Goal: Use online tool/utility: Utilize a website feature to perform a specific function

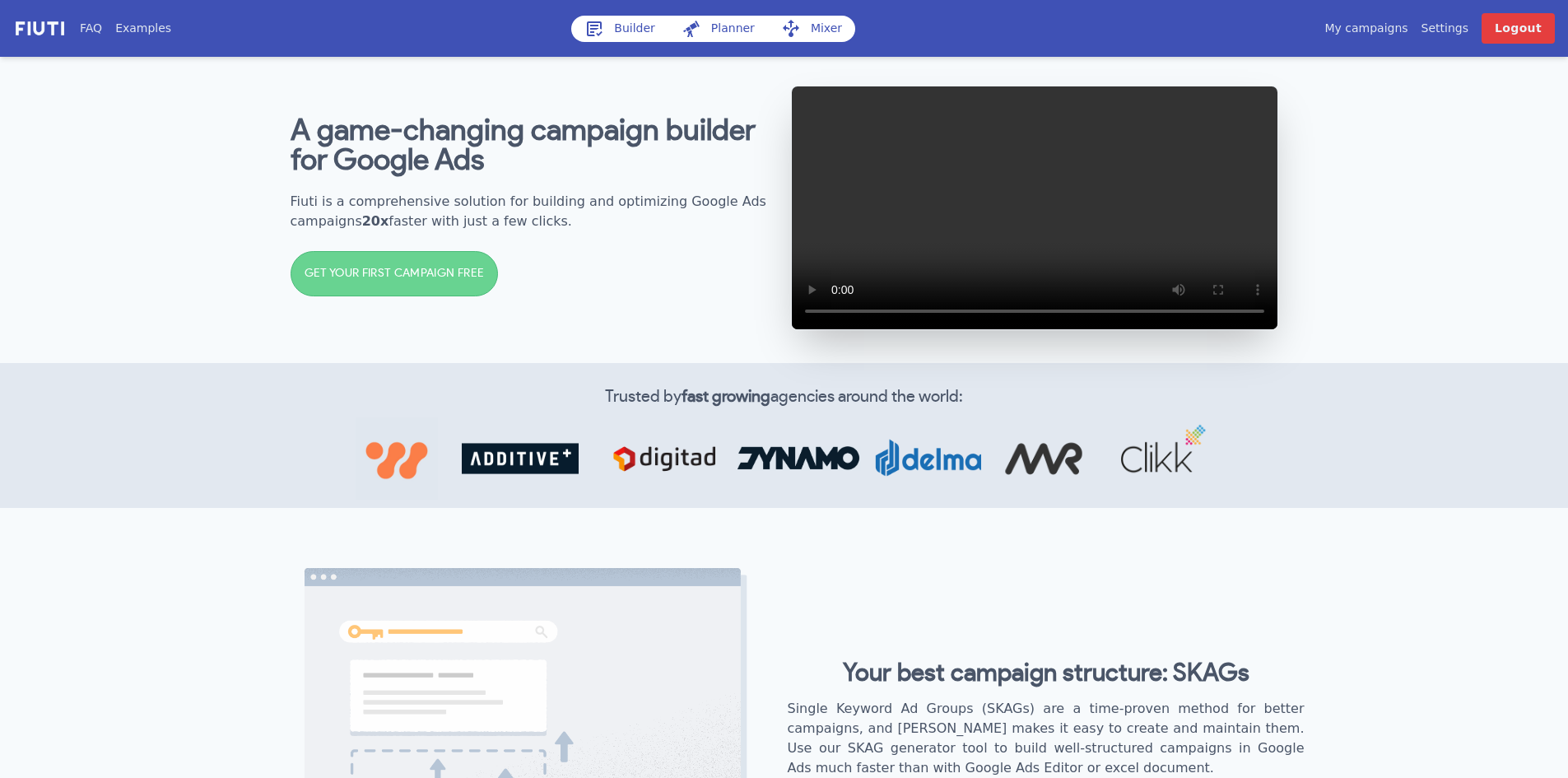
click at [1395, 23] on link "My campaigns" at bounding box center [1366, 28] width 83 height 17
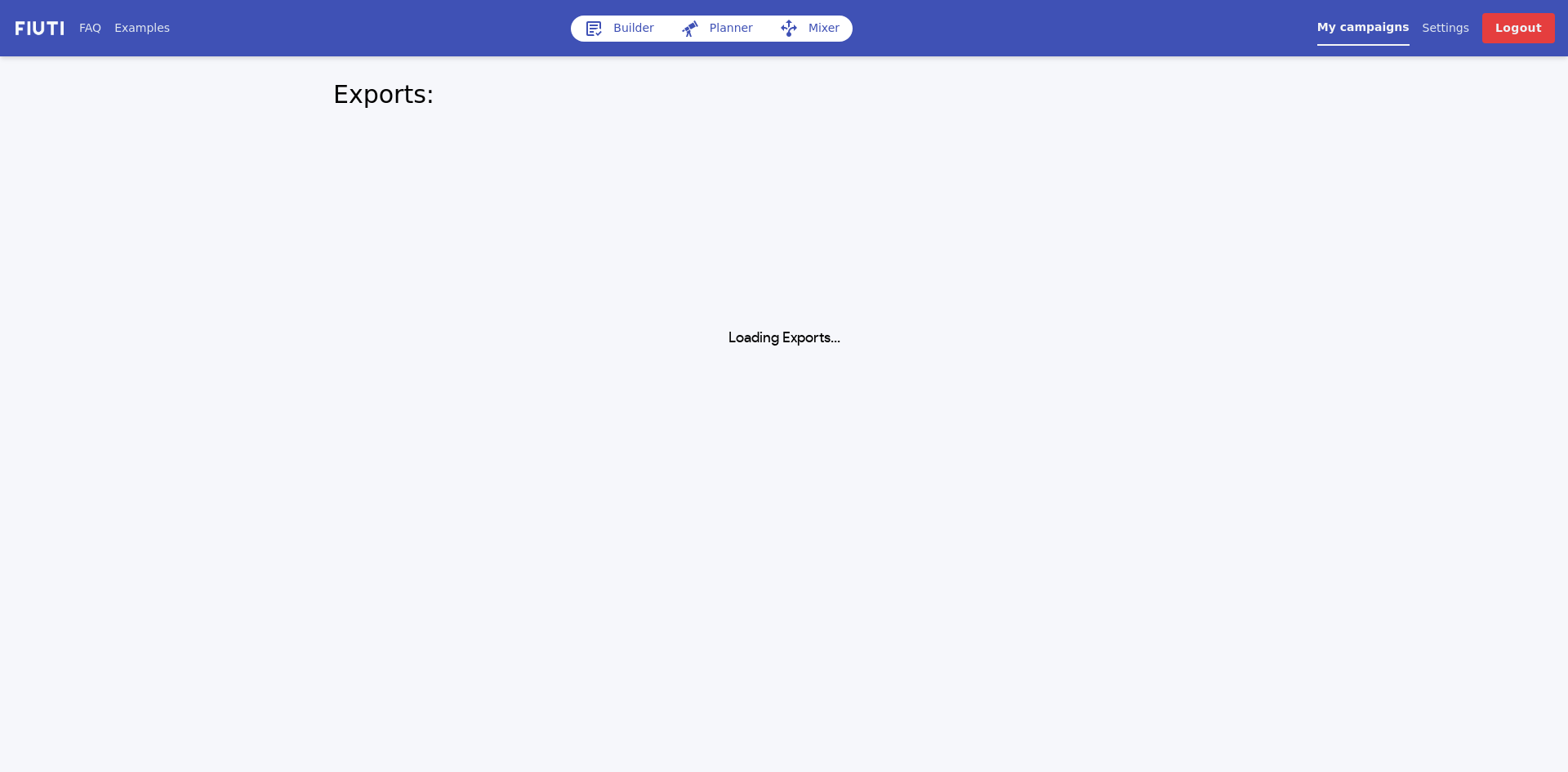
click at [637, 30] on link "Builder" at bounding box center [618, 29] width 96 height 26
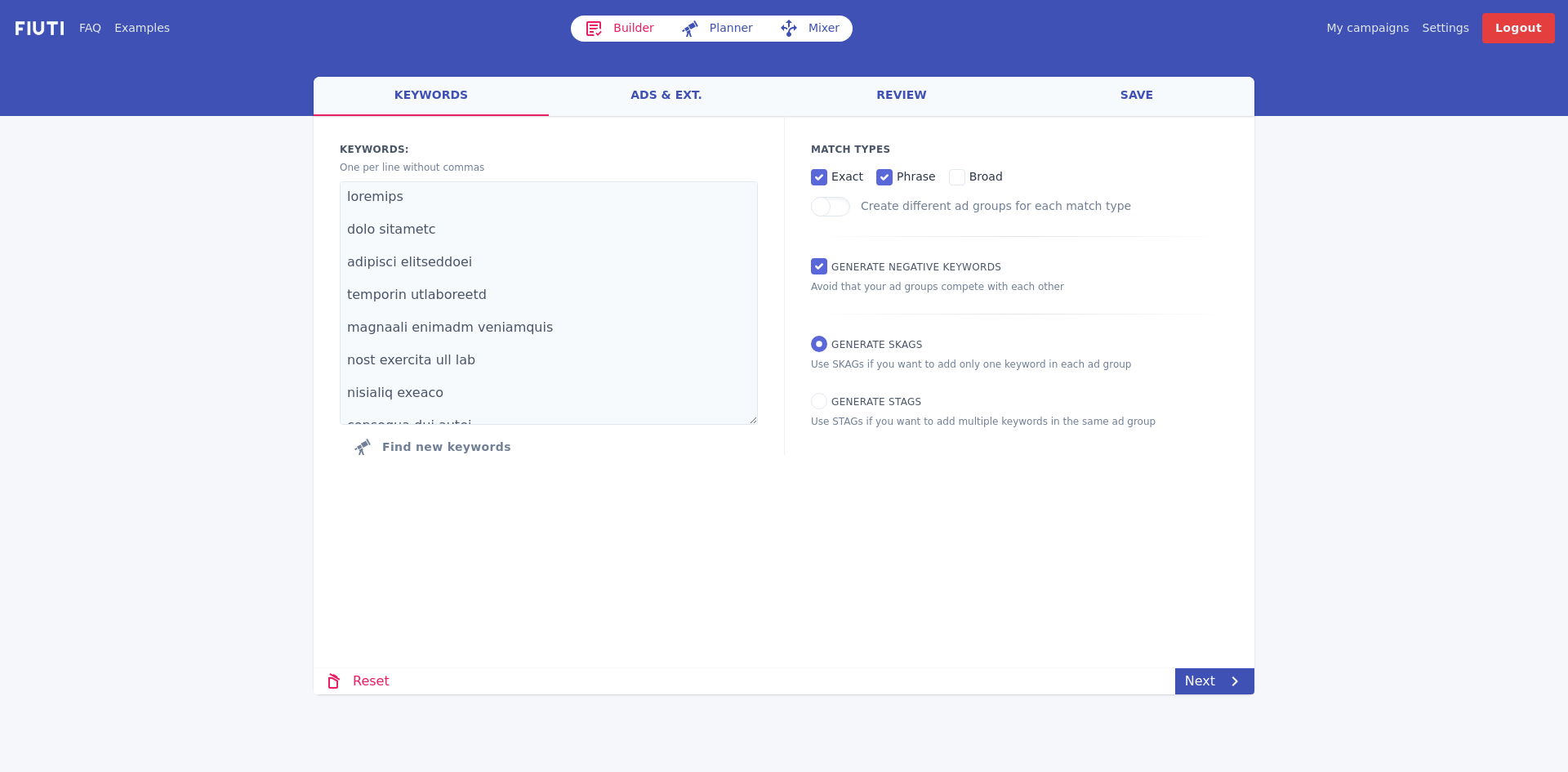
click at [722, 23] on link "Planner" at bounding box center [717, 29] width 99 height 26
select select "2840"
select select "1000"
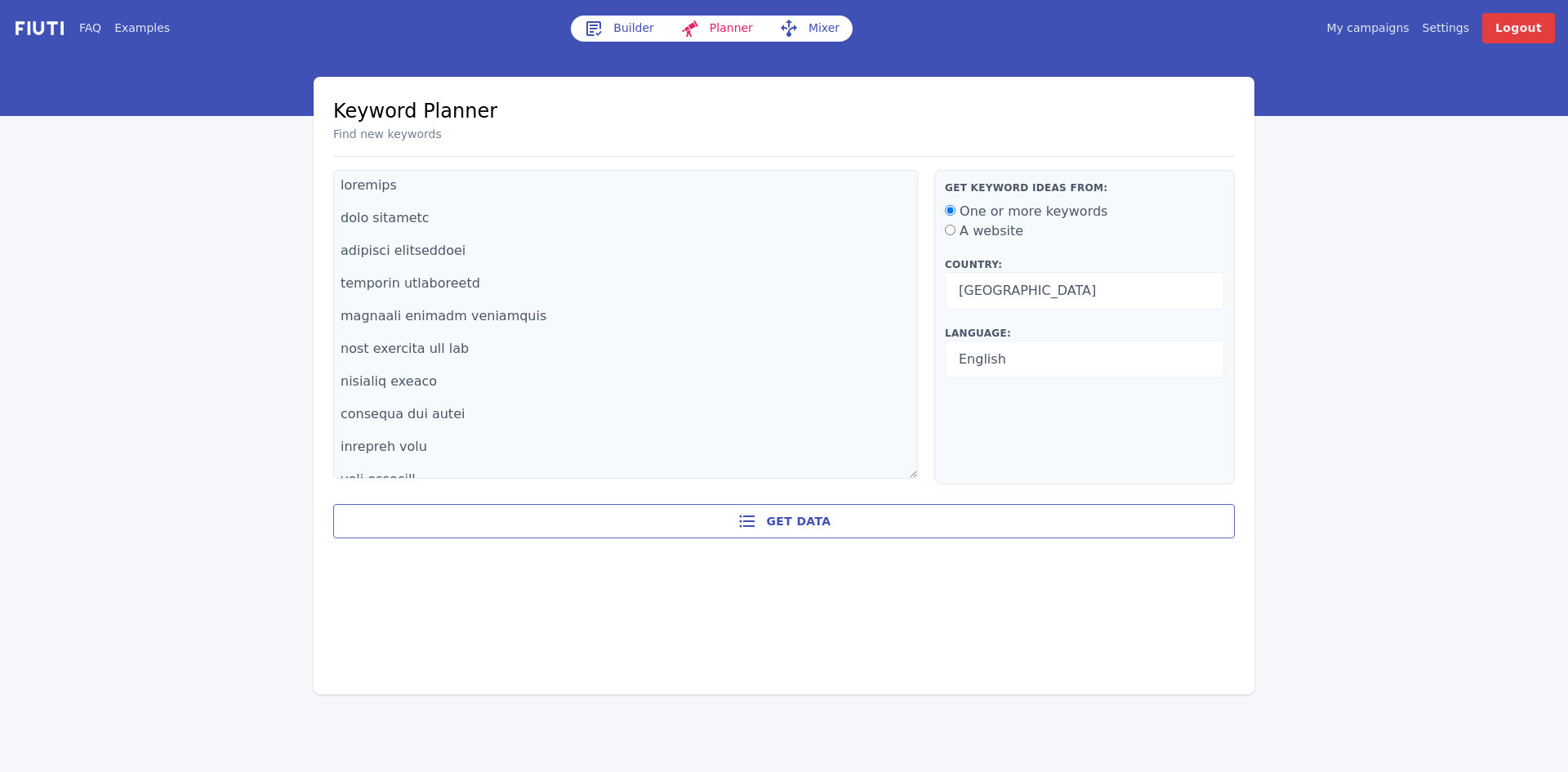
click at [814, 27] on link "Mixer" at bounding box center [809, 29] width 87 height 26
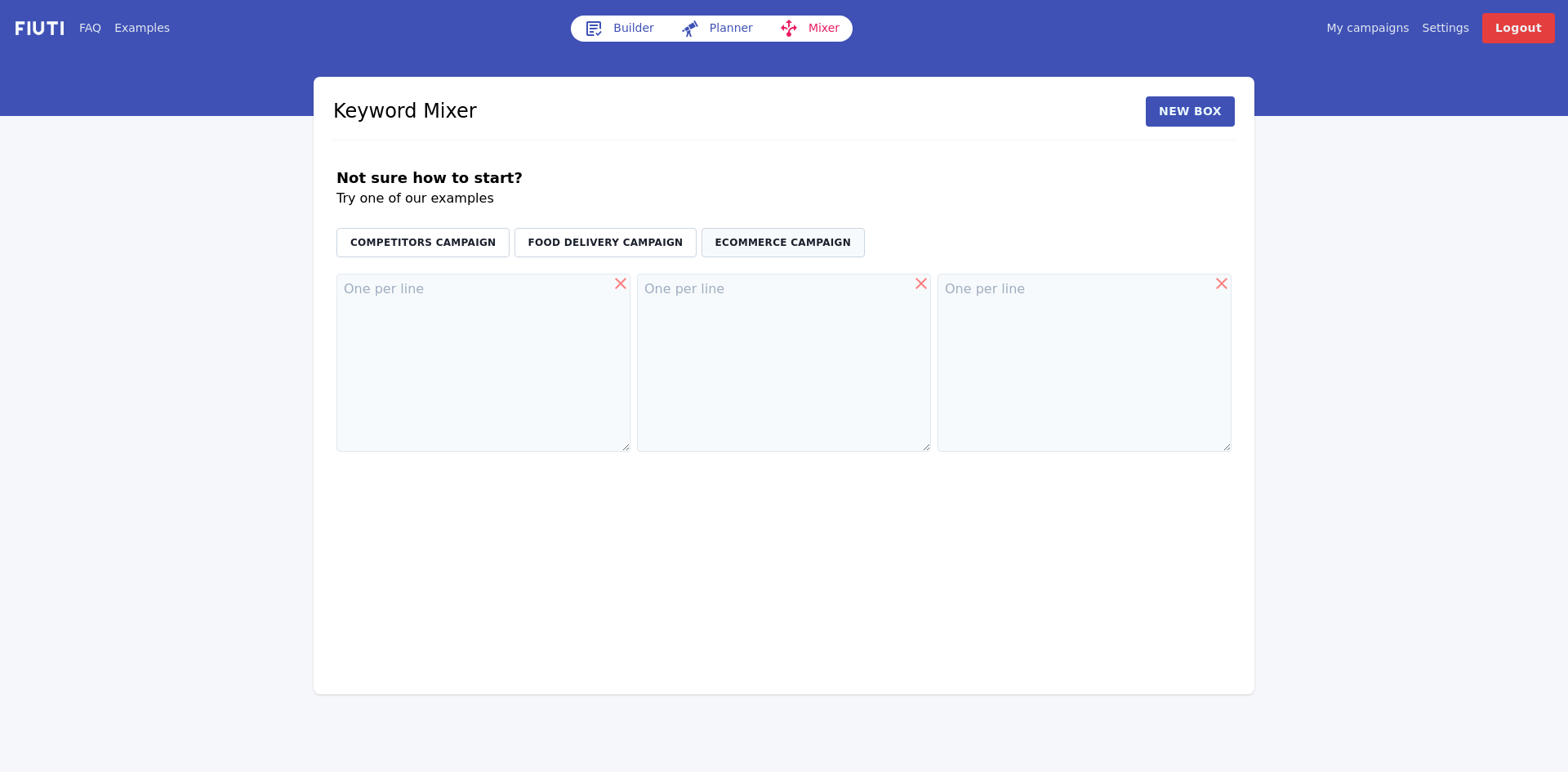
click at [701, 249] on button "eCommerce Campaign" at bounding box center [782, 242] width 163 height 29
type textarea "shop buy purchase"
type textarea "red white blue"
type textarea "flowers roses"
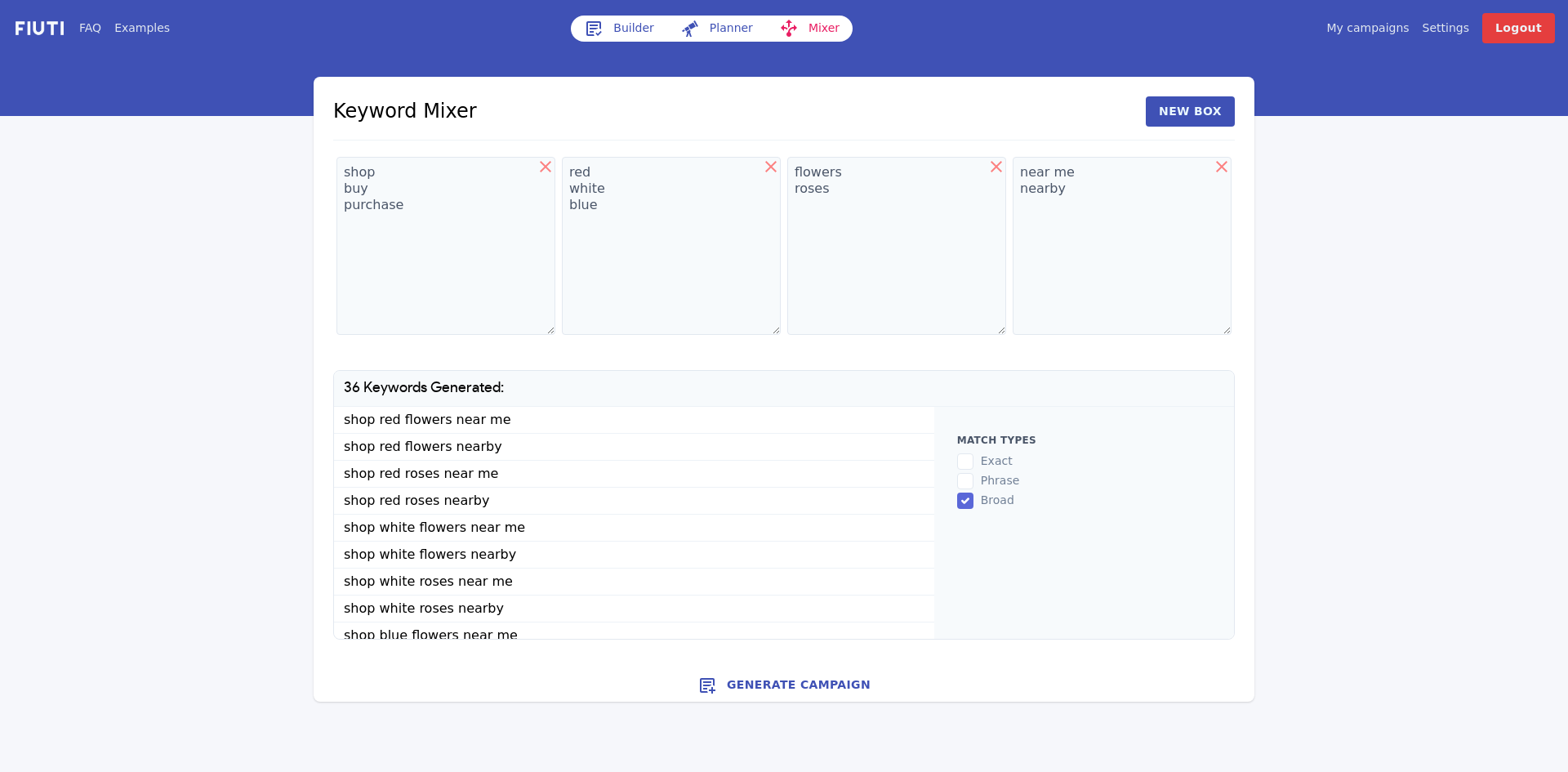
click at [707, 29] on link "Planner" at bounding box center [717, 29] width 99 height 26
select select "2840"
select select "1000"
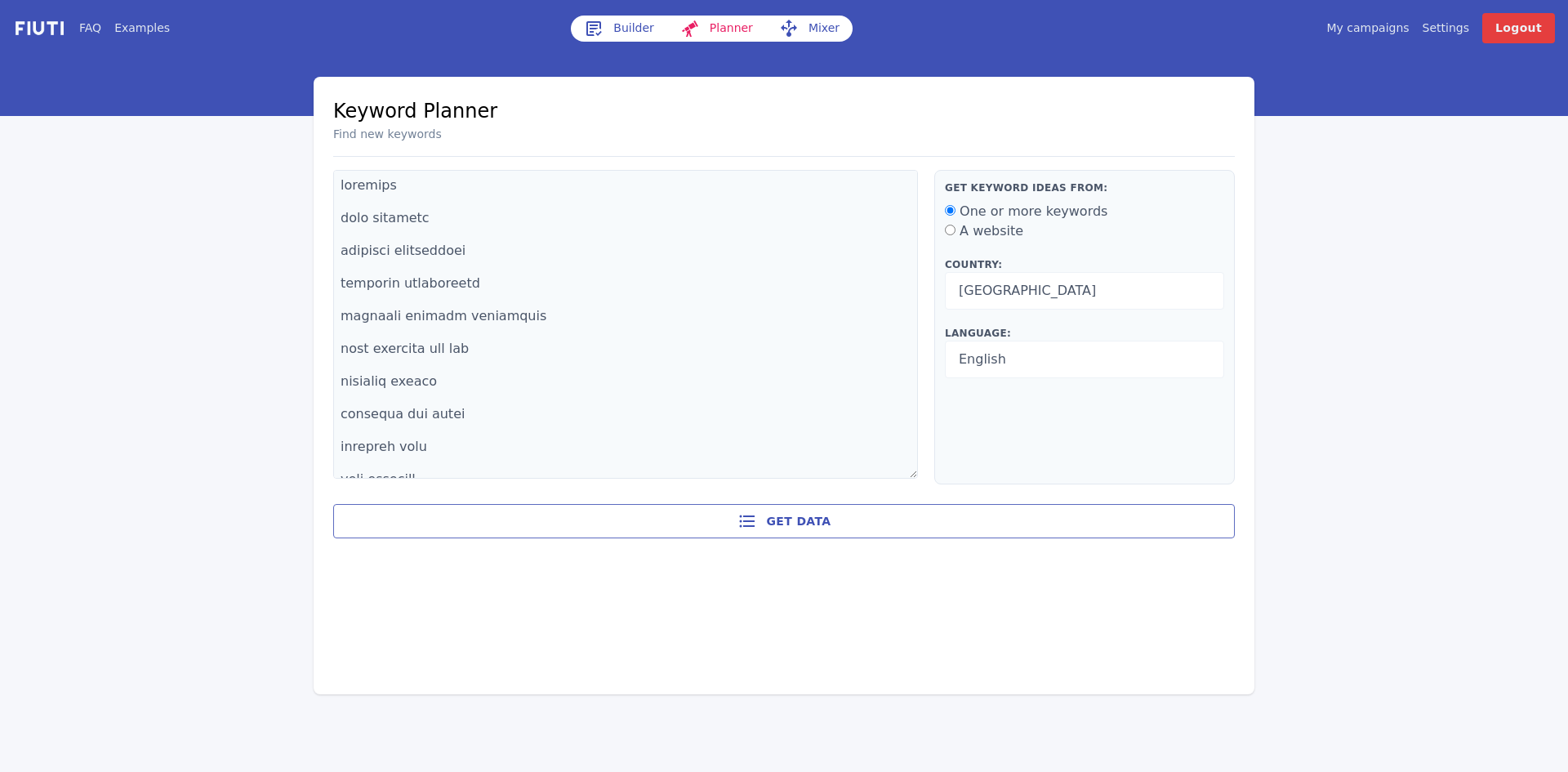
click at [608, 29] on link "Builder" at bounding box center [618, 29] width 96 height 26
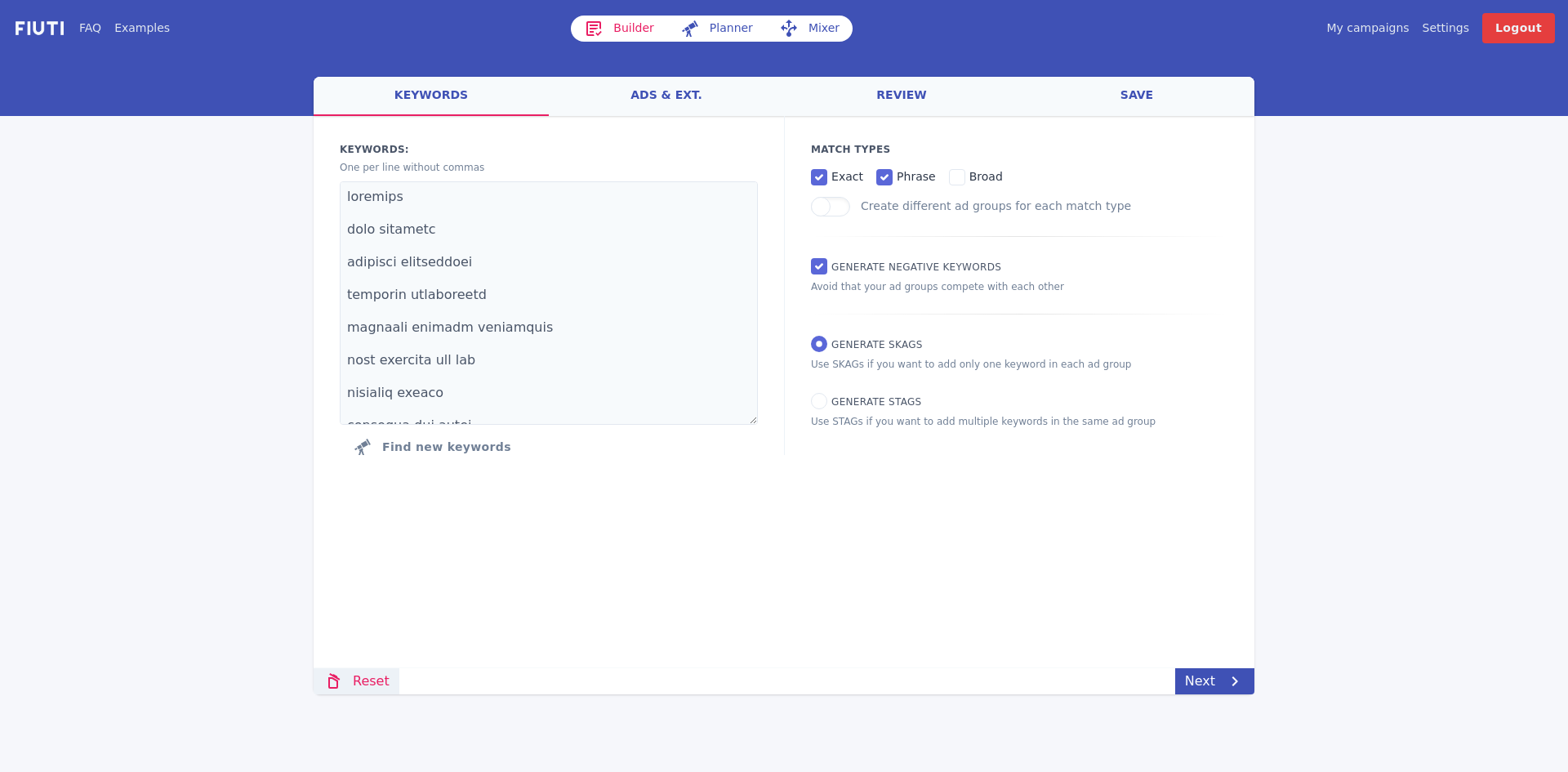
click at [359, 684] on link "Reset" at bounding box center [357, 681] width 86 height 26
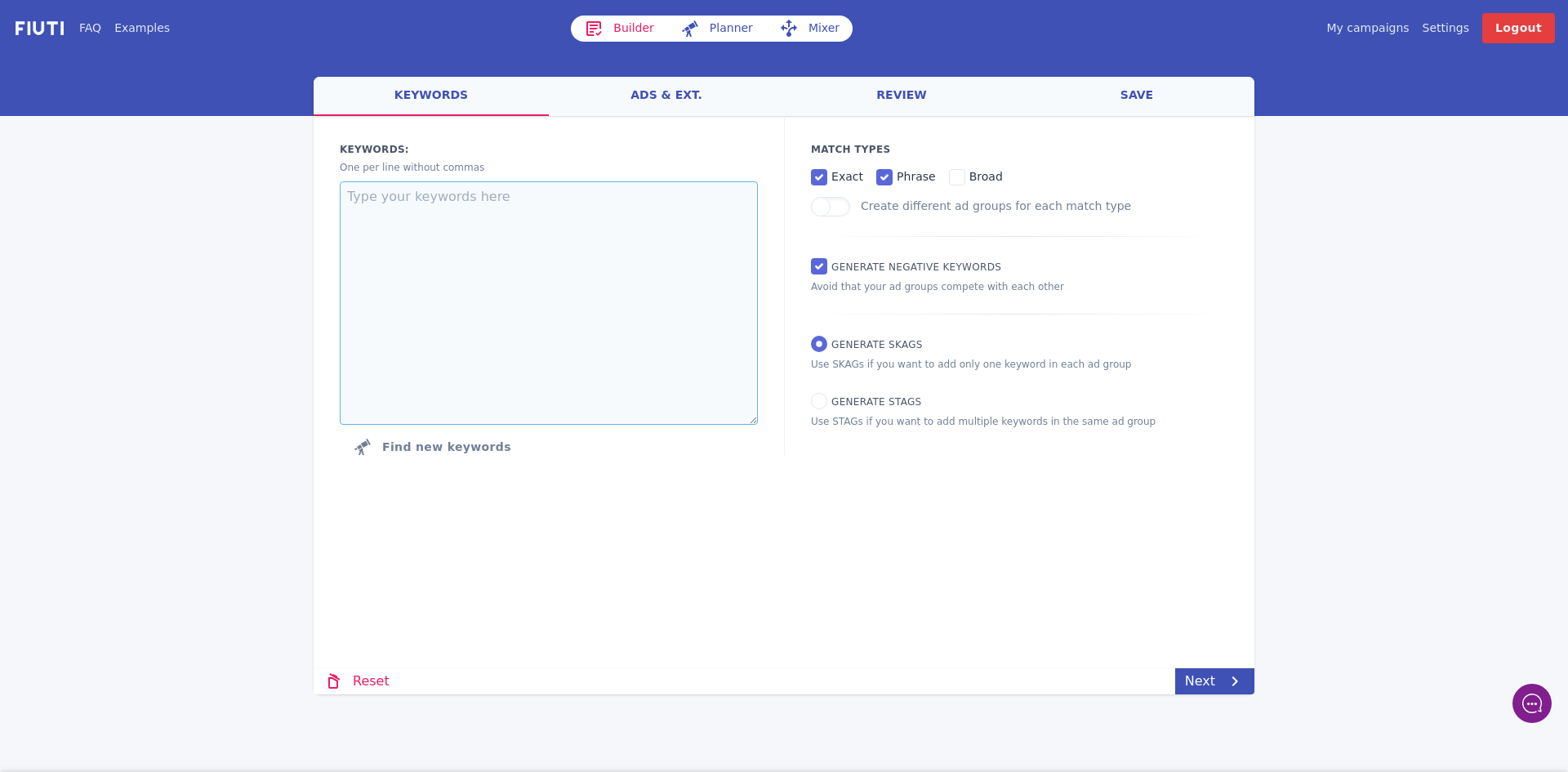
click at [447, 221] on textarea at bounding box center [549, 302] width 418 height 244
paste textarea "casein protein powder casein protein casein micellar casein micellar casein pro…"
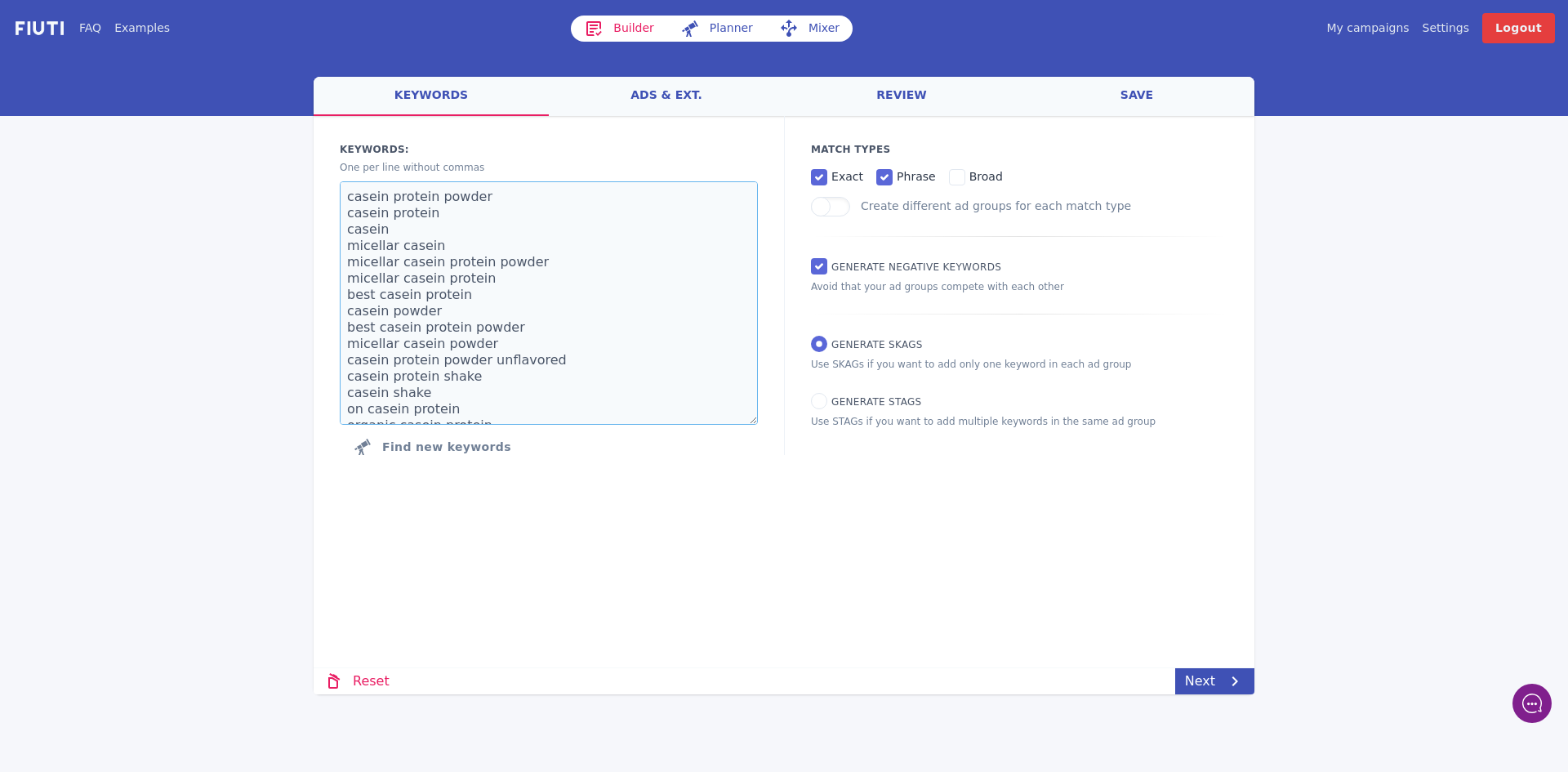
scroll to position [369, 0]
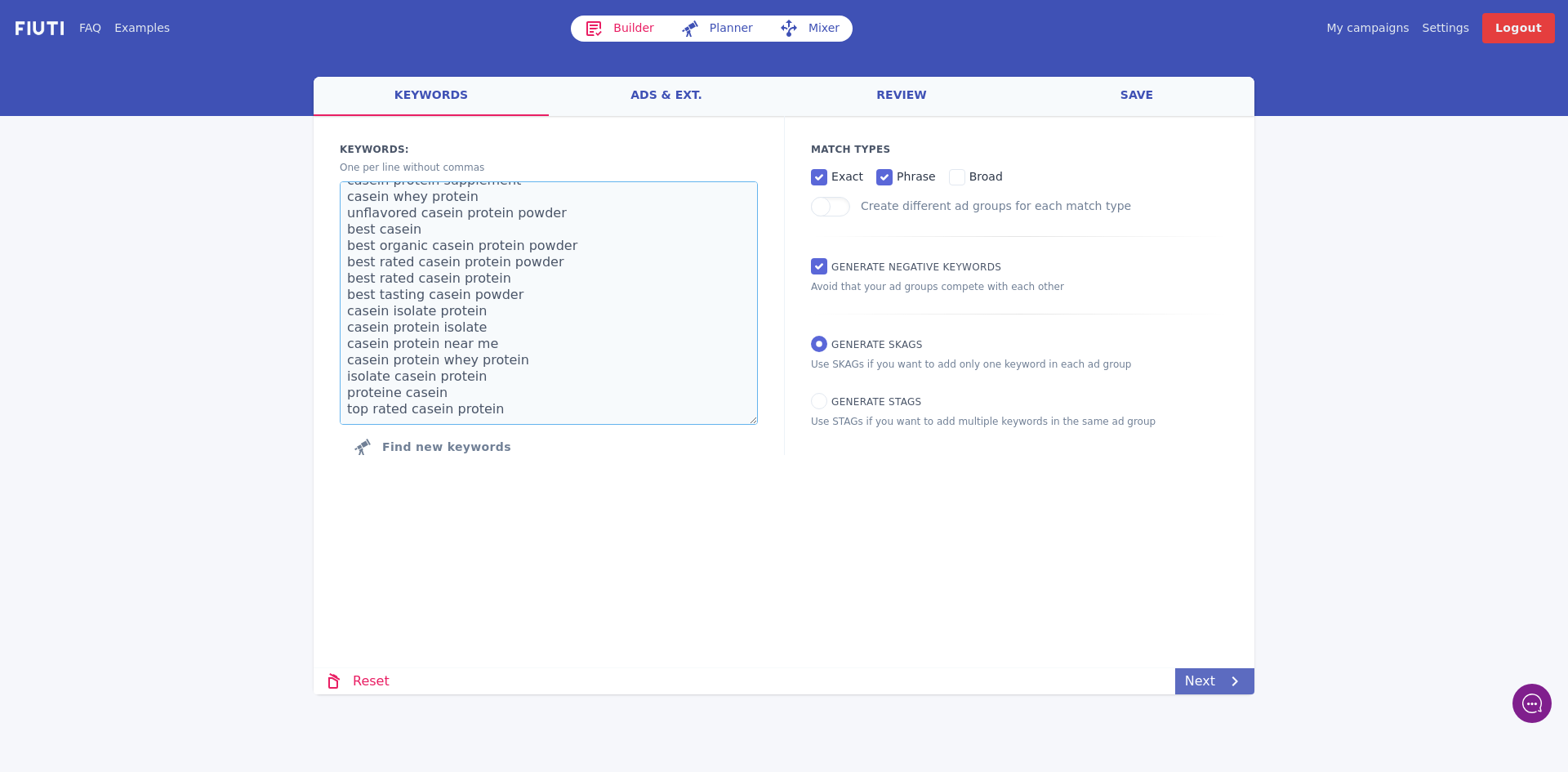
type textarea "casein protein powder casein protein casein micellar casein micellar casein pro…"
click at [1241, 681] on icon at bounding box center [1234, 681] width 20 height 20
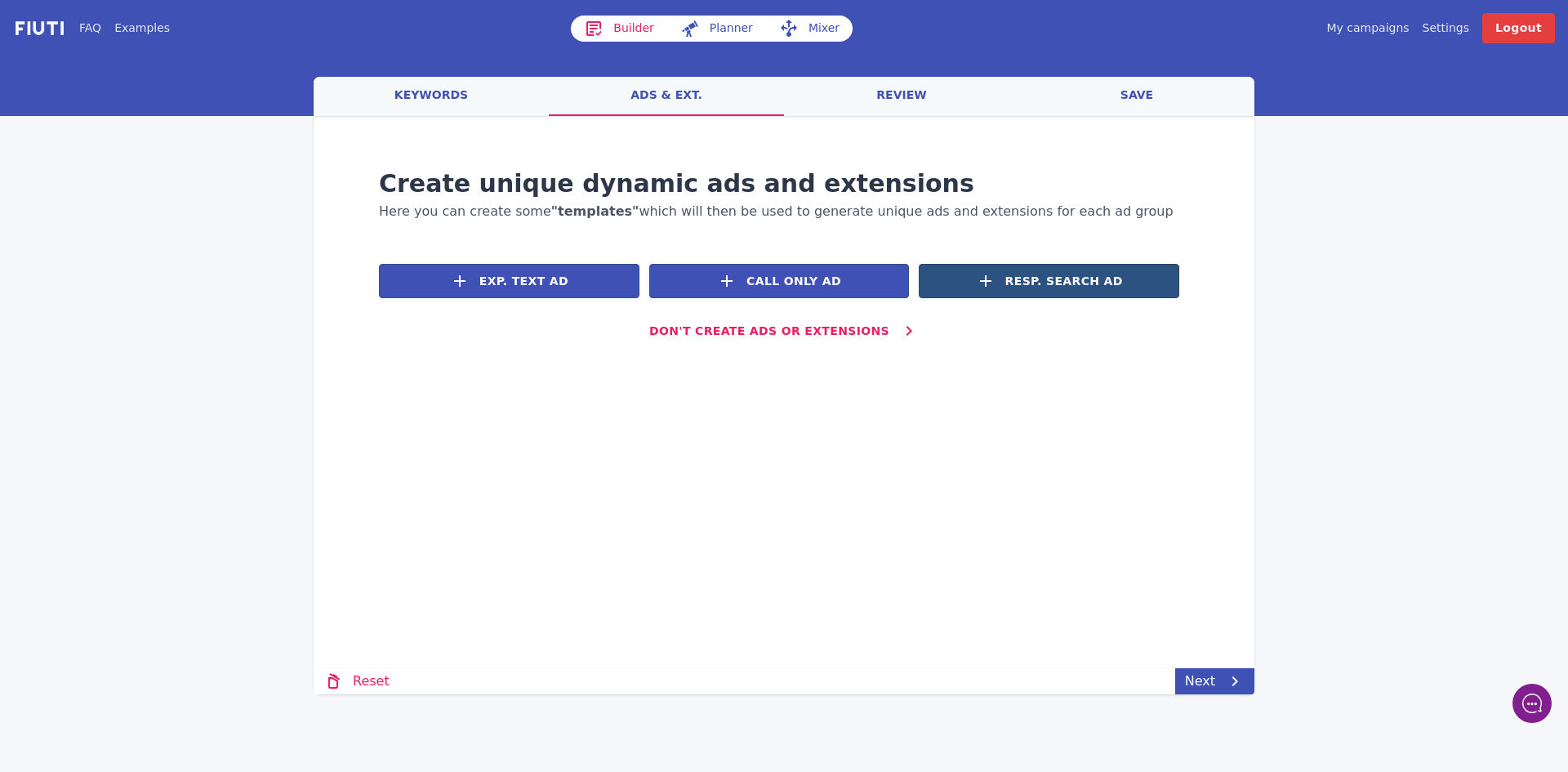
click at [1084, 283] on span "Resp. Search Ad" at bounding box center [1064, 281] width 118 height 17
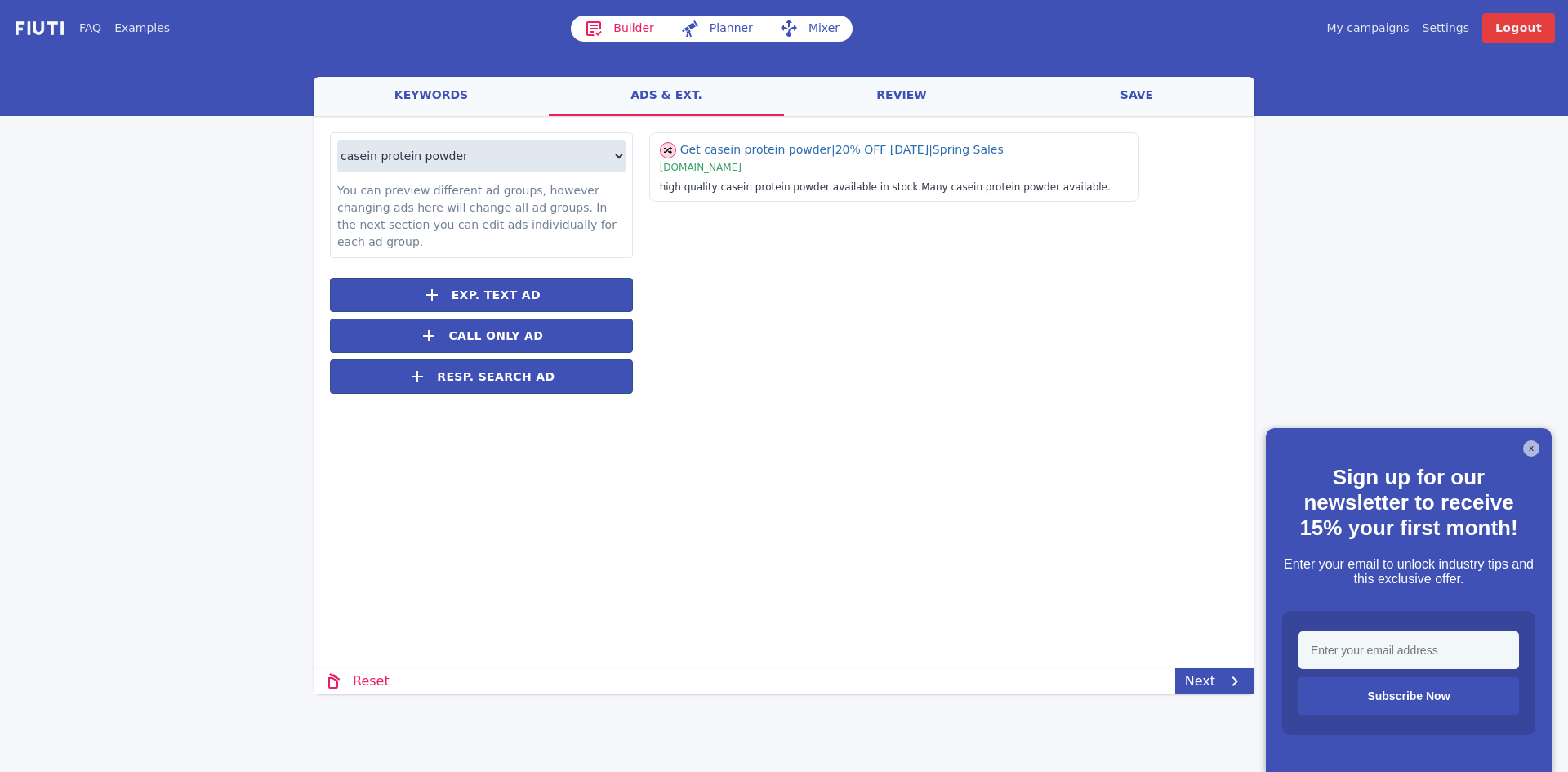
click at [1533, 451] on button "X" at bounding box center [1531, 448] width 16 height 16
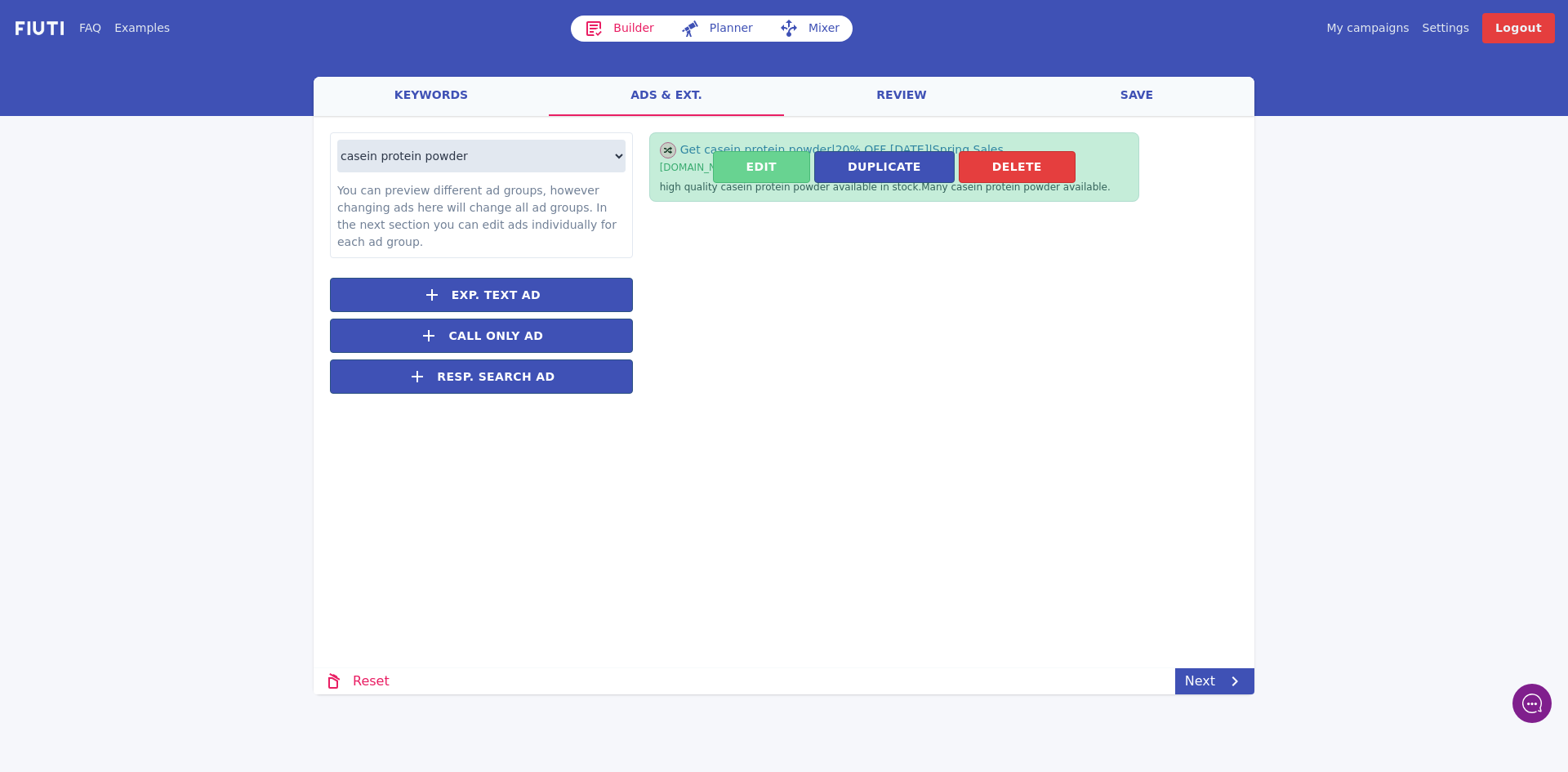
click at [770, 164] on button "Edit" at bounding box center [762, 167] width 97 height 32
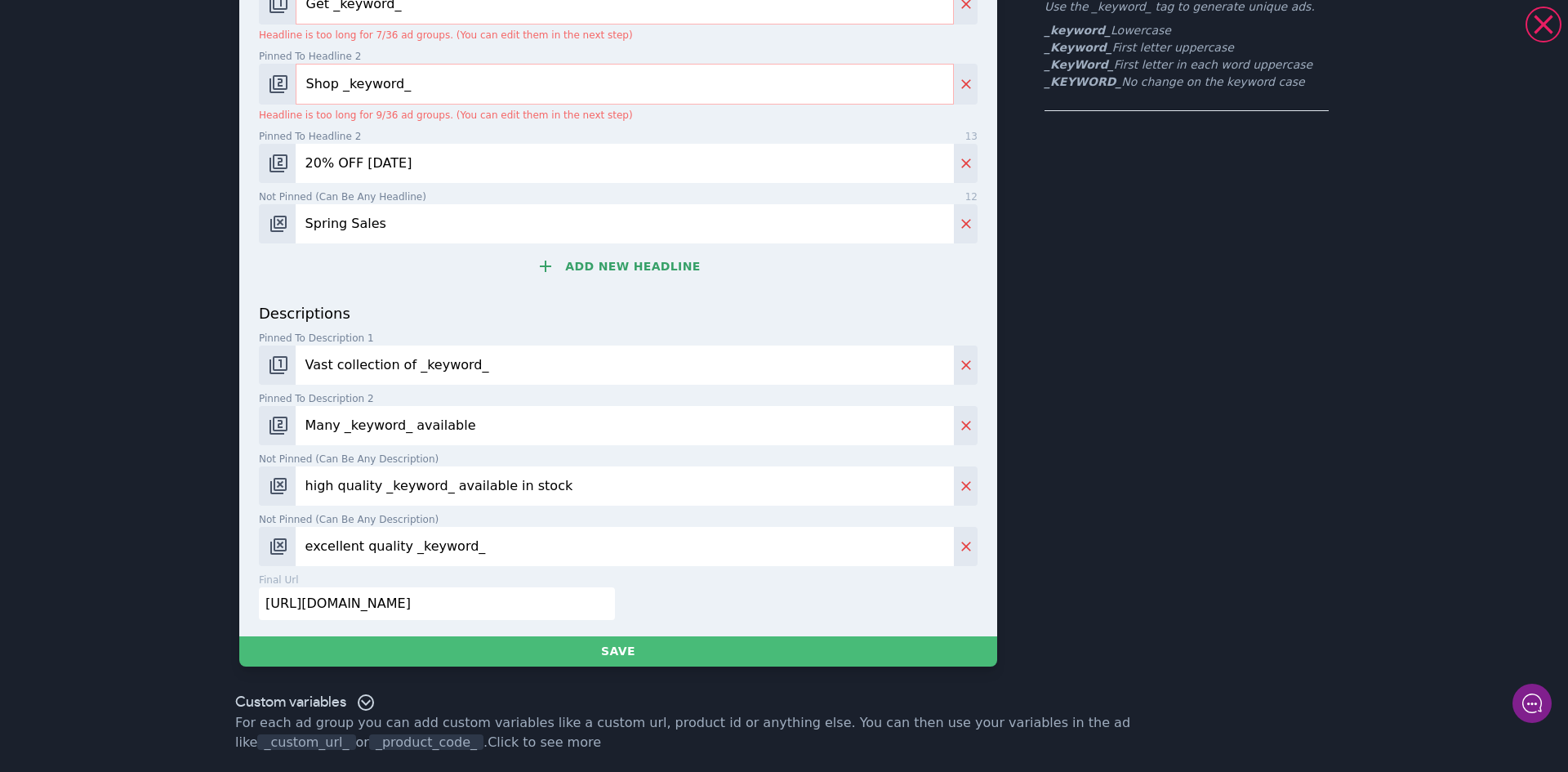
scroll to position [0, 0]
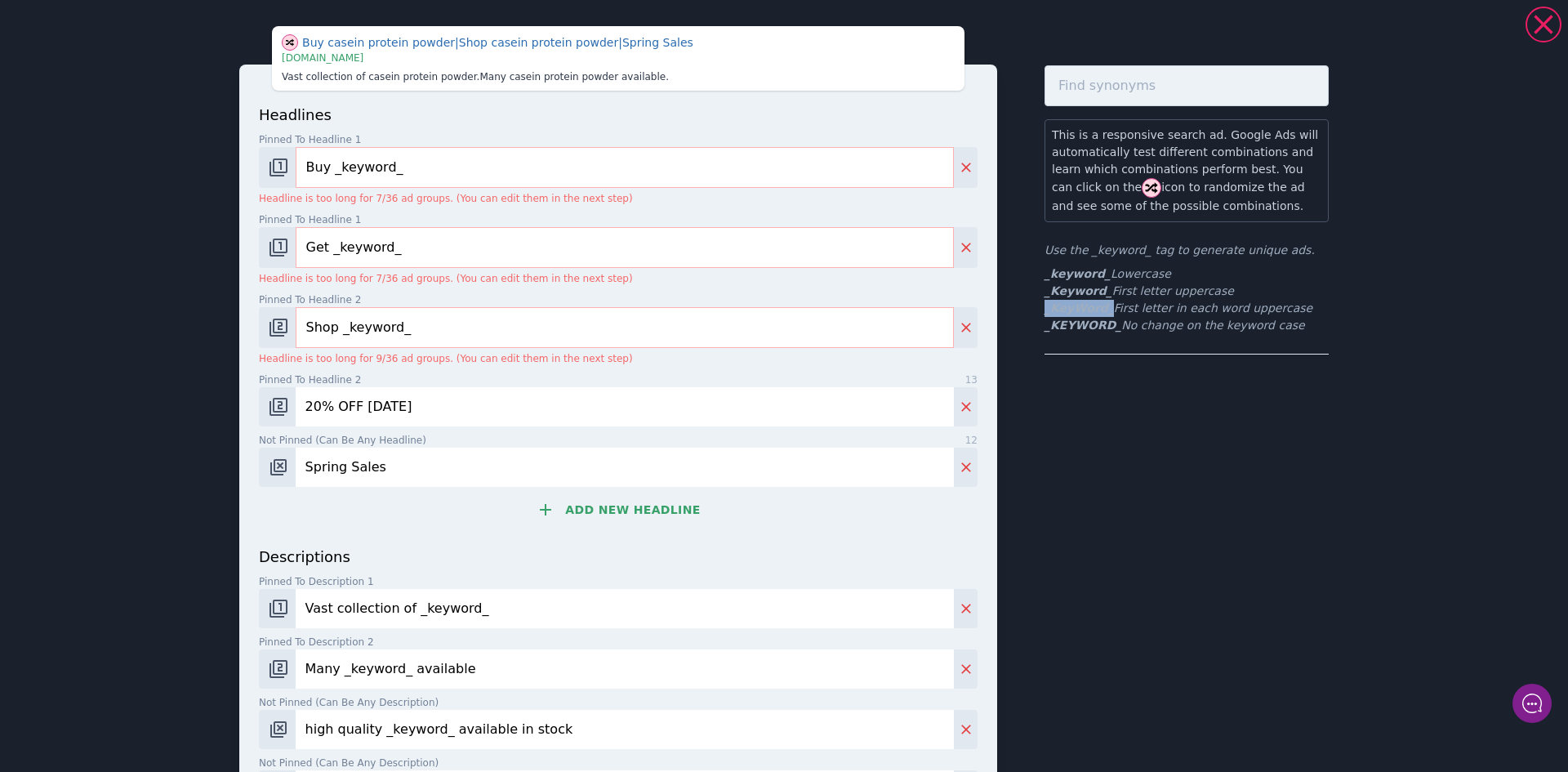
drag, startPoint x: 1098, startPoint y: 310, endPoint x: 1038, endPoint y: 309, distance: 60.0
click at [1044, 309] on li "_KeyWord_ First letter in each word uppercase" at bounding box center [1186, 308] width 284 height 17
copy b "_KeyWord_"
drag, startPoint x: 411, startPoint y: 171, endPoint x: 244, endPoint y: 164, distance: 167.1
click at [244, 164] on div "headlines Pinned to headline 1 13 Buy _keyword_ Headline is too long for 7/36 a…" at bounding box center [618, 471] width 758 height 815
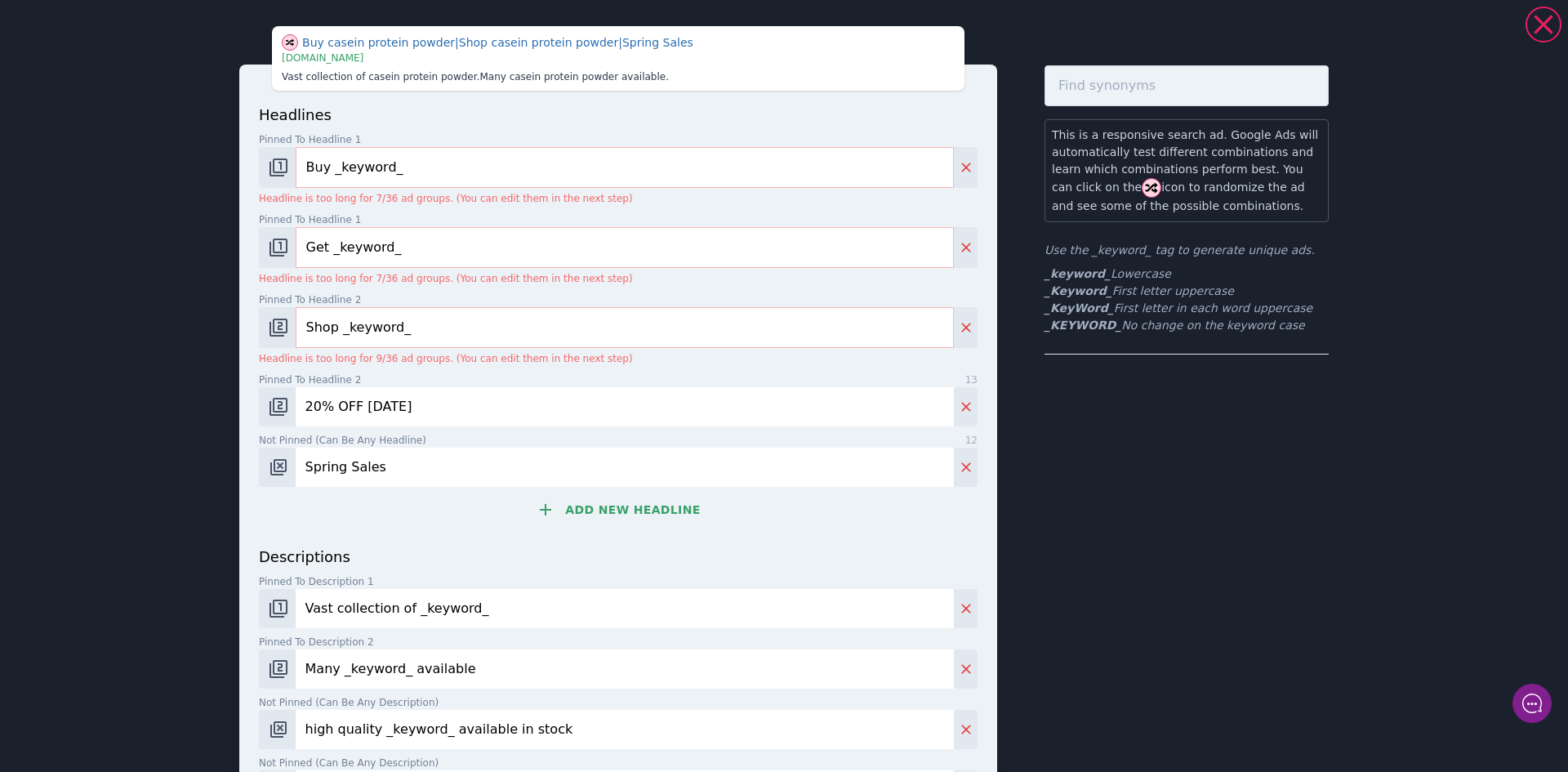
paste input "_KeyW"
type input "_KeyWord_"
drag, startPoint x: 441, startPoint y: 248, endPoint x: 280, endPoint y: 242, distance: 161.1
click at [280, 242] on div "Get _keyword_" at bounding box center [618, 247] width 719 height 41
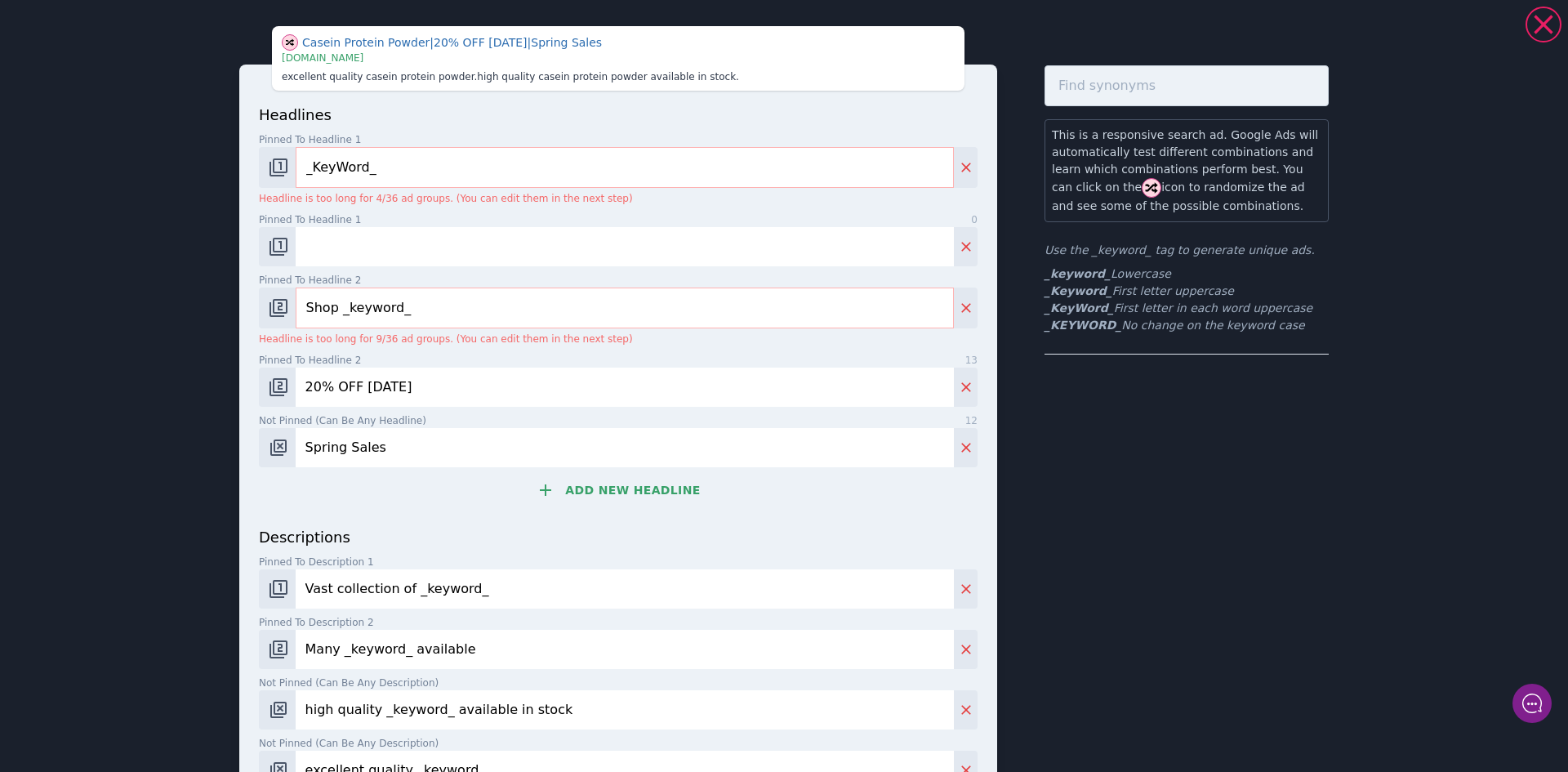
click at [350, 249] on input "Pinned to headline 1 0" at bounding box center [624, 246] width 658 height 39
paste input "No.1 Creatine in the US Market"
drag, startPoint x: 377, startPoint y: 246, endPoint x: 337, endPoint y: 245, distance: 40.0
click at [337, 245] on input "No.1 Creatine in the US Market" at bounding box center [624, 246] width 658 height 39
type input "No.1 Casein in the US Market"
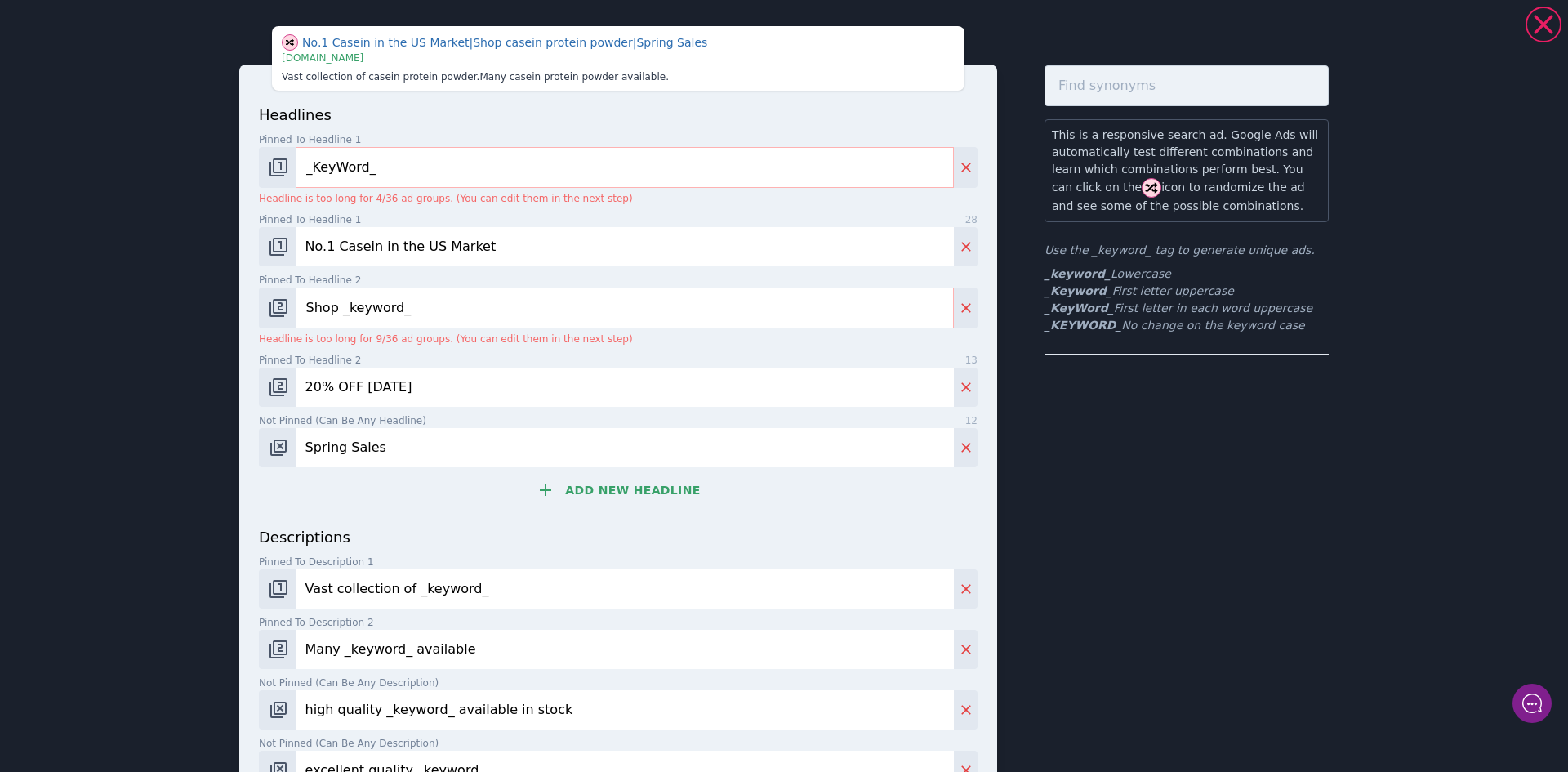
drag, startPoint x: 481, startPoint y: 238, endPoint x: 251, endPoint y: 236, distance: 230.0
click at [251, 236] on div "headlines Pinned to headline 1 9 _KeyWord_ Headline is too long for 4/36 ad gro…" at bounding box center [618, 462] width 758 height 795
drag, startPoint x: 408, startPoint y: 312, endPoint x: 271, endPoint y: 306, distance: 137.1
click at [271, 306] on div "Shop _keyword_" at bounding box center [618, 308] width 719 height 41
paste input "No.1 Casein in the US Market"
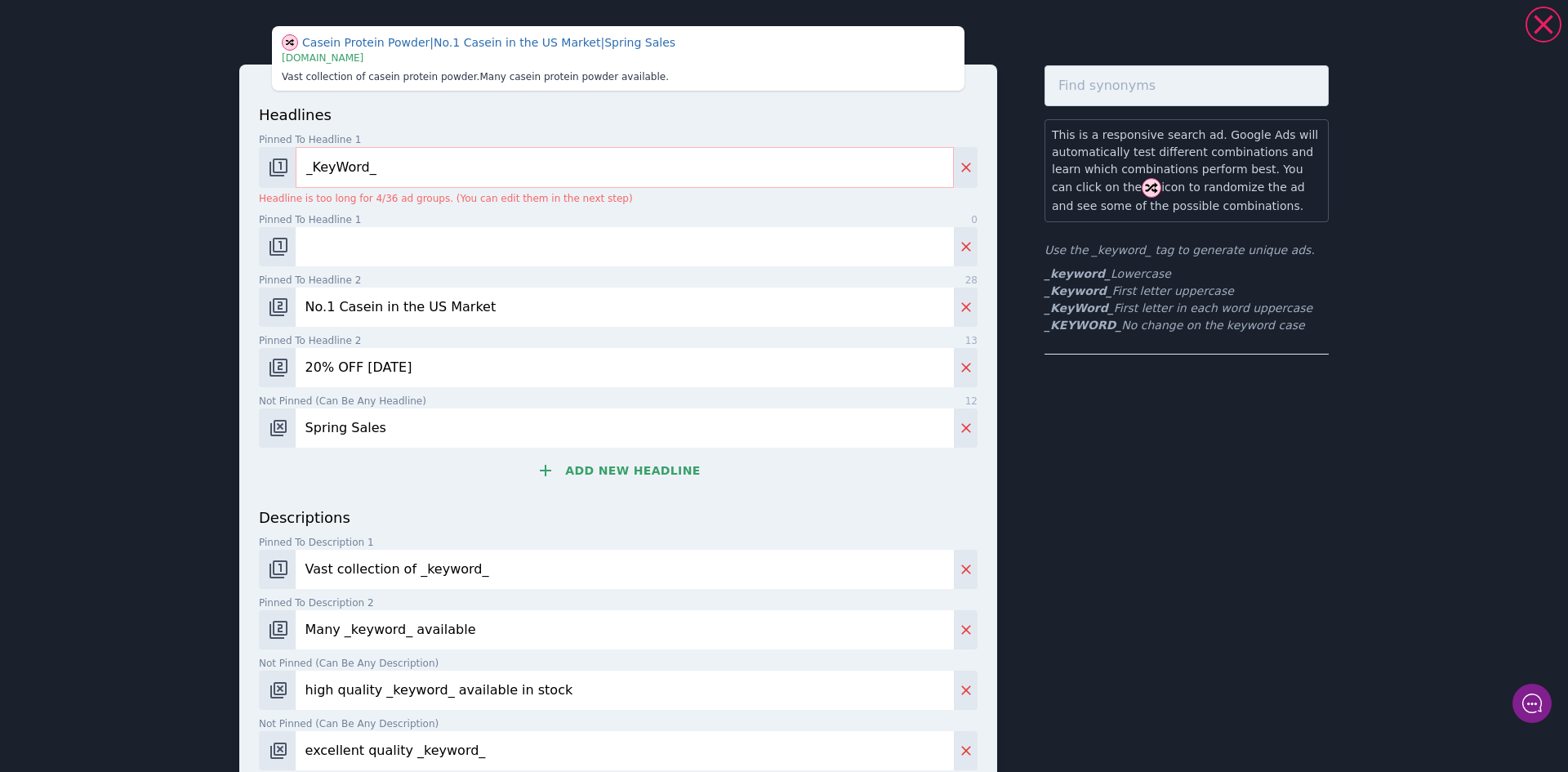
type input "No.1 Casein in the US Market"
drag, startPoint x: 417, startPoint y: 374, endPoint x: 291, endPoint y: 369, distance: 126.1
click at [296, 369] on input "20% OFF Today" at bounding box center [624, 368] width 658 height 39
click at [350, 374] on input "20% OFF Today" at bounding box center [624, 368] width 658 height 39
drag, startPoint x: 401, startPoint y: 369, endPoint x: 283, endPoint y: 361, distance: 118.3
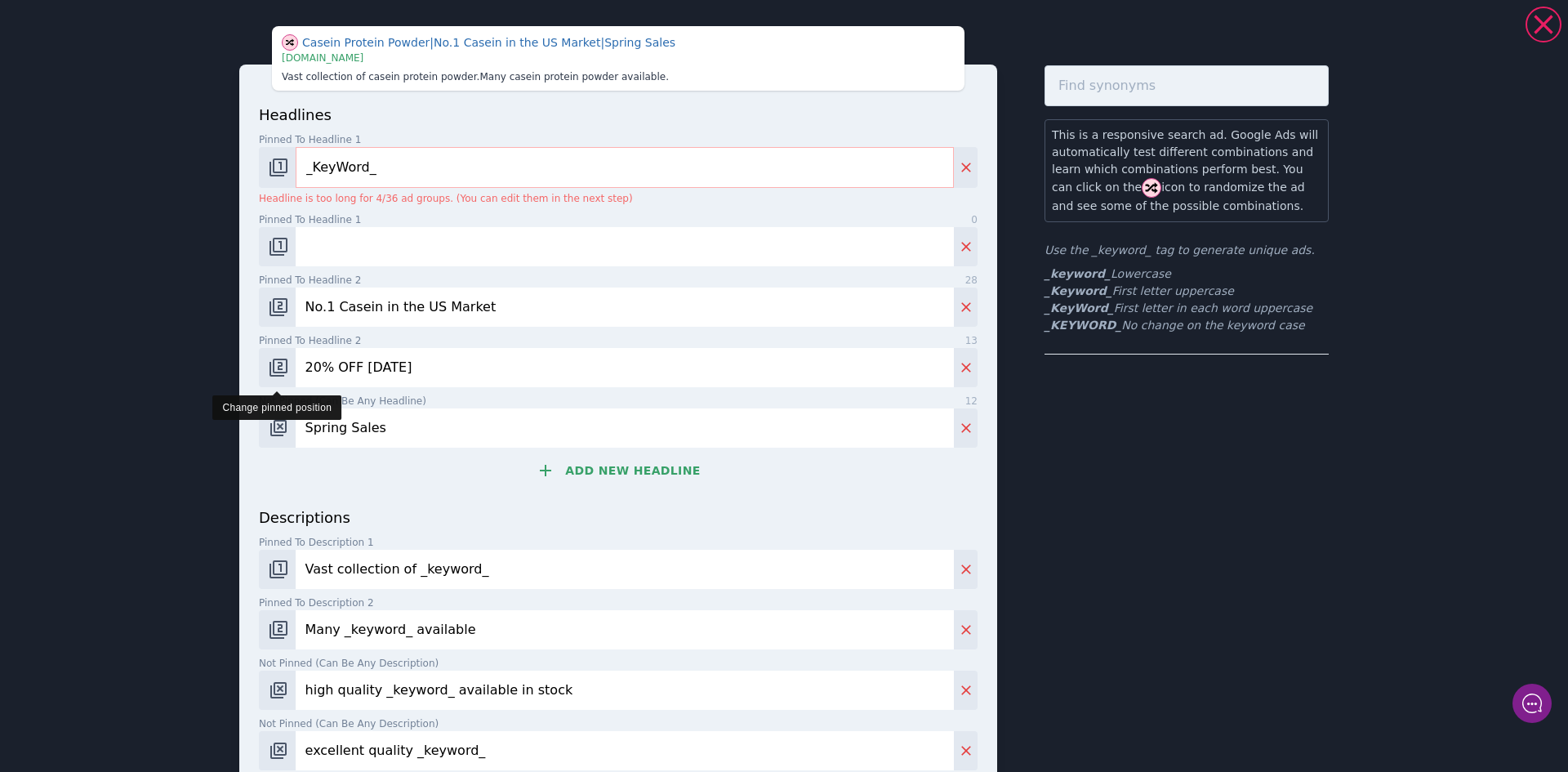
click at [283, 361] on div "20% OFF Today" at bounding box center [618, 368] width 719 height 39
drag, startPoint x: 388, startPoint y: 424, endPoint x: 281, endPoint y: 417, distance: 107.2
click at [281, 417] on div "Spring Sales" at bounding box center [618, 428] width 719 height 39
paste input "1,500+ Reviews - Buy Now"
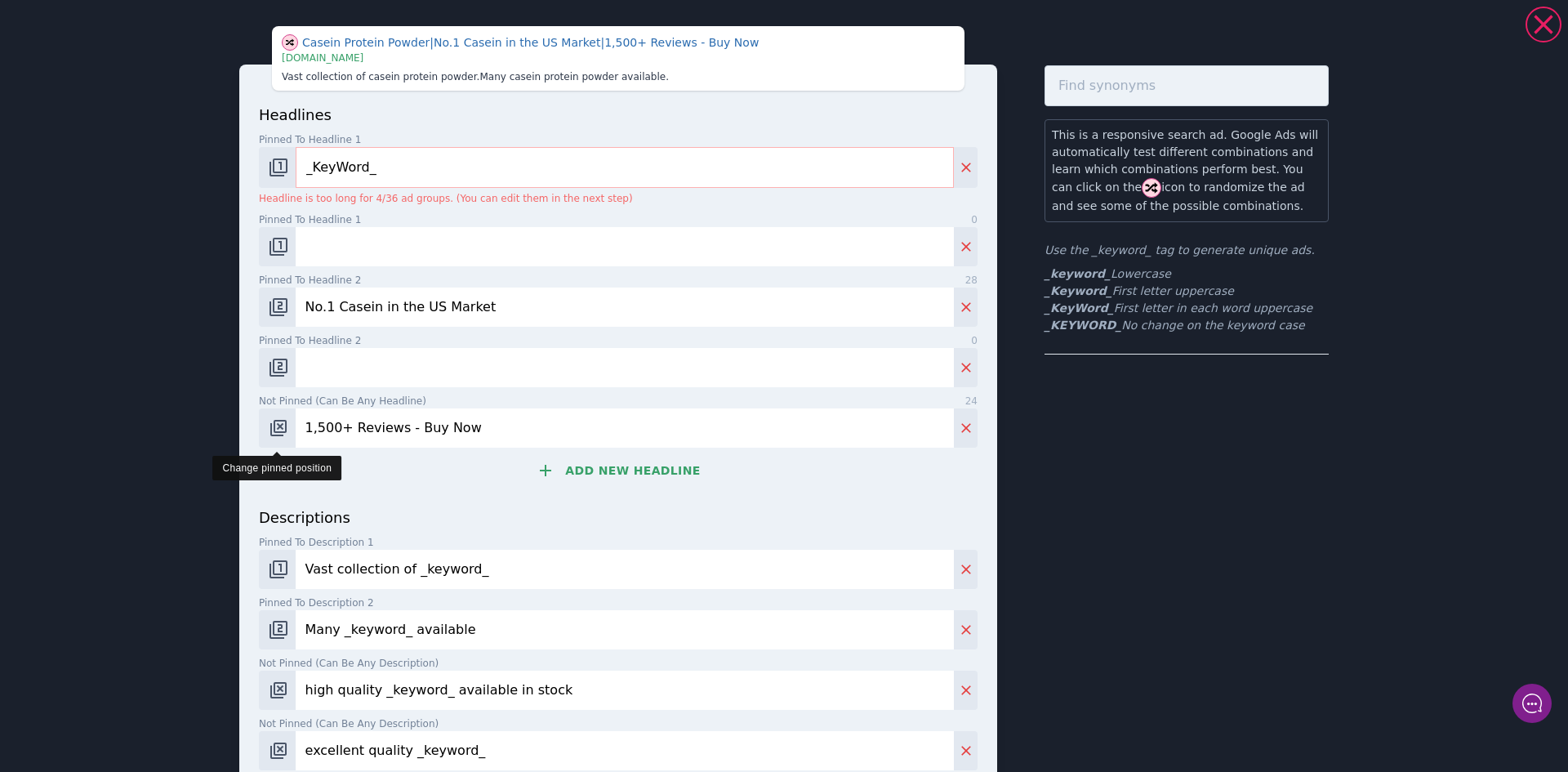
type input "1,500+ Reviews - Buy Now"
click at [274, 425] on img "Change pinned position" at bounding box center [278, 428] width 20 height 20
click at [1069, 509] on div "This is a responsive search ad. Google Ads will automatically test different co…" at bounding box center [1186, 468] width 284 height 806
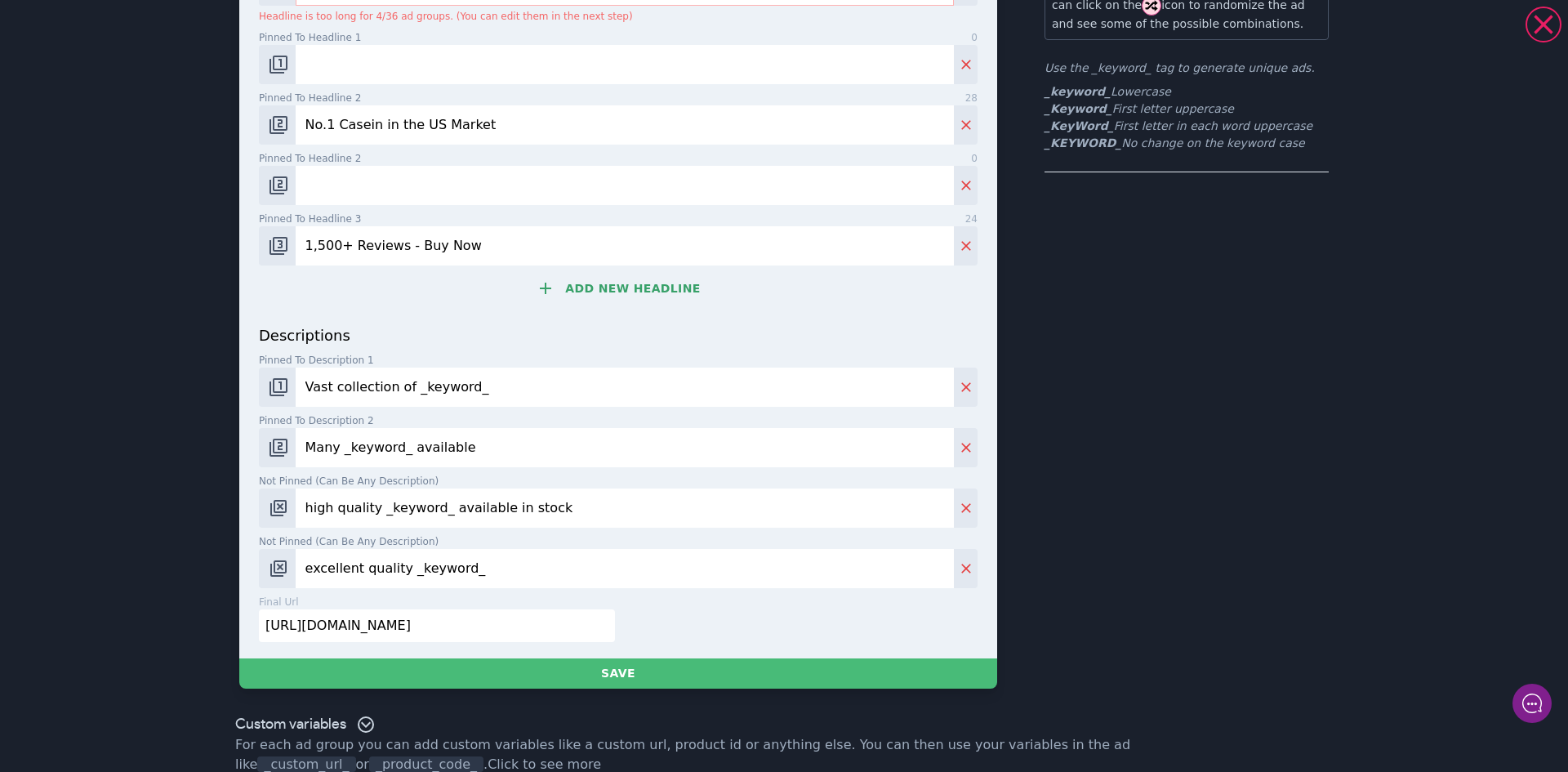
scroll to position [205, 0]
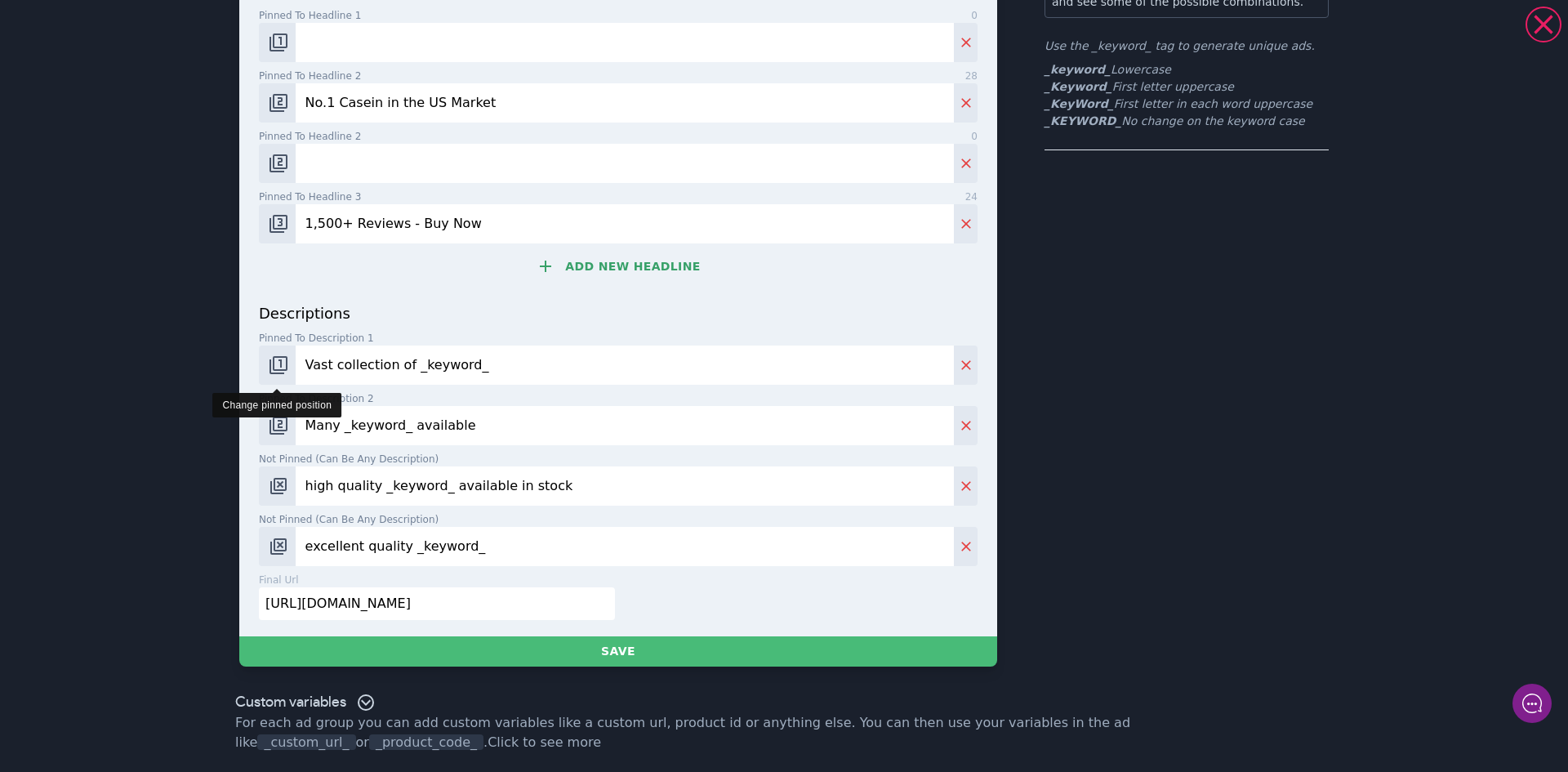
drag, startPoint x: 432, startPoint y: 358, endPoint x: 289, endPoint y: 347, distance: 143.4
click at [279, 349] on div "Vast collection of _keyword_" at bounding box center [618, 365] width 719 height 39
paste input "Shop High Quality Creatine Monohydrate Powder at BulkSupplements.com. Only $20.…"
drag, startPoint x: 536, startPoint y: 364, endPoint x: 409, endPoint y: 361, distance: 127.0
click at [409, 361] on input "Shop High Quality Creatine Monohydrate Powder at BulkSupplements.com. Only $20.…" at bounding box center [624, 365] width 658 height 39
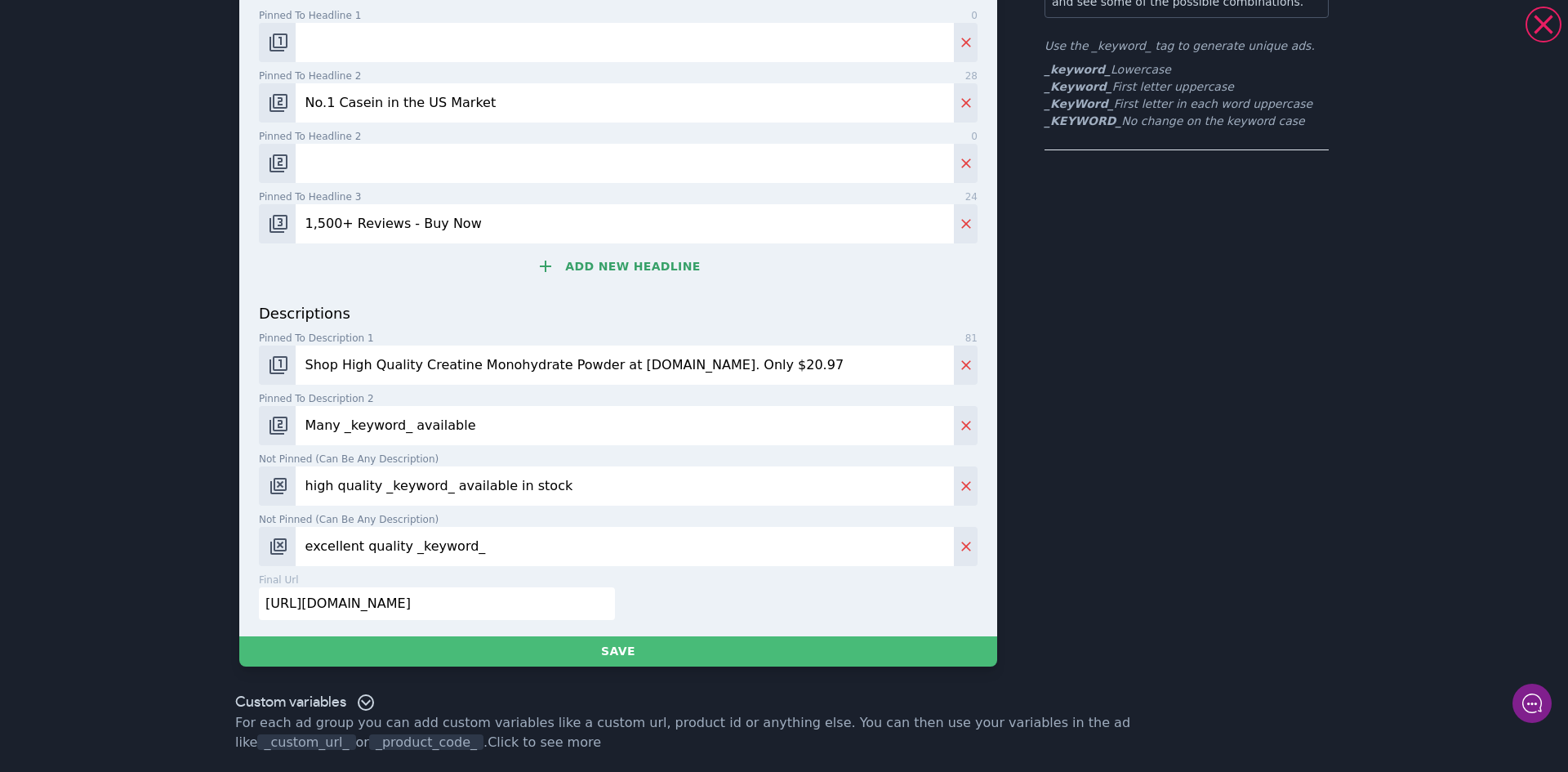
click at [527, 369] on input "Shop High Quality Creatine Monohydrate Powder at BulkSupplements.com. Only $20.…" at bounding box center [624, 365] width 658 height 39
click at [530, 364] on input "Shop High Quality Creatine Monohydrate Powder at BulkSupplements.com. Only $20.…" at bounding box center [624, 365] width 658 height 39
drag, startPoint x: 577, startPoint y: 363, endPoint x: 411, endPoint y: 359, distance: 166.0
click at [411, 359] on input "Shop High Quality Creatine Monohydrate Powder at BulkSupplements.com. Only $20.…" at bounding box center [624, 365] width 658 height 39
paste input "micellar casein protein p"
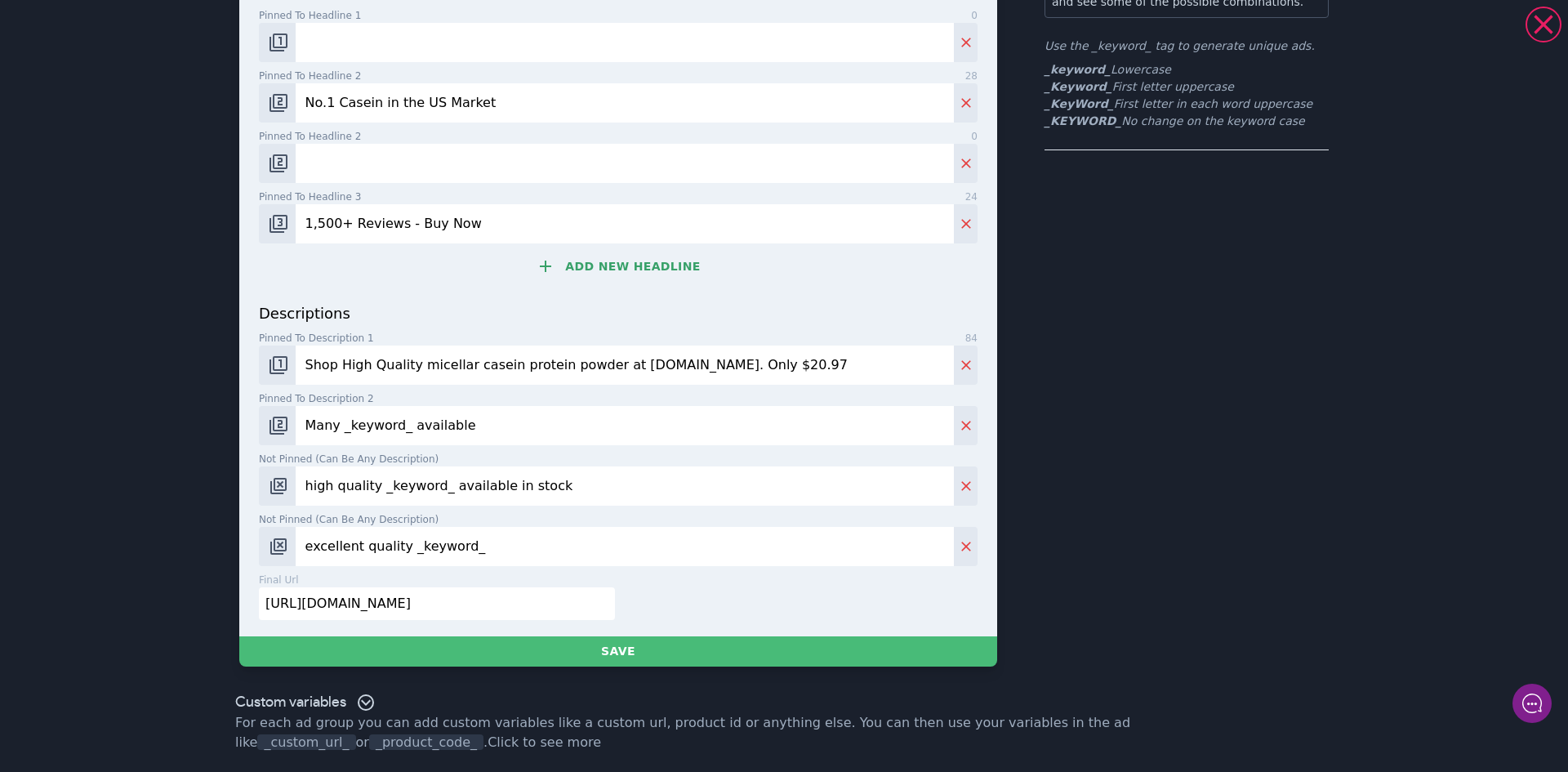
click at [416, 364] on input "Shop High Quality micellar casein protein powder at BulkSupplements.com. Only $…" at bounding box center [624, 365] width 658 height 39
type input "Shop High Quality Micellar Casein Protein Powder at BulkSupplements.com. Only $…"
drag, startPoint x: 467, startPoint y: 428, endPoint x: 281, endPoint y: 421, distance: 186.1
click at [281, 421] on div "Many _keyword_ available" at bounding box center [618, 426] width 719 height 39
paste input "In Stock And Ready To Ship. Buy Online Today!"
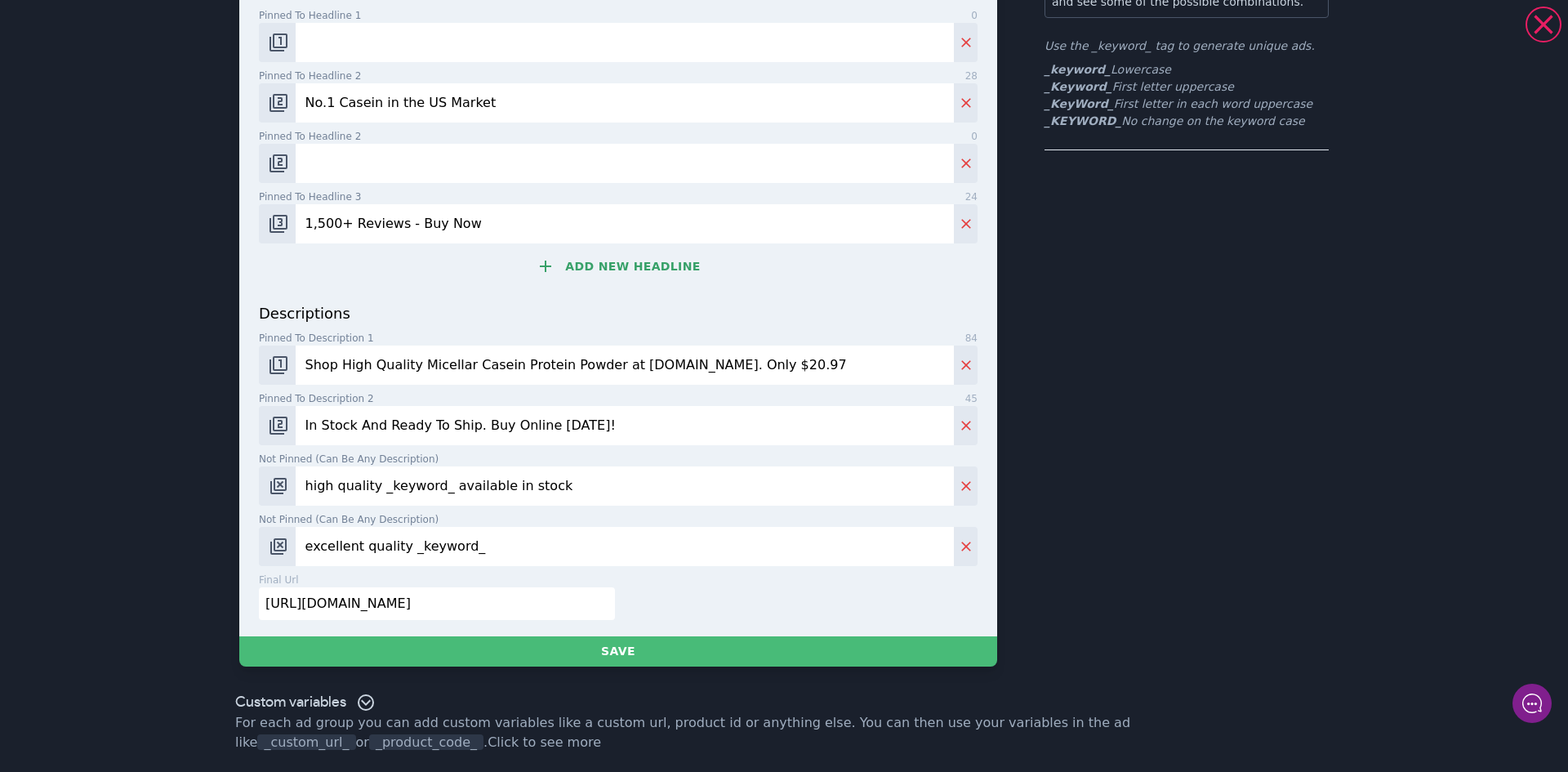
type input "In Stock And Ready To Ship. Buy Online Today!"
drag, startPoint x: 568, startPoint y: 488, endPoint x: 291, endPoint y: 486, distance: 277.0
click at [296, 486] on input "high quality _keyword_ available in stock" at bounding box center [624, 486] width 658 height 39
drag, startPoint x: 358, startPoint y: 543, endPoint x: 271, endPoint y: 541, distance: 87.0
click at [271, 541] on div "excellent quality _keyword_" at bounding box center [618, 546] width 719 height 39
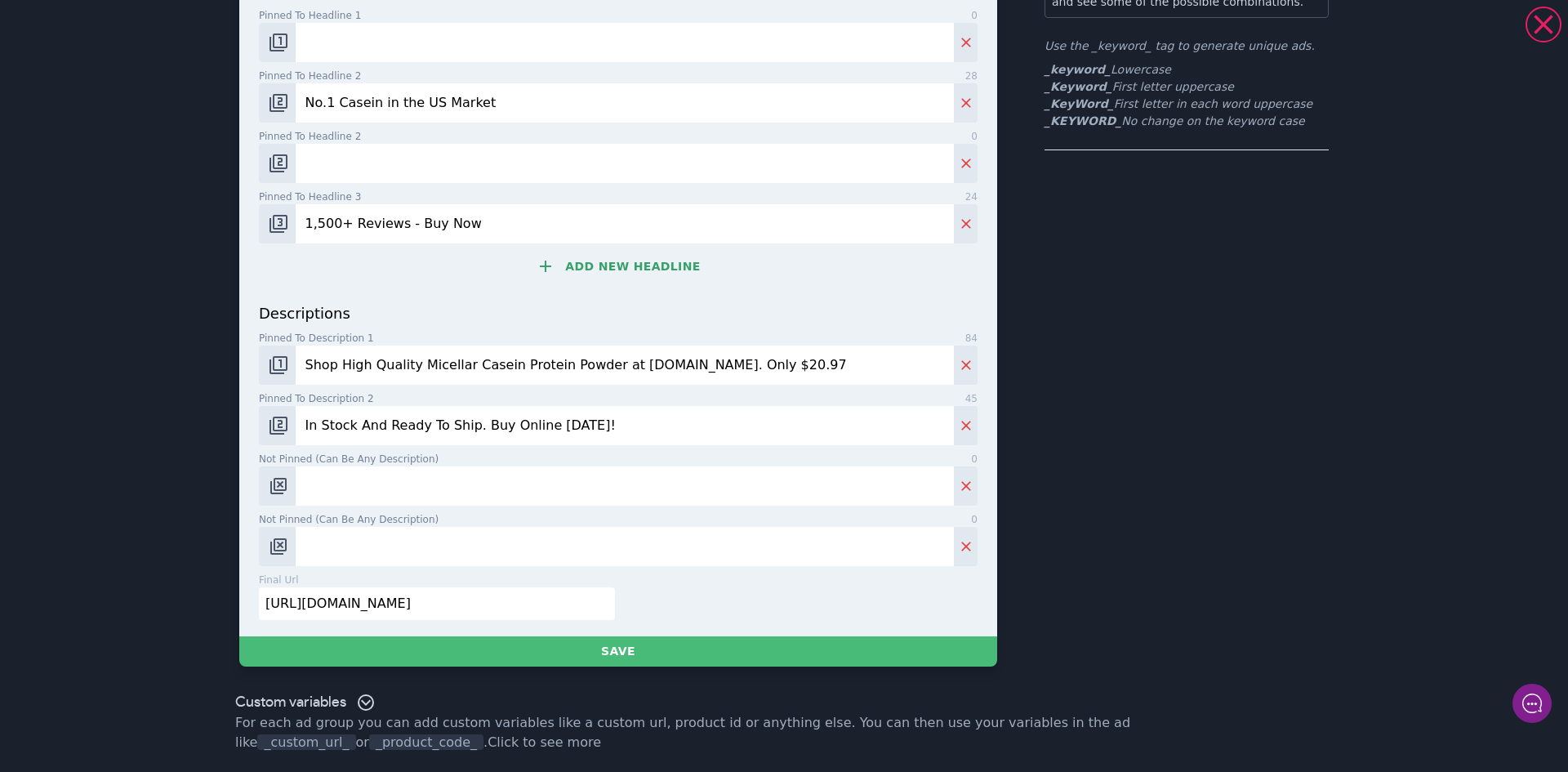
drag, startPoint x: 433, startPoint y: 602, endPoint x: 224, endPoint y: 593, distance: 209.2
click at [224, 593] on div "Casein Protein Powder | No.1 Casein in the US Market | 1,500+ Reviews - Buy Now…" at bounding box center [784, 244] width 1176 height 884
paste input "www.bulksupplements.com/products/casein-protein-powder"
type input "https://www.bulksupplements.com/products/casein-protein-powder"
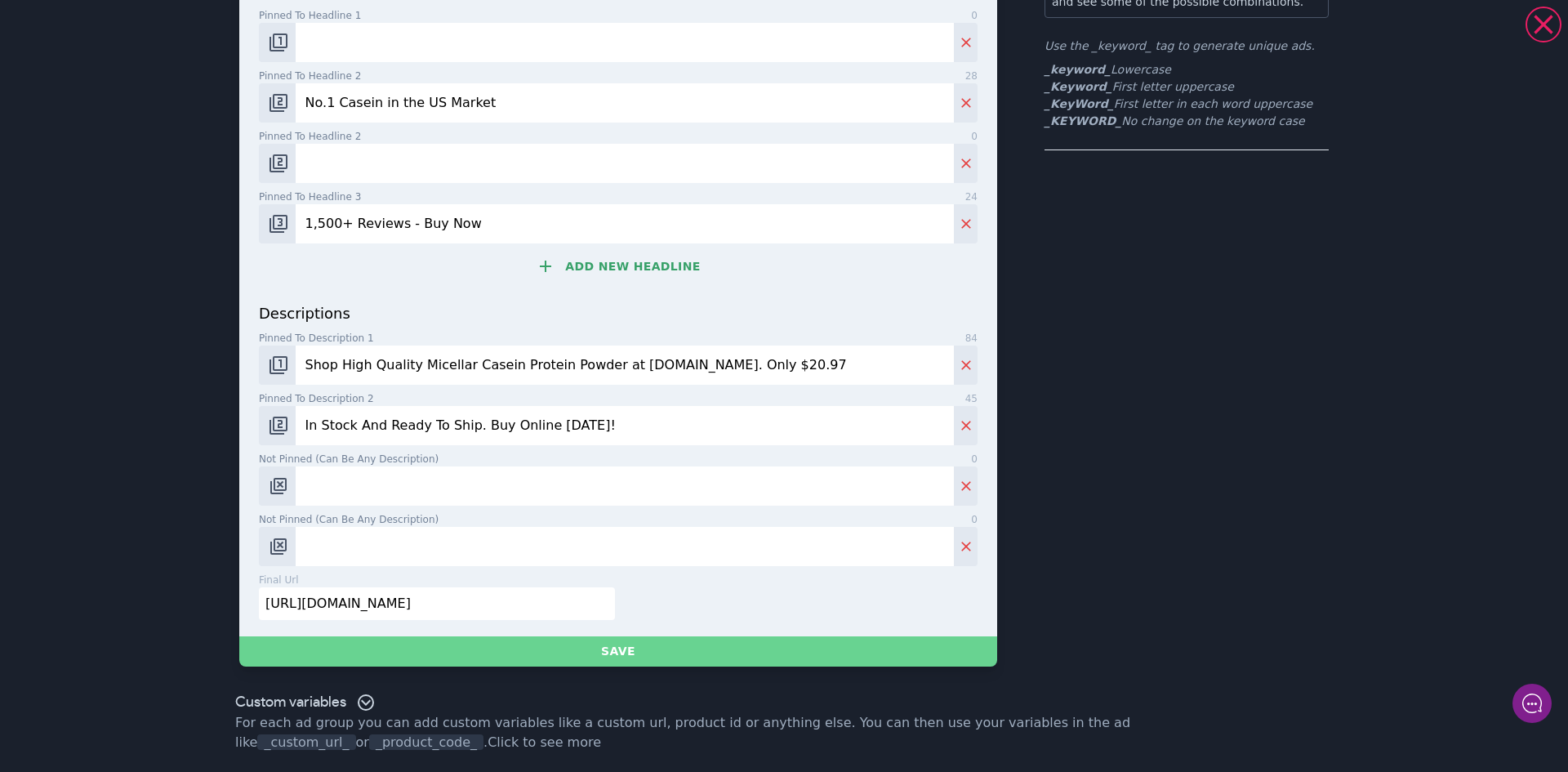
click at [623, 649] on button "Save" at bounding box center [618, 651] width 758 height 30
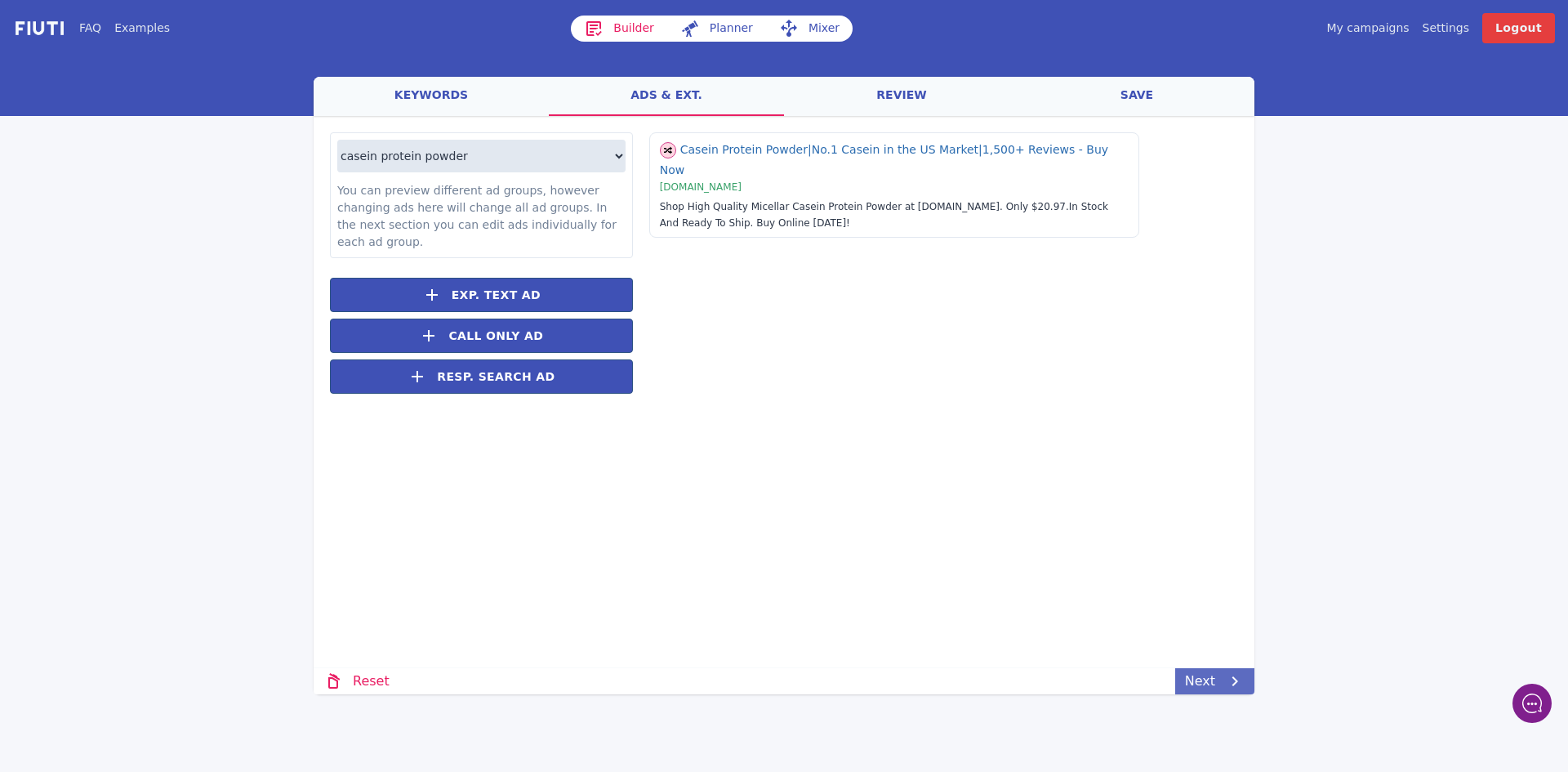
click at [1240, 681] on icon at bounding box center [1234, 681] width 20 height 20
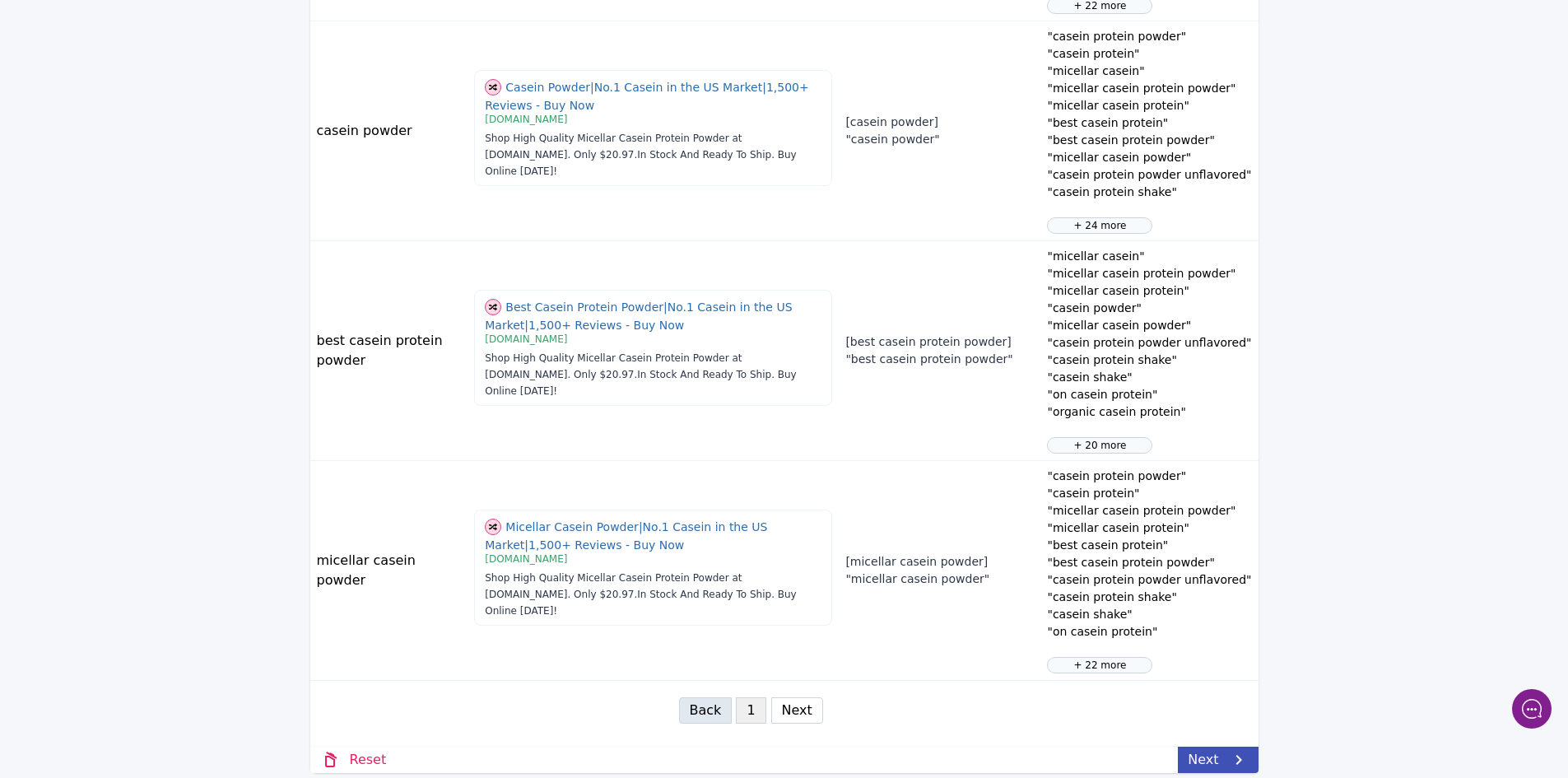
scroll to position [1798, 0]
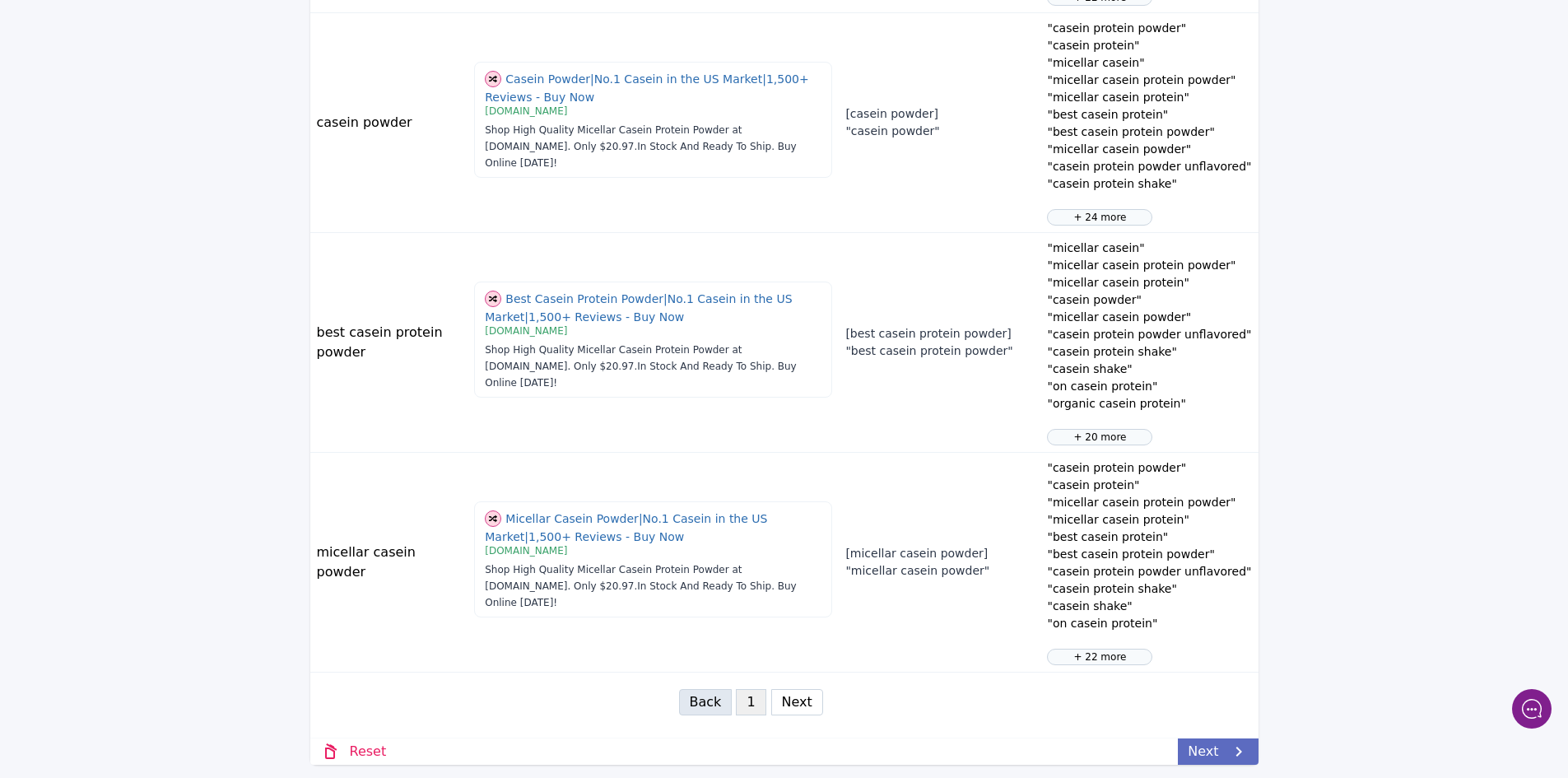
click at [1225, 751] on link "Next" at bounding box center [1217, 752] width 80 height 26
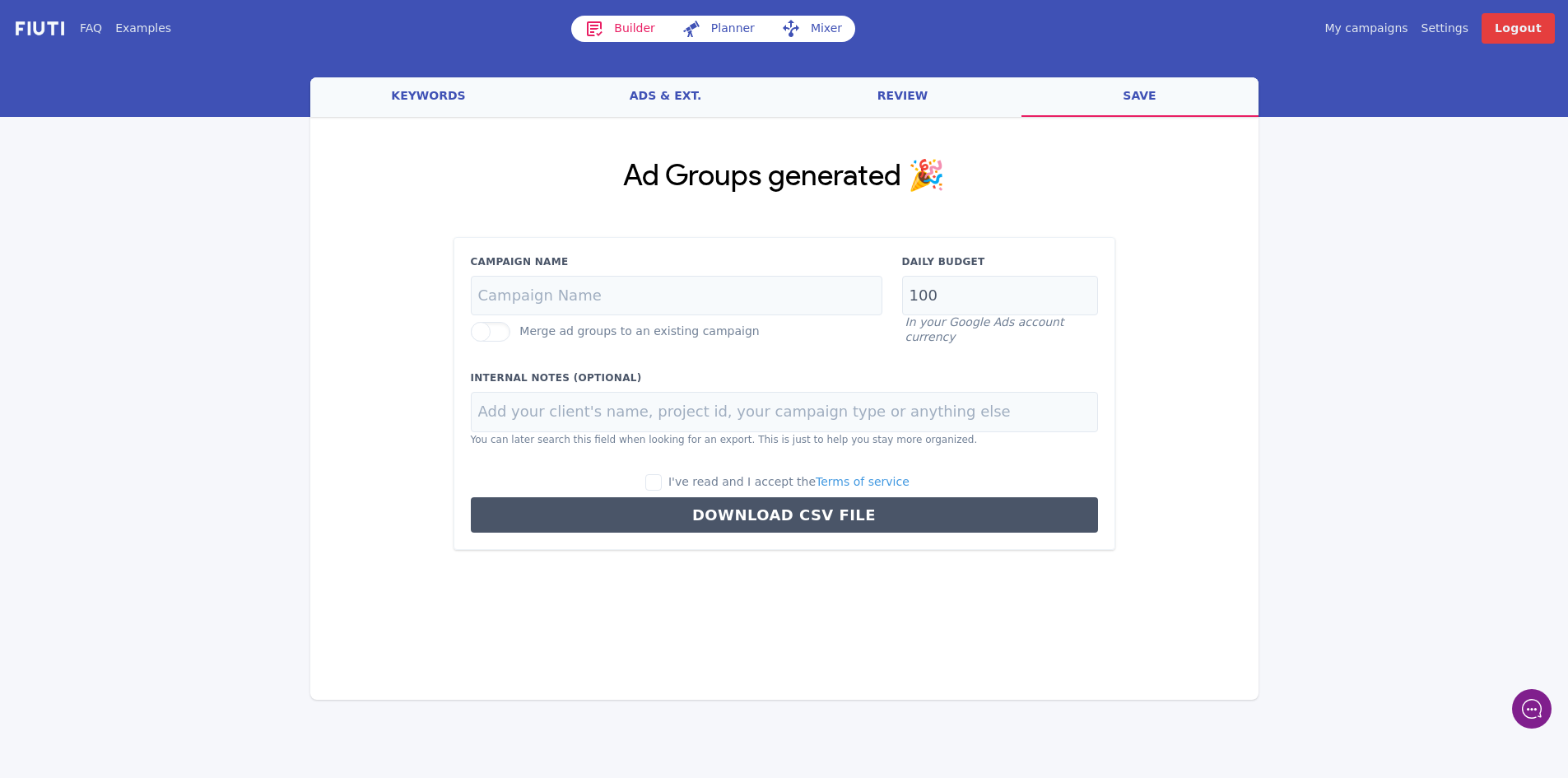
scroll to position [0, 0]
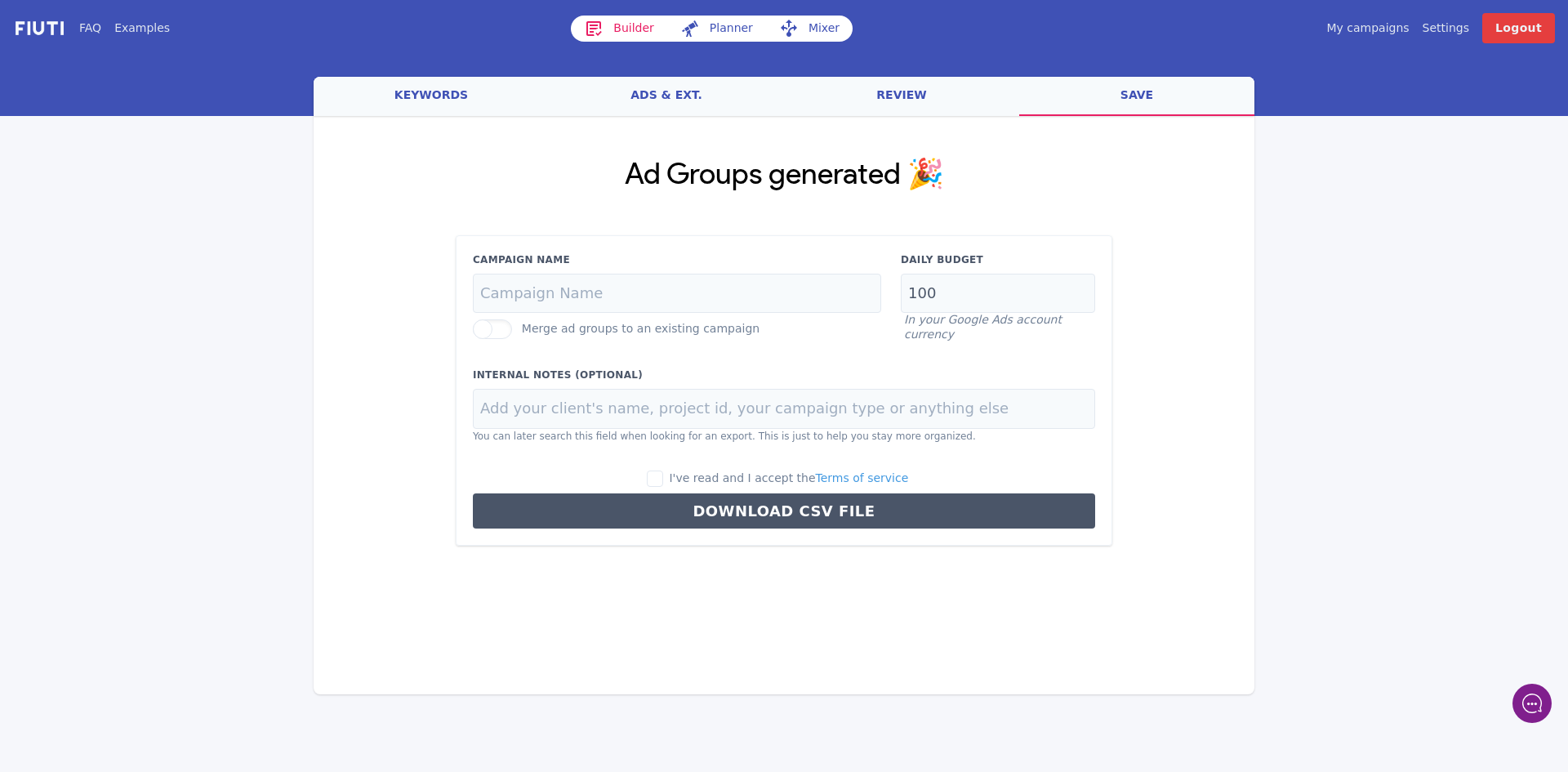
click at [897, 102] on link "review" at bounding box center [902, 96] width 235 height 39
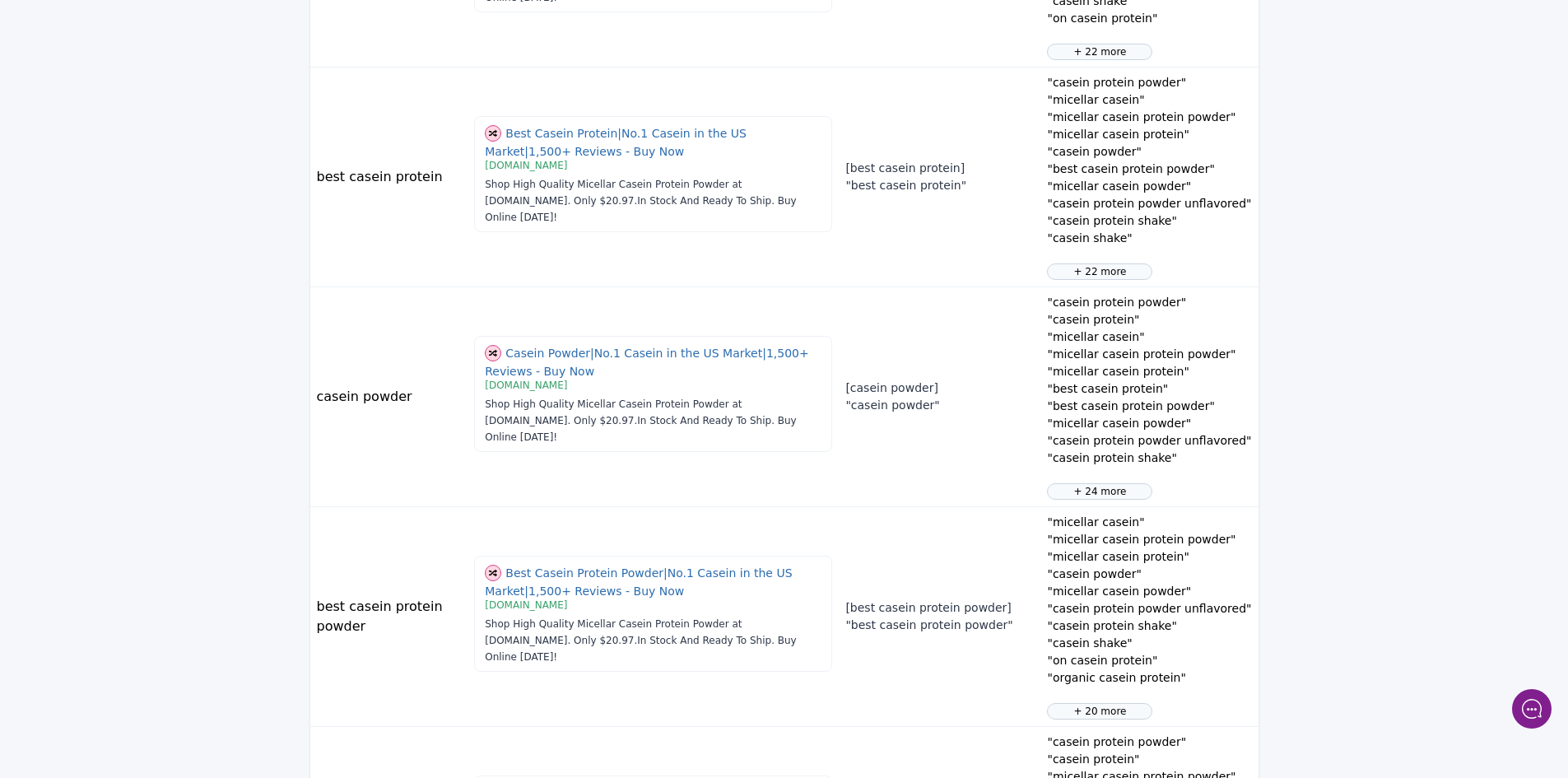
scroll to position [1798, 0]
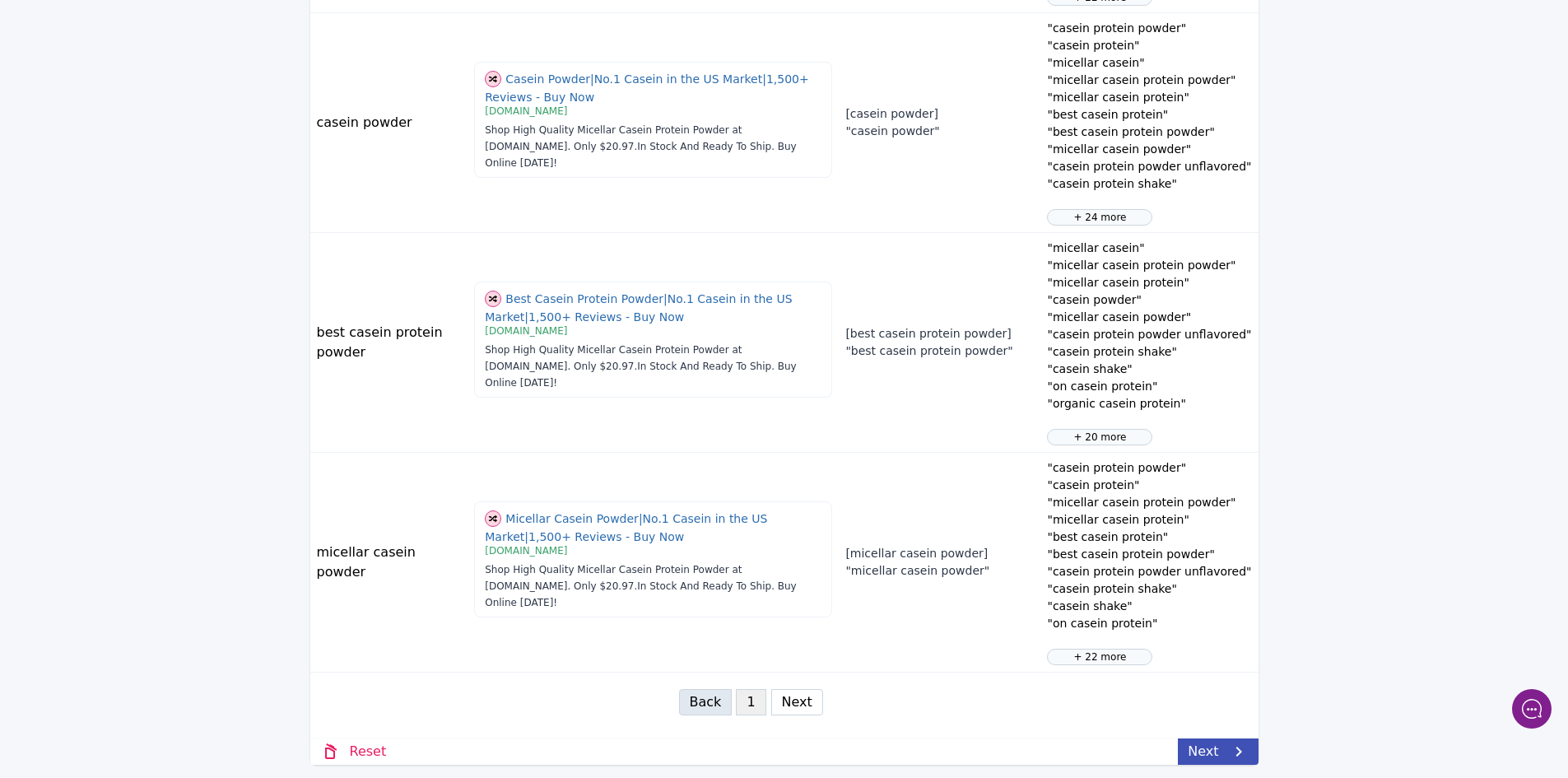
click at [786, 704] on button "Next" at bounding box center [797, 702] width 52 height 26
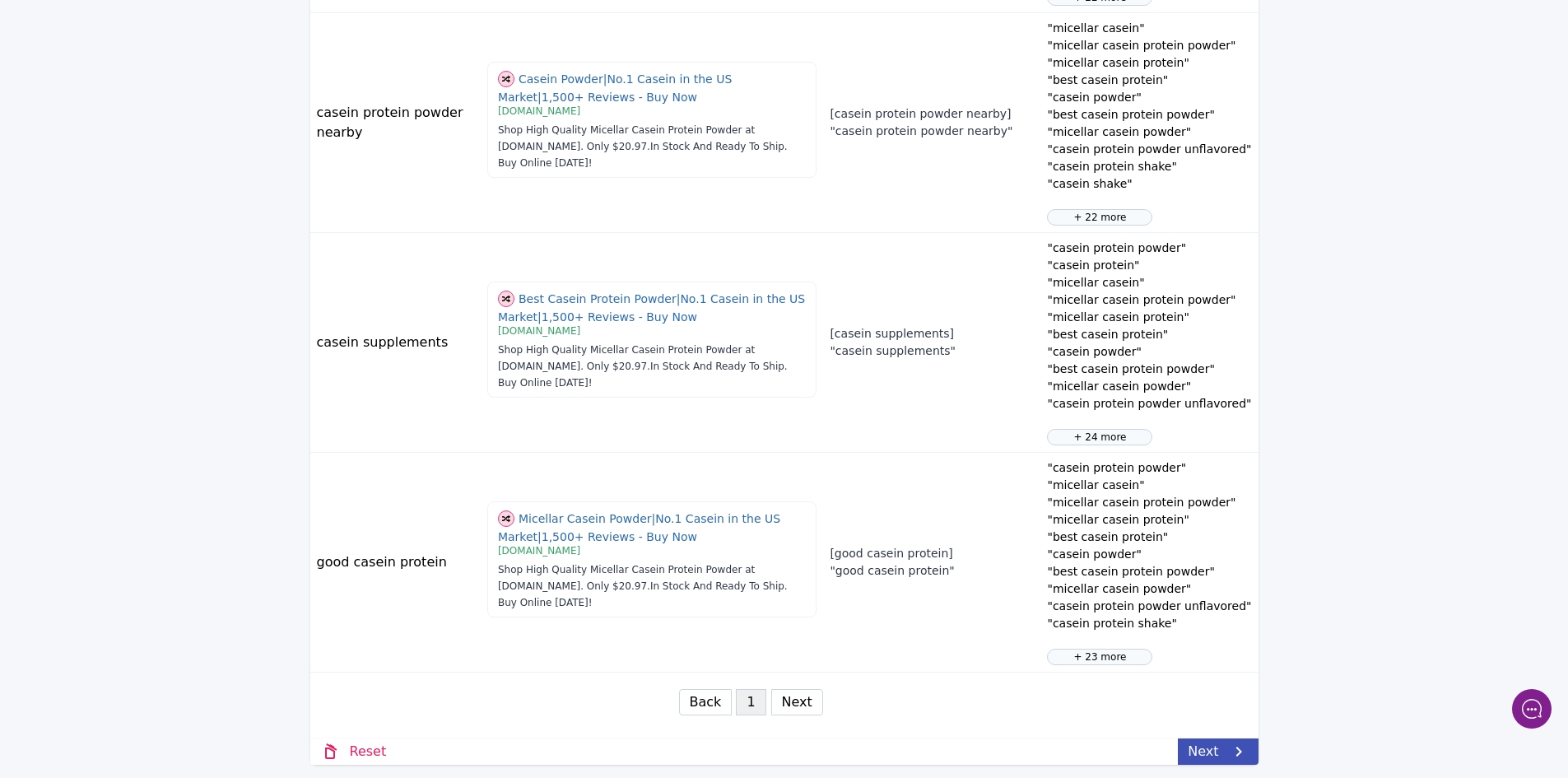
click at [797, 704] on button "Next" at bounding box center [797, 702] width 52 height 26
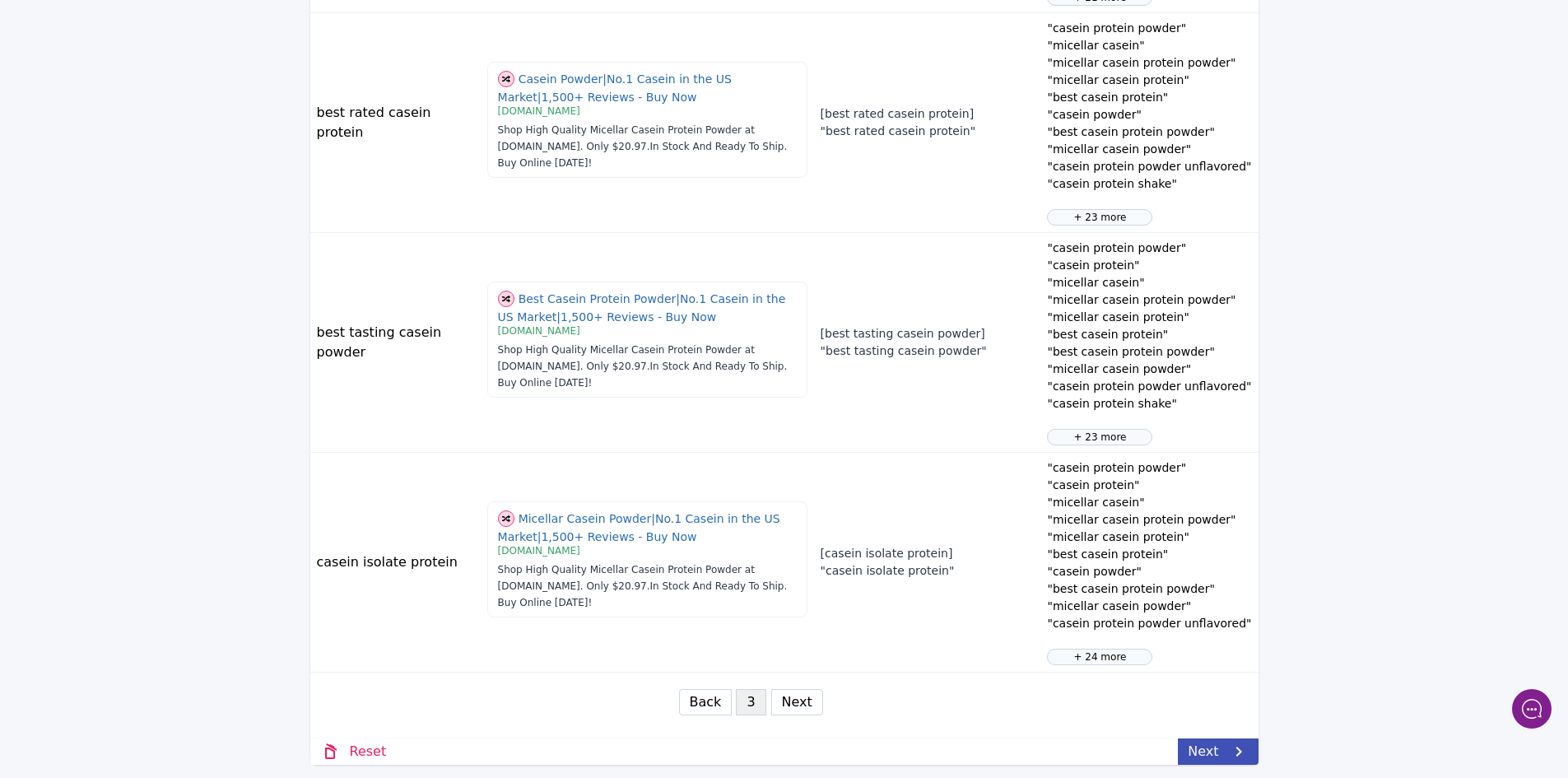
click at [797, 709] on button "Next" at bounding box center [797, 702] width 52 height 26
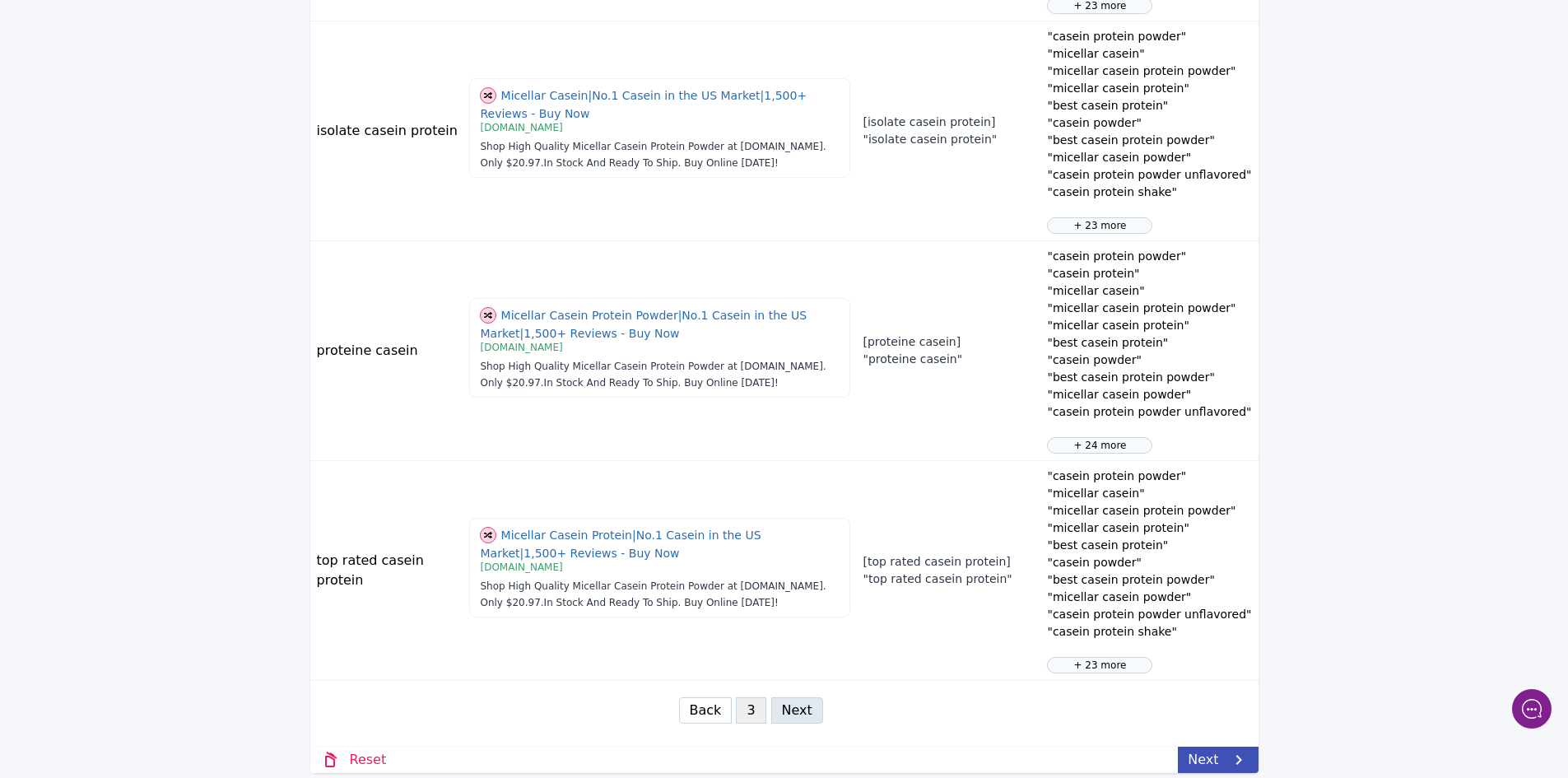
scroll to position [919, 0]
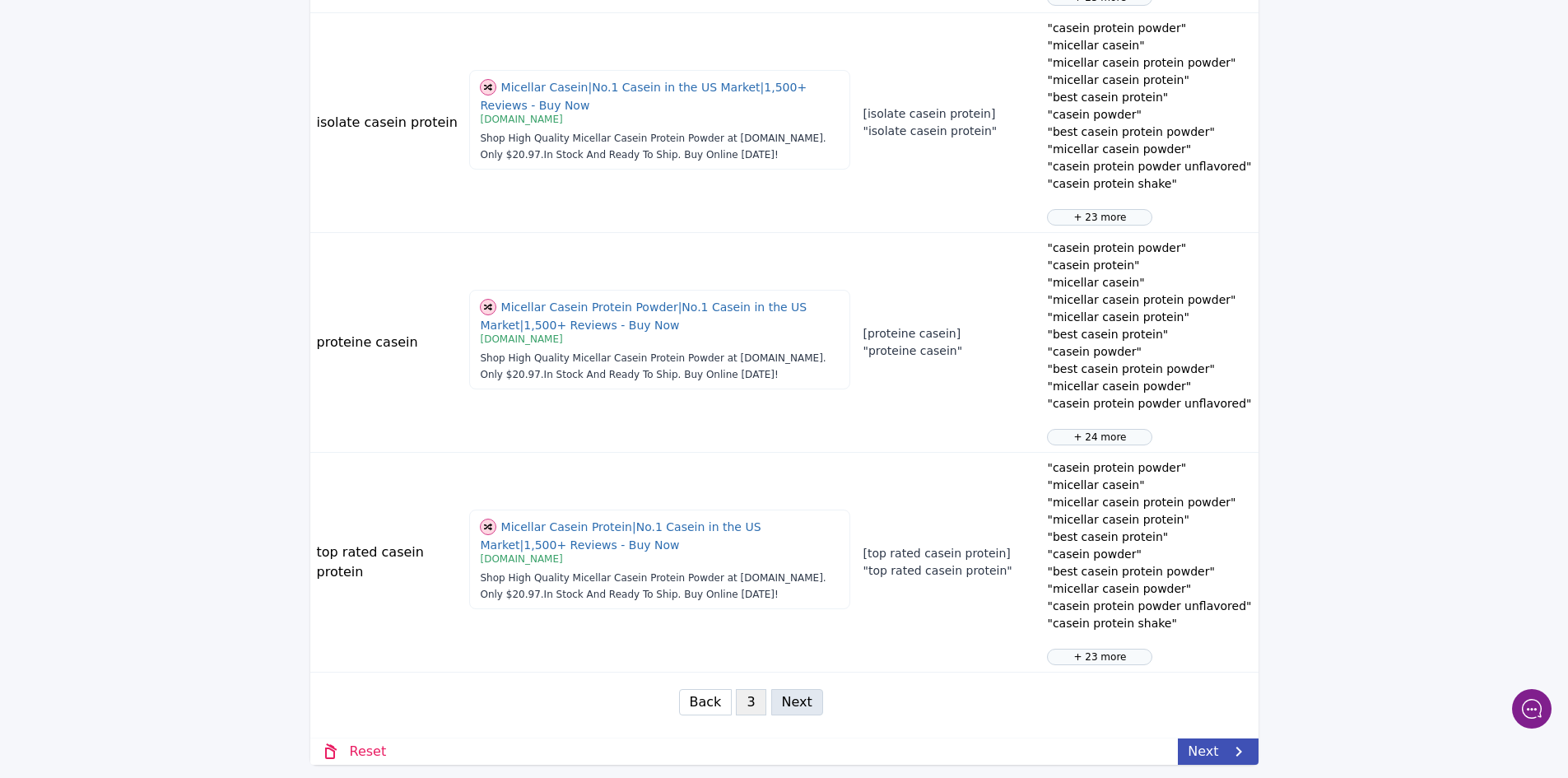
click at [713, 700] on button "Back" at bounding box center [705, 702] width 54 height 26
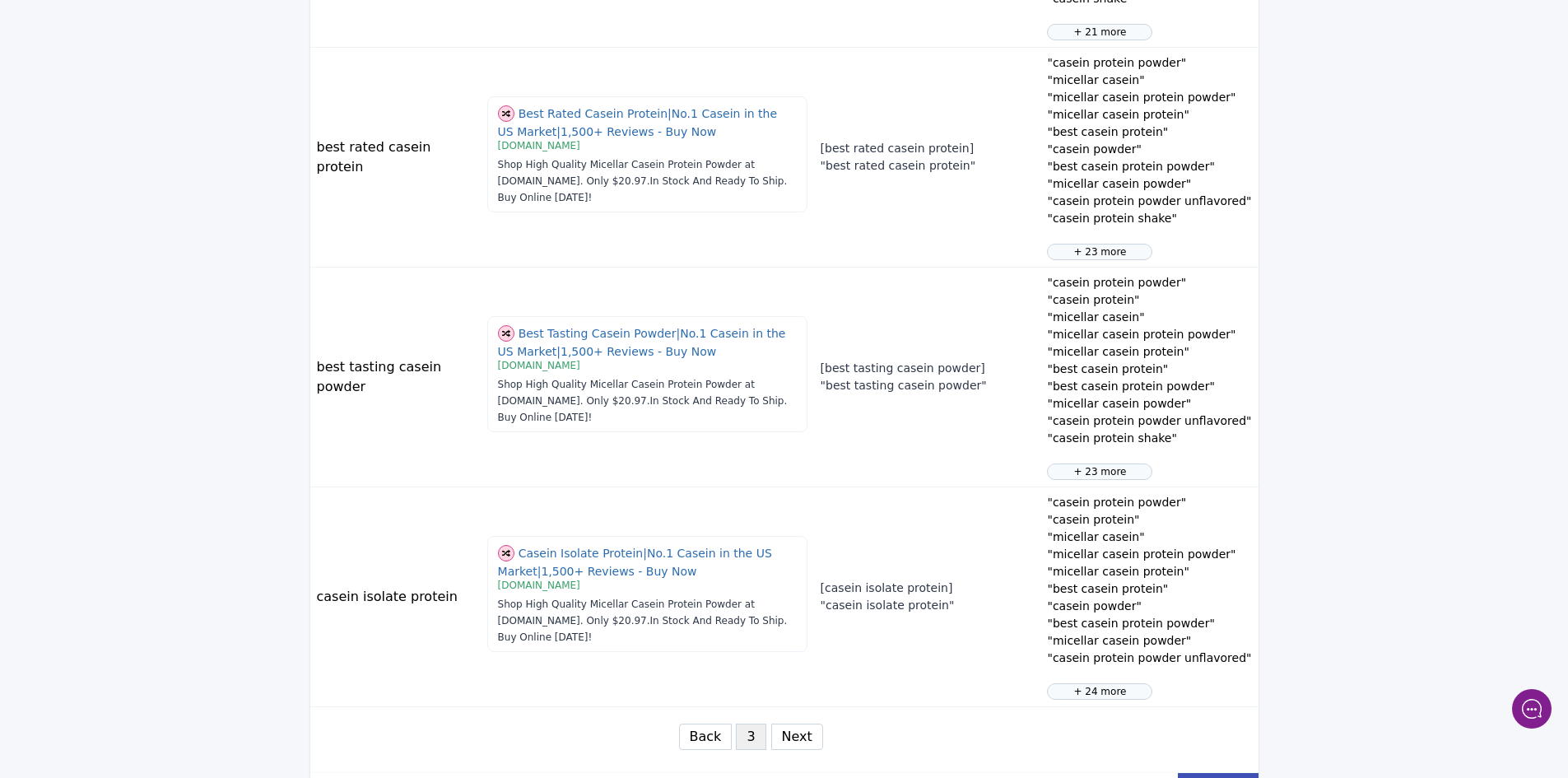
scroll to position [1798, 0]
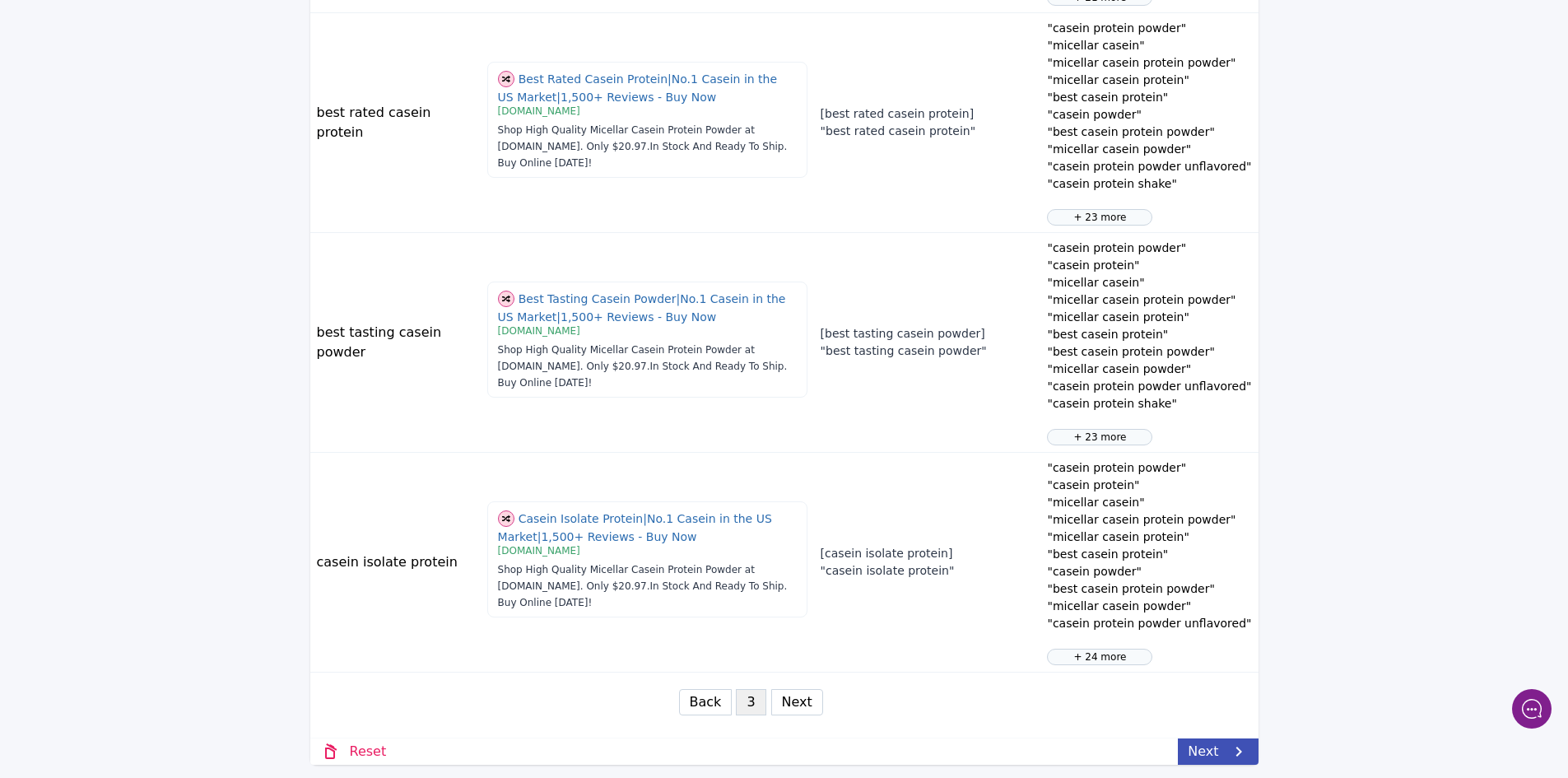
click at [704, 703] on button "Back" at bounding box center [705, 702] width 54 height 26
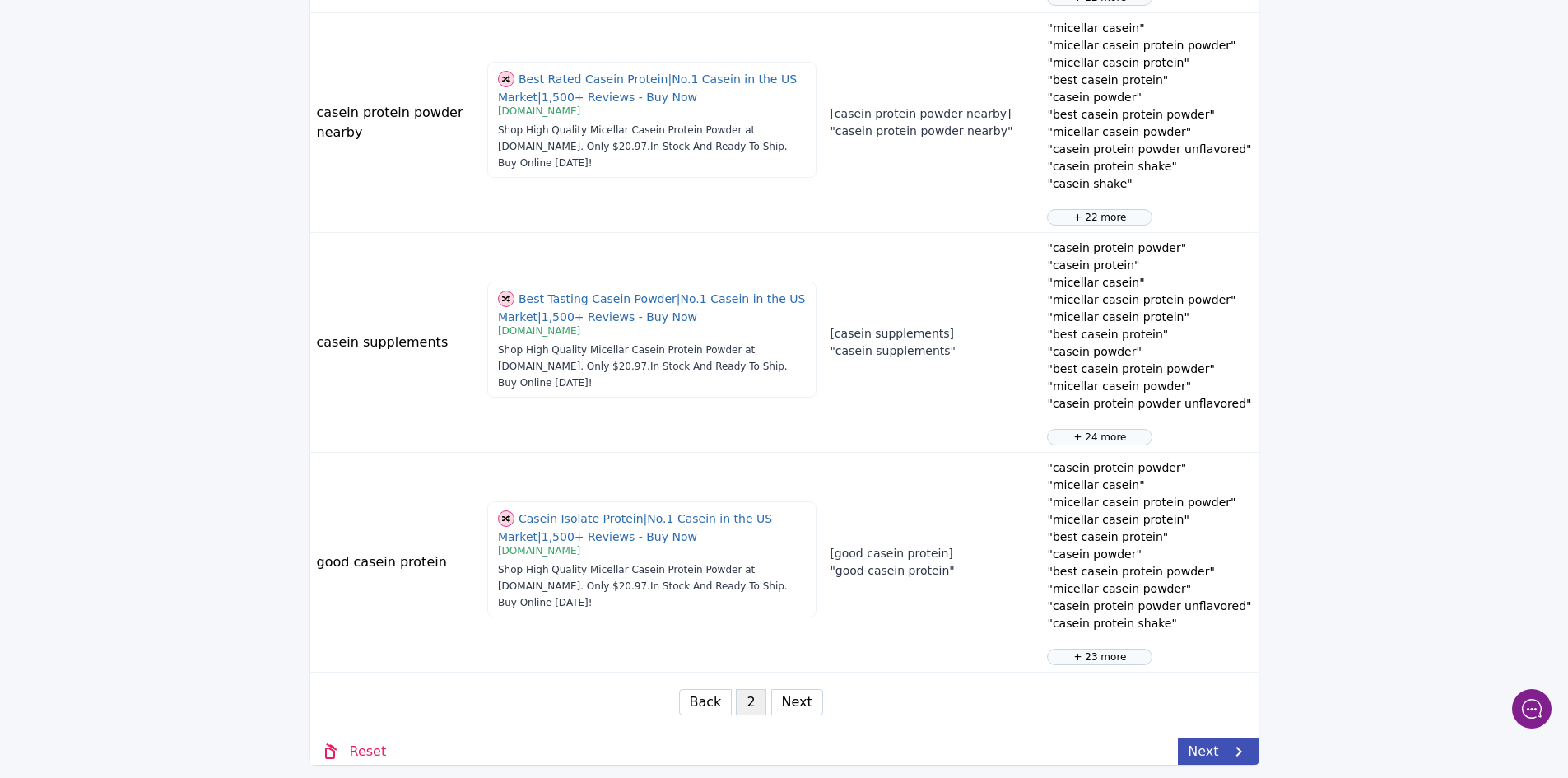
click at [704, 703] on button "Back" at bounding box center [705, 702] width 54 height 26
select select "1"
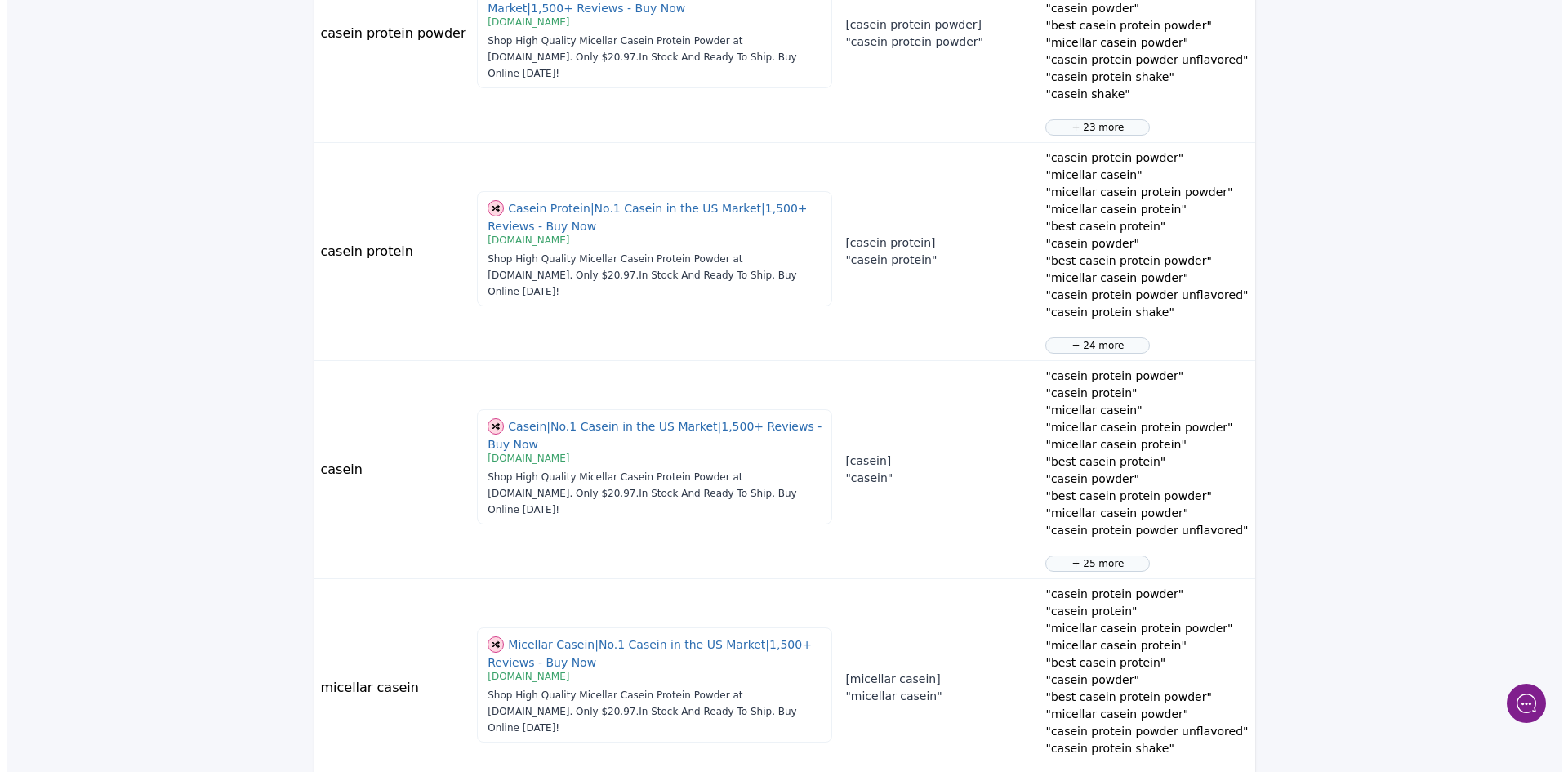
scroll to position [0, 0]
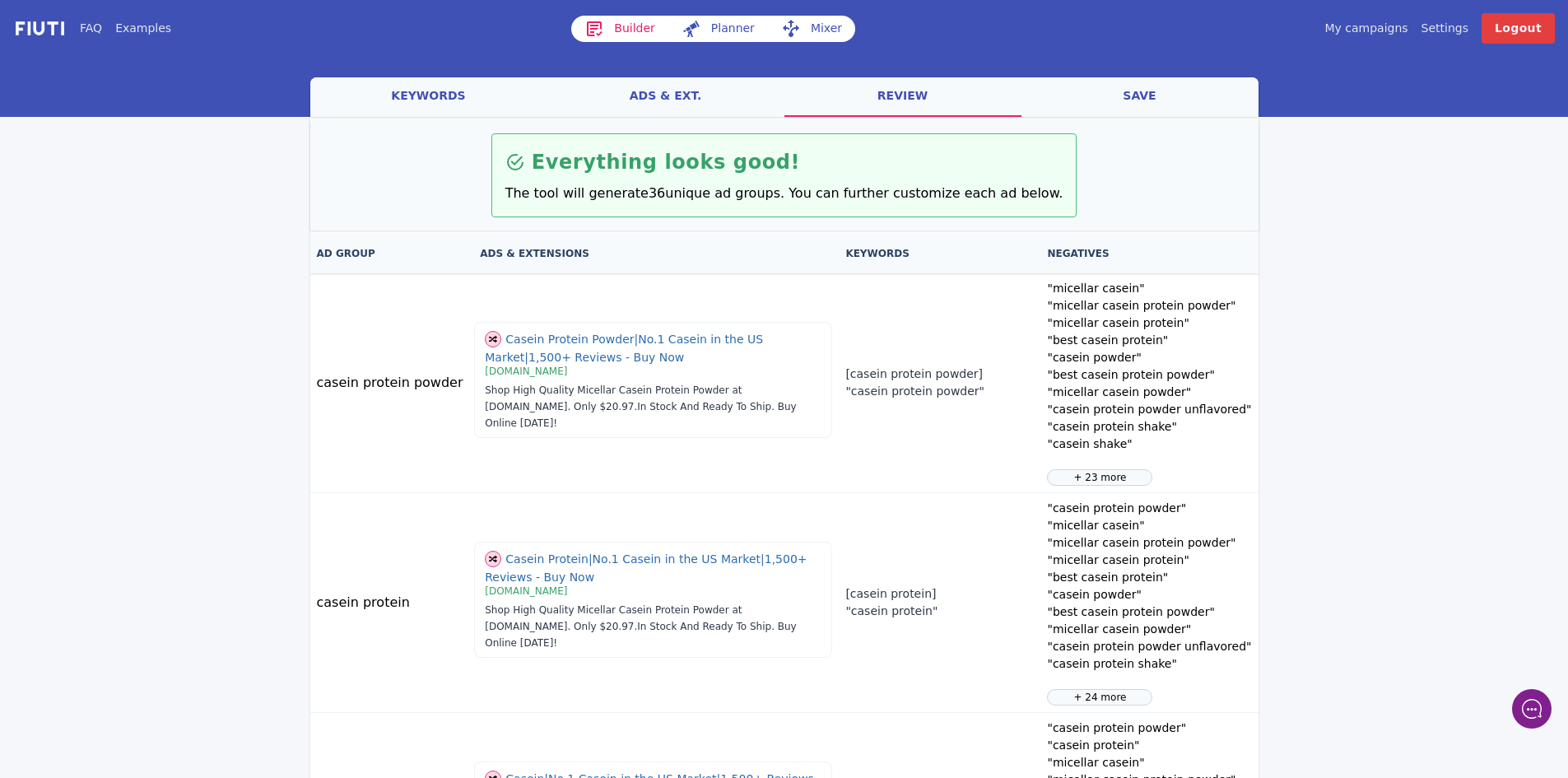
click at [647, 98] on link "ads & ext." at bounding box center [666, 97] width 237 height 40
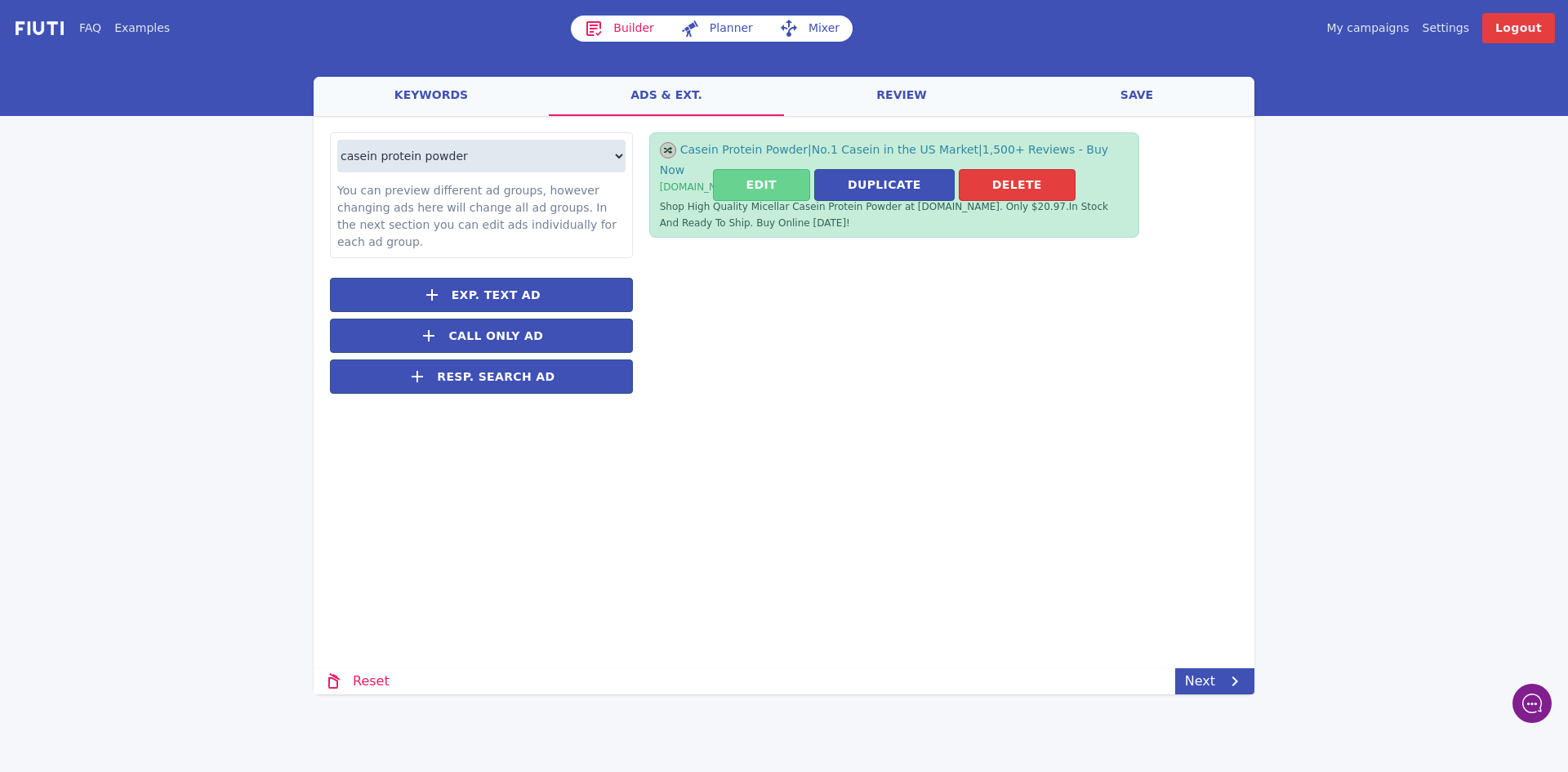
click at [761, 174] on button "Edit" at bounding box center [762, 185] width 97 height 32
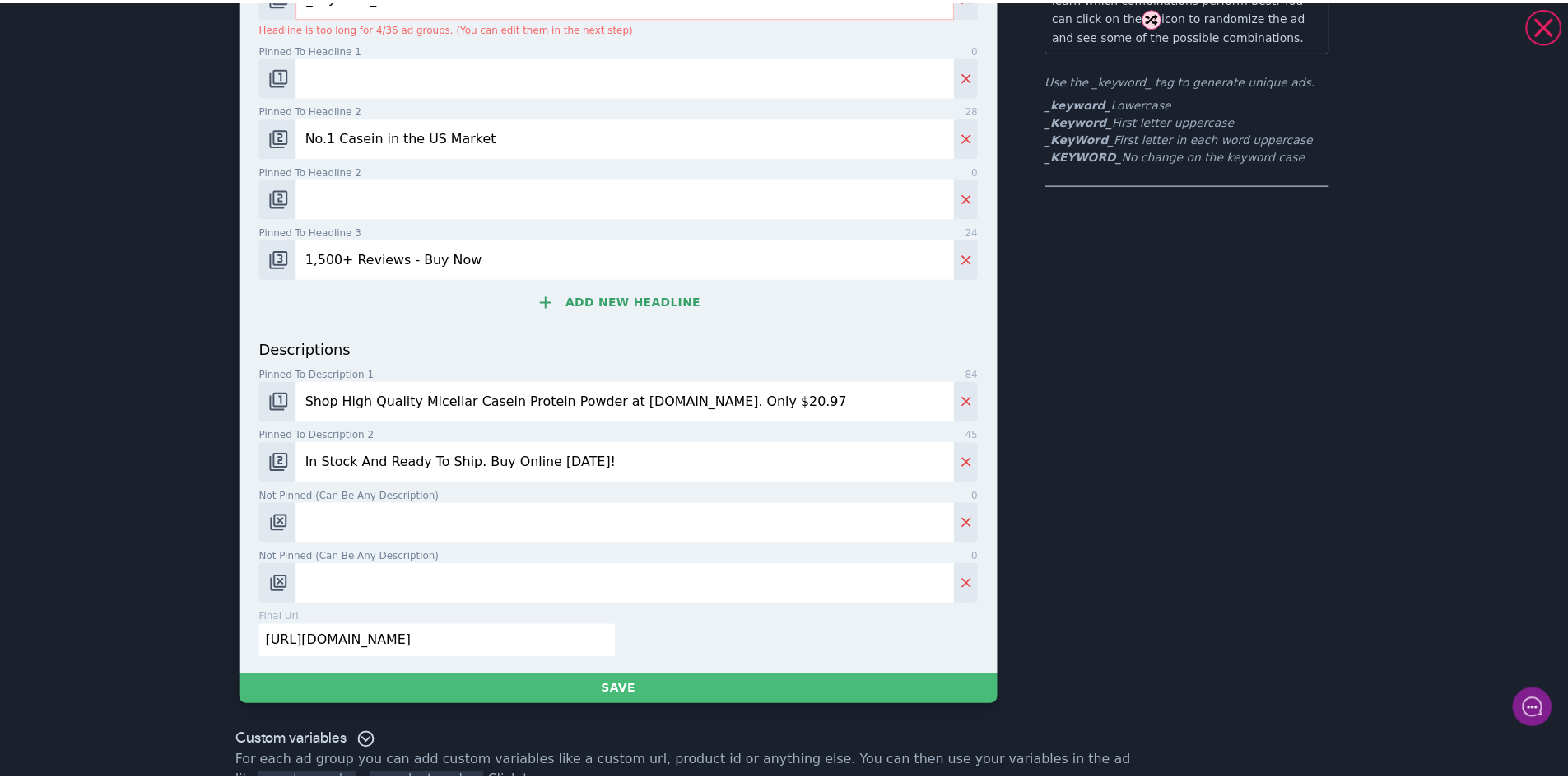
scroll to position [207, 0]
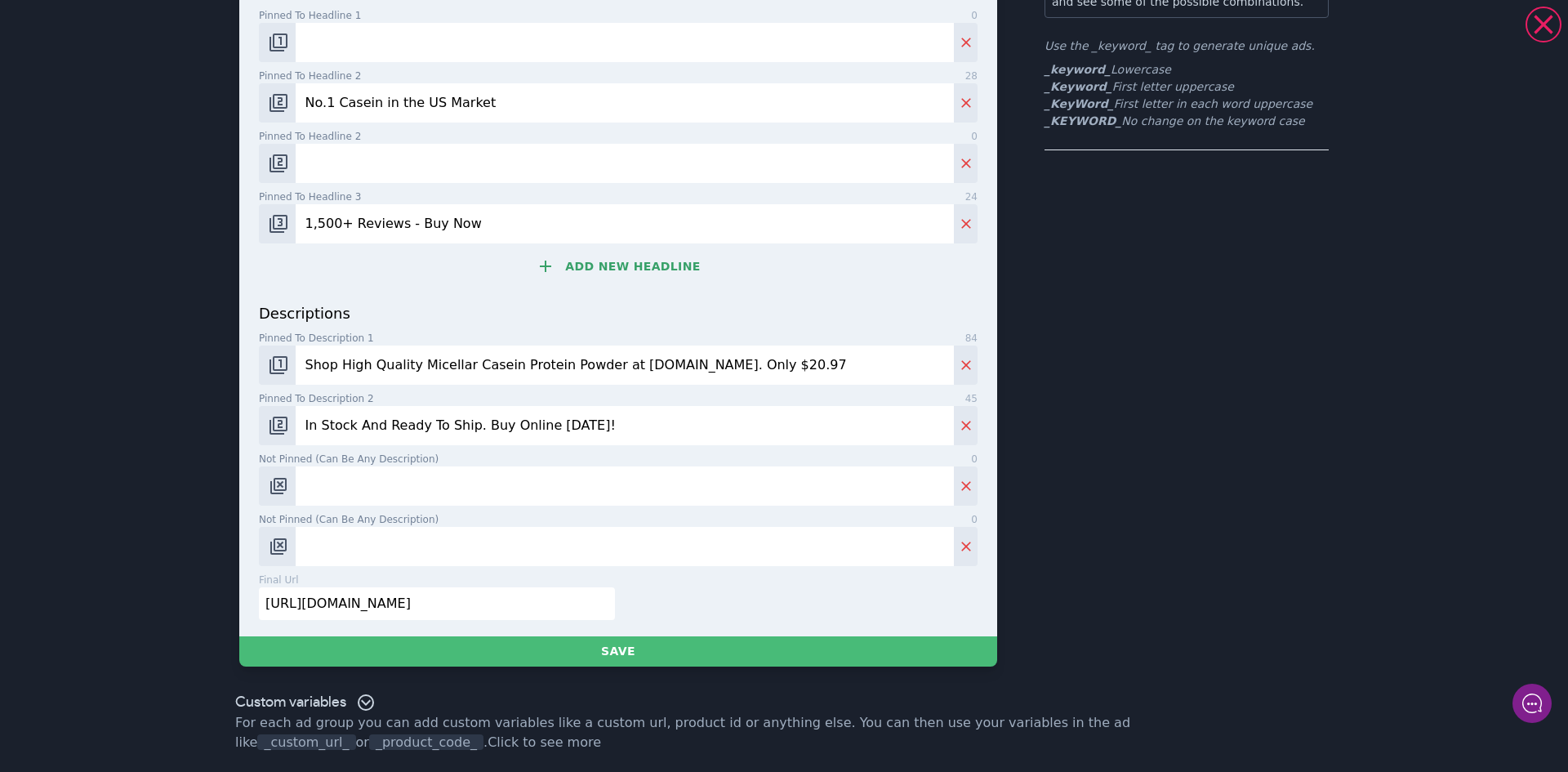
drag, startPoint x: 585, startPoint y: 362, endPoint x: 408, endPoint y: 357, distance: 177.1
click at [408, 357] on input "Shop High Quality Micellar Casein Protein Powder at BulkSupplements.com. Only $…" at bounding box center [624, 365] width 658 height 39
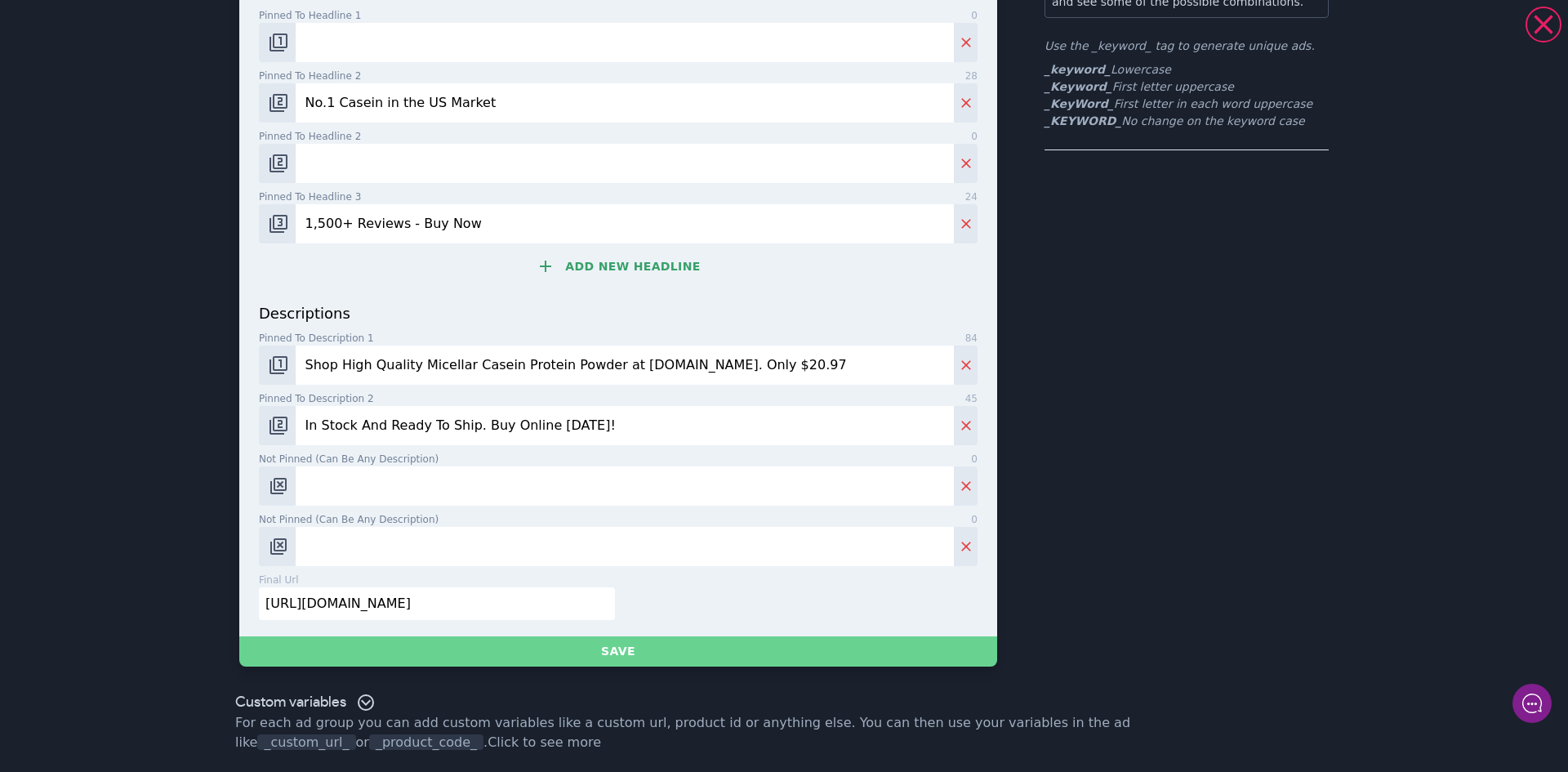
click at [637, 653] on button "Save" at bounding box center [618, 651] width 758 height 30
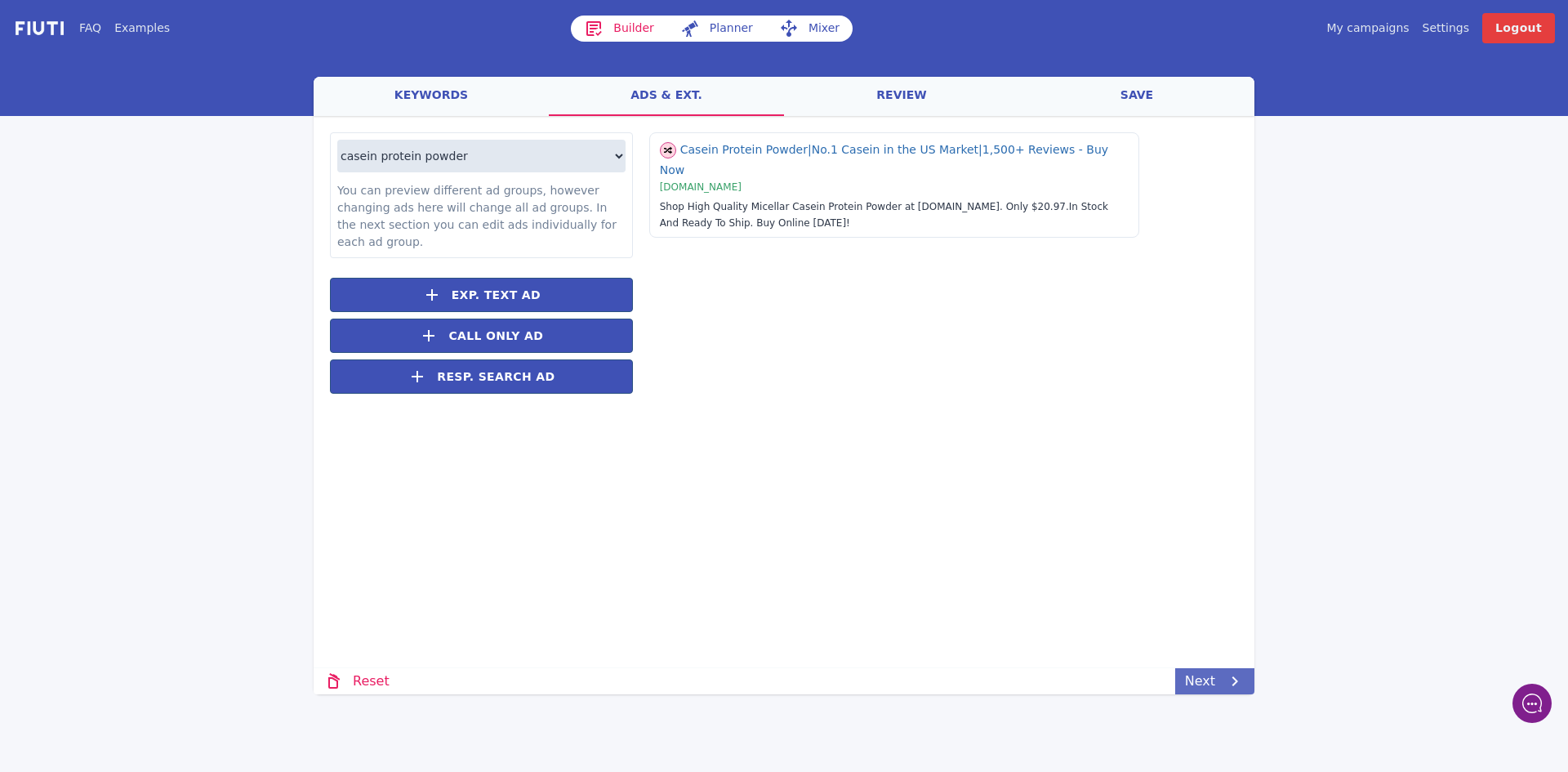
click at [1212, 687] on link "Next" at bounding box center [1214, 681] width 79 height 26
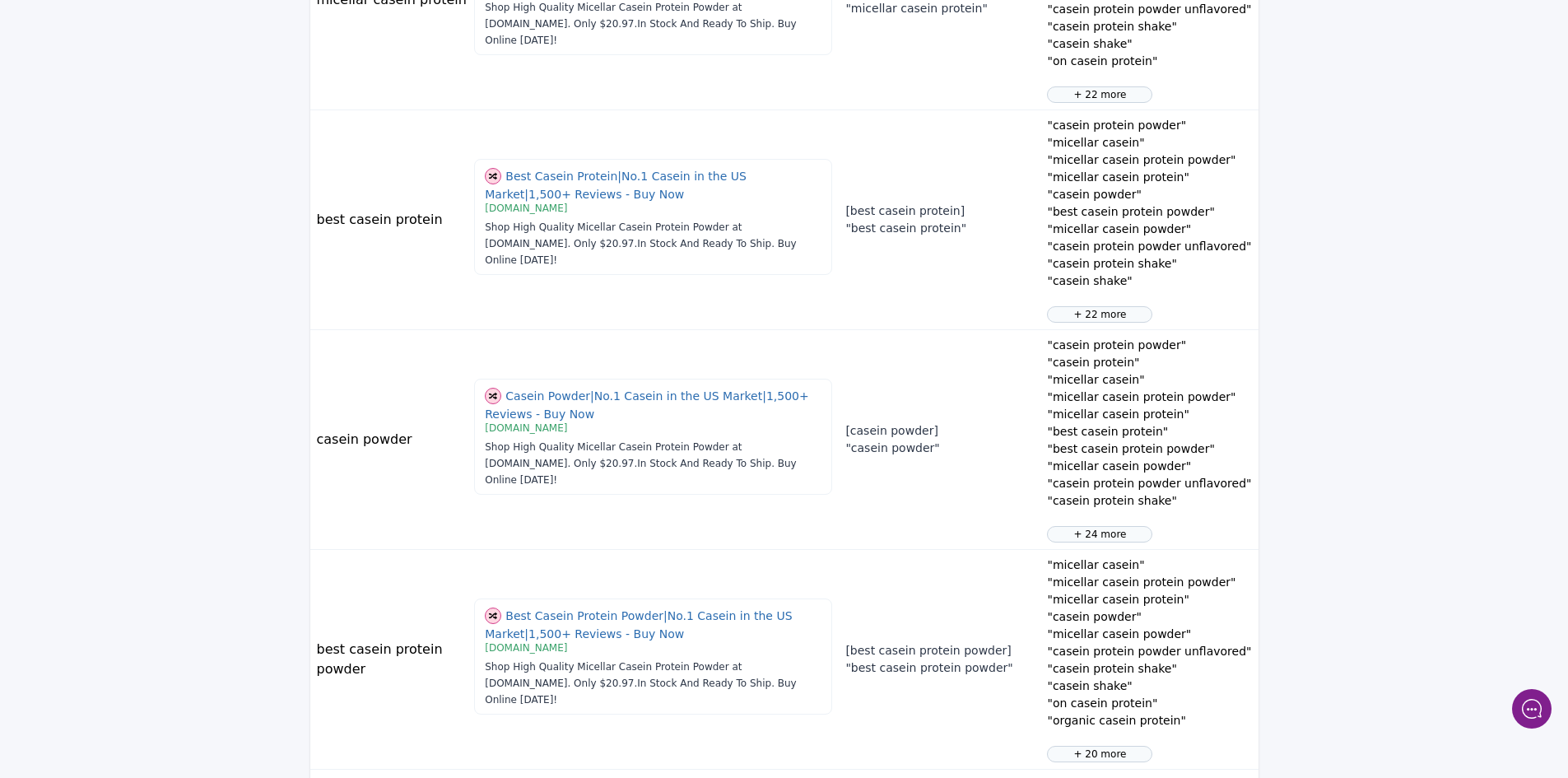
scroll to position [1798, 0]
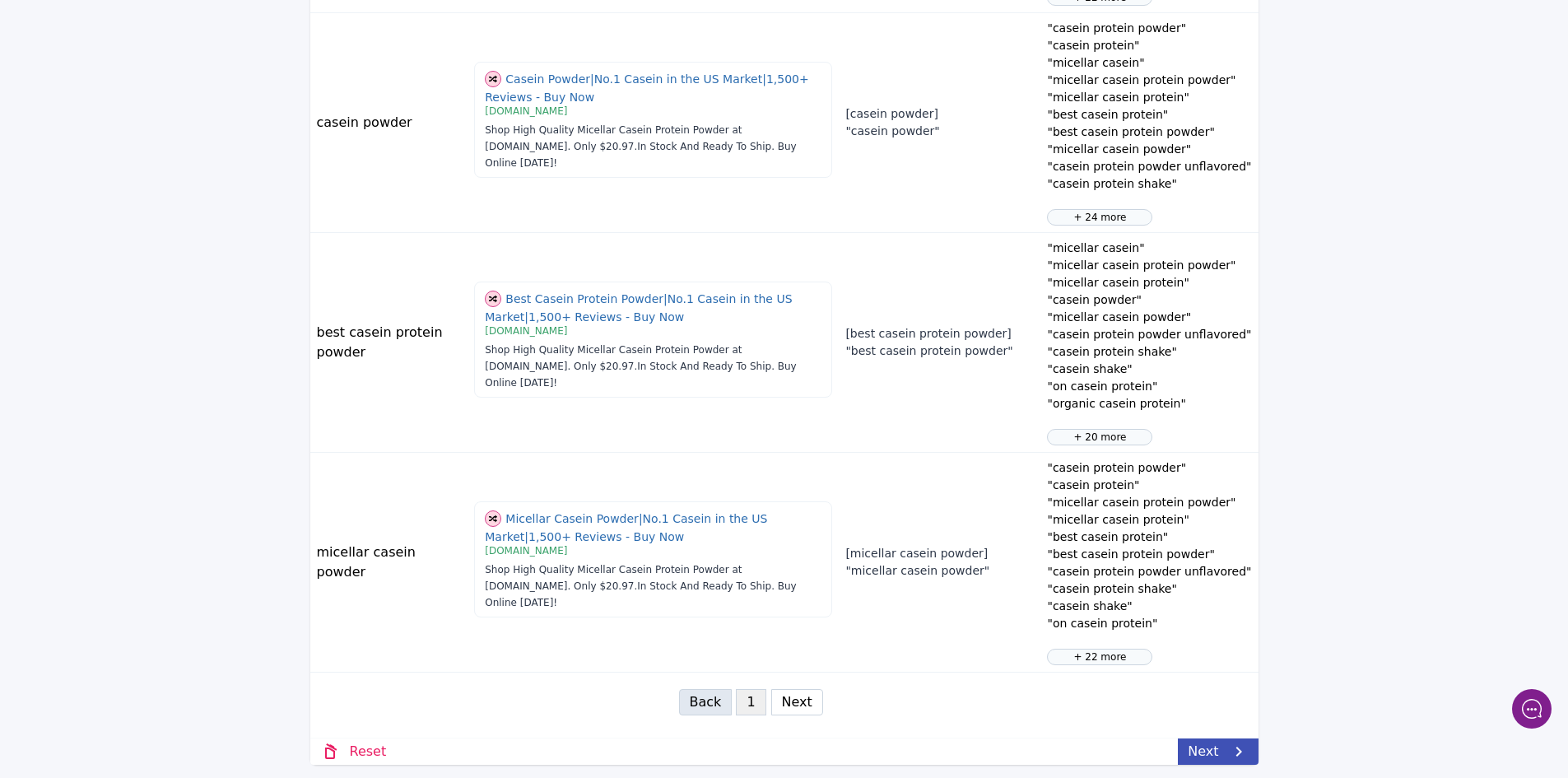
click at [794, 703] on button "Next" at bounding box center [797, 702] width 52 height 26
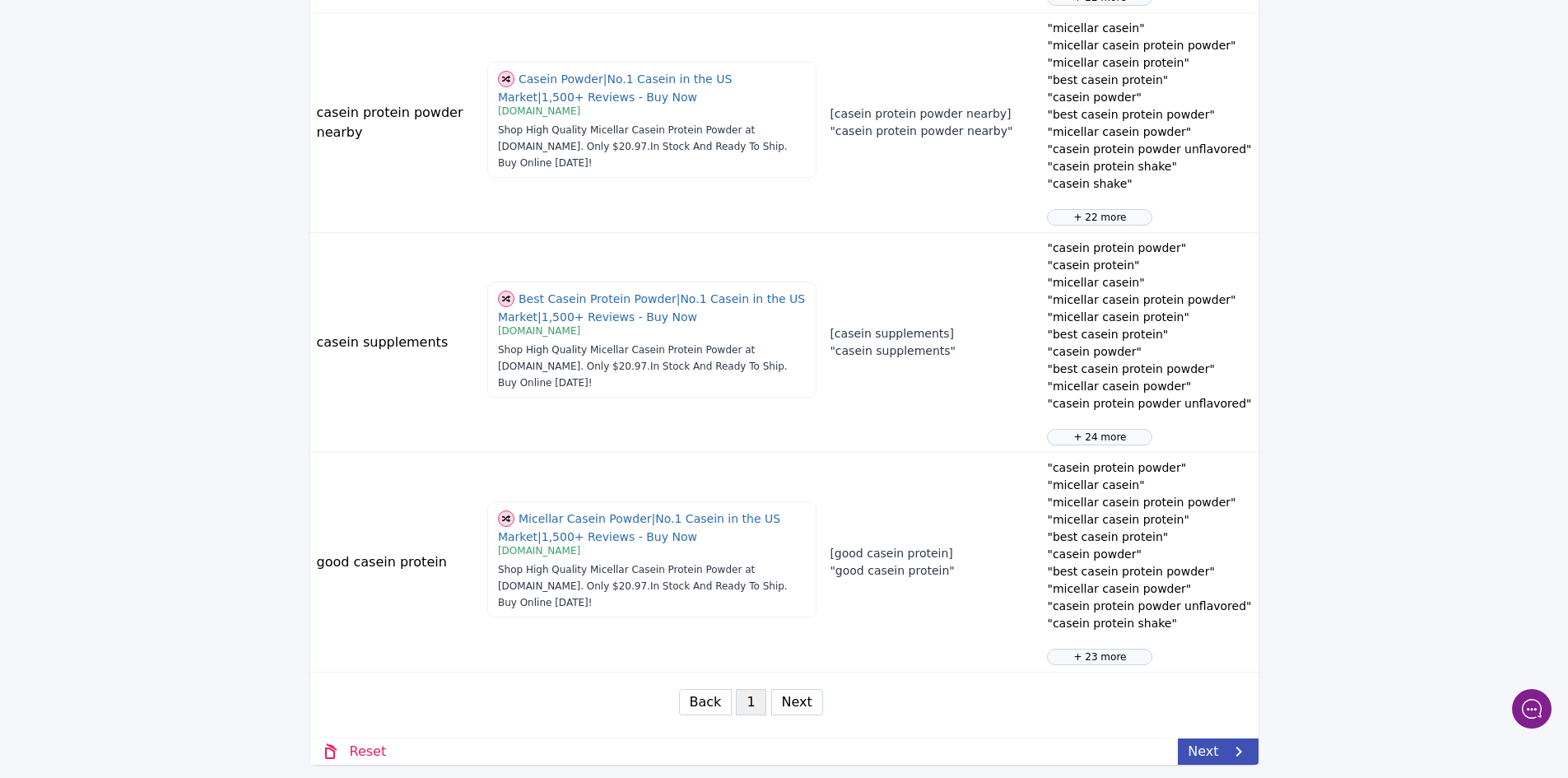
click at [801, 698] on button "Next" at bounding box center [797, 702] width 52 height 26
select select "3"
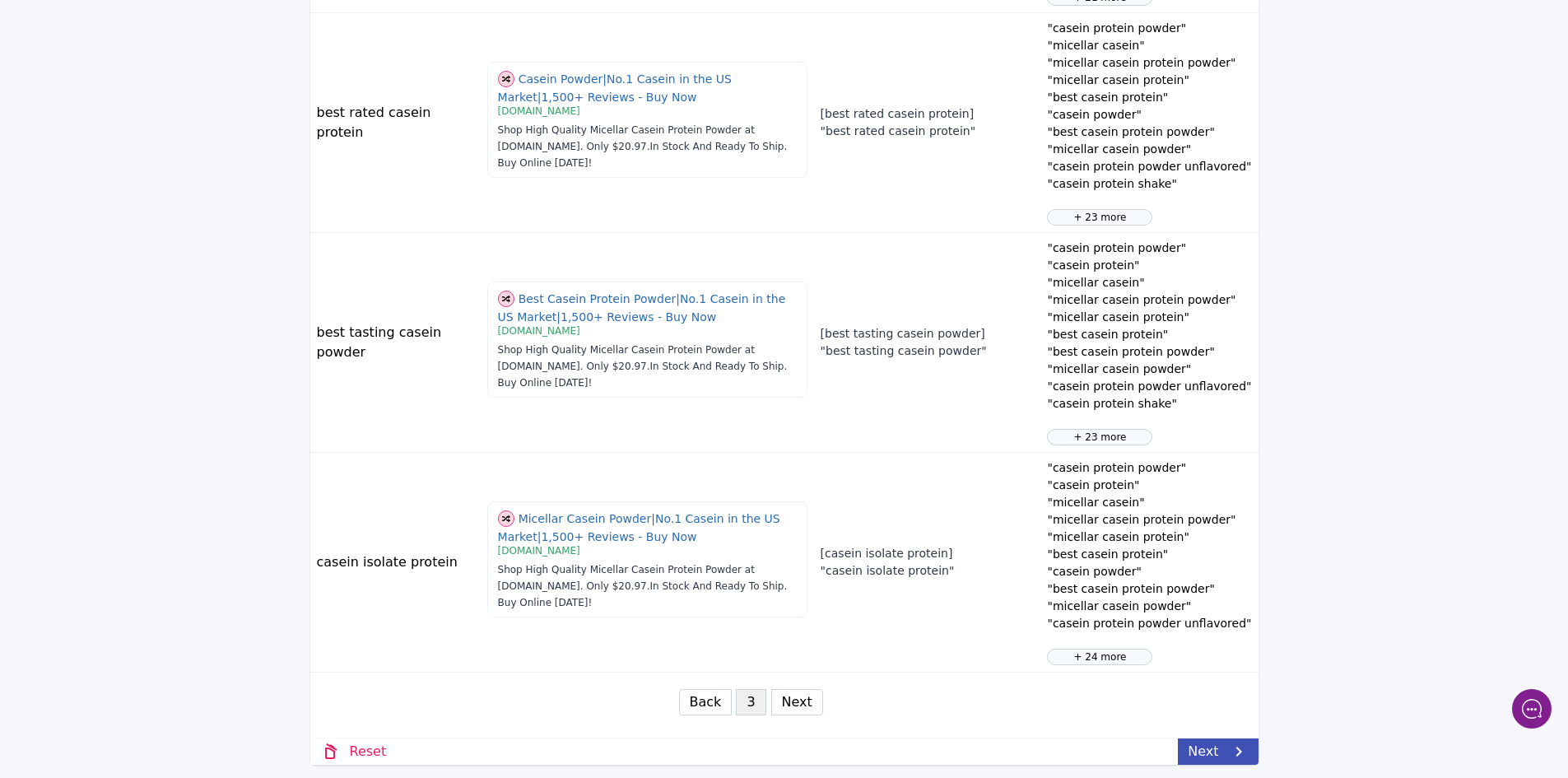
click at [799, 704] on button "Next" at bounding box center [797, 702] width 52 height 26
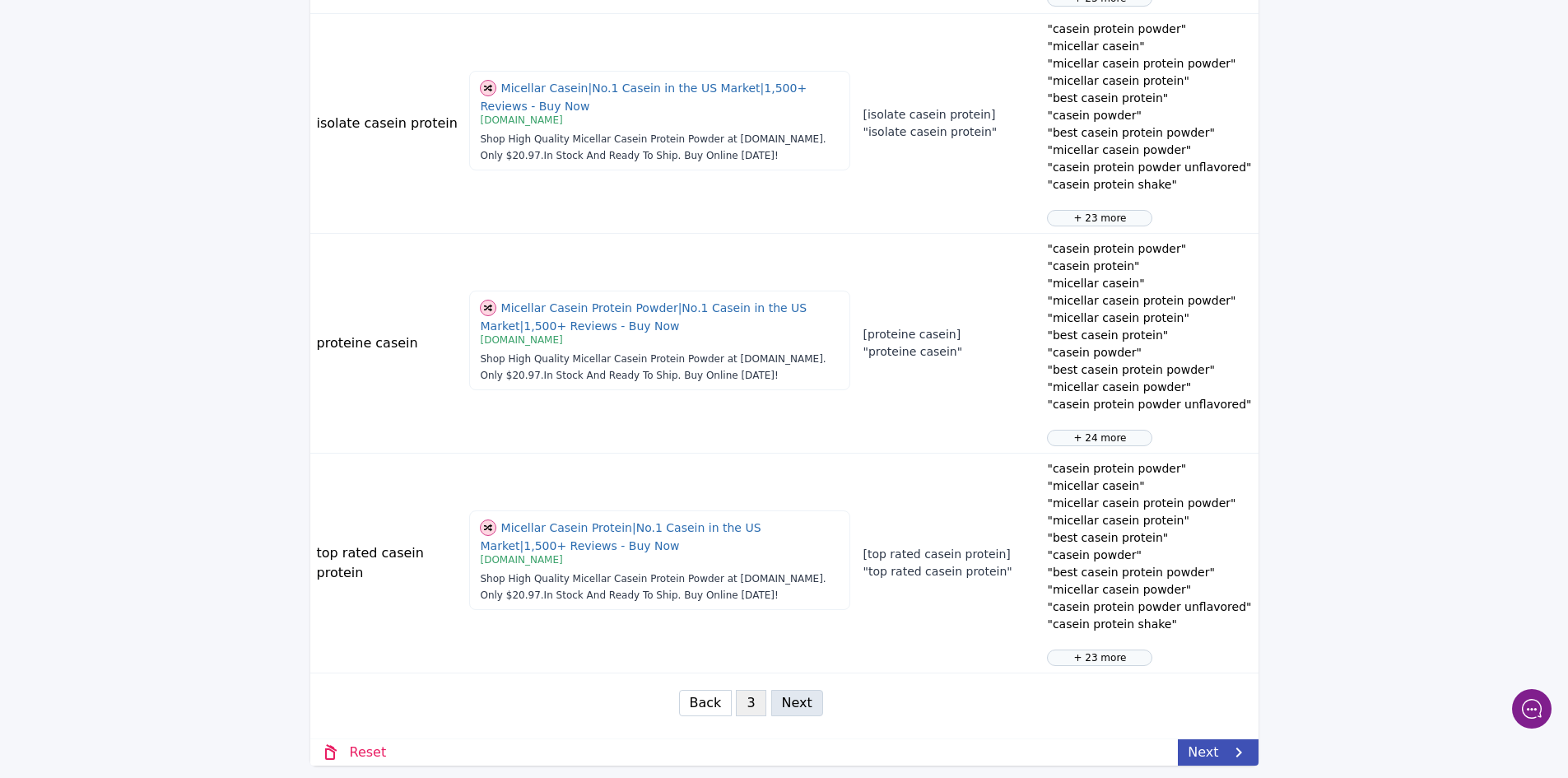
scroll to position [919, 0]
click at [1223, 748] on link "Next" at bounding box center [1217, 752] width 80 height 26
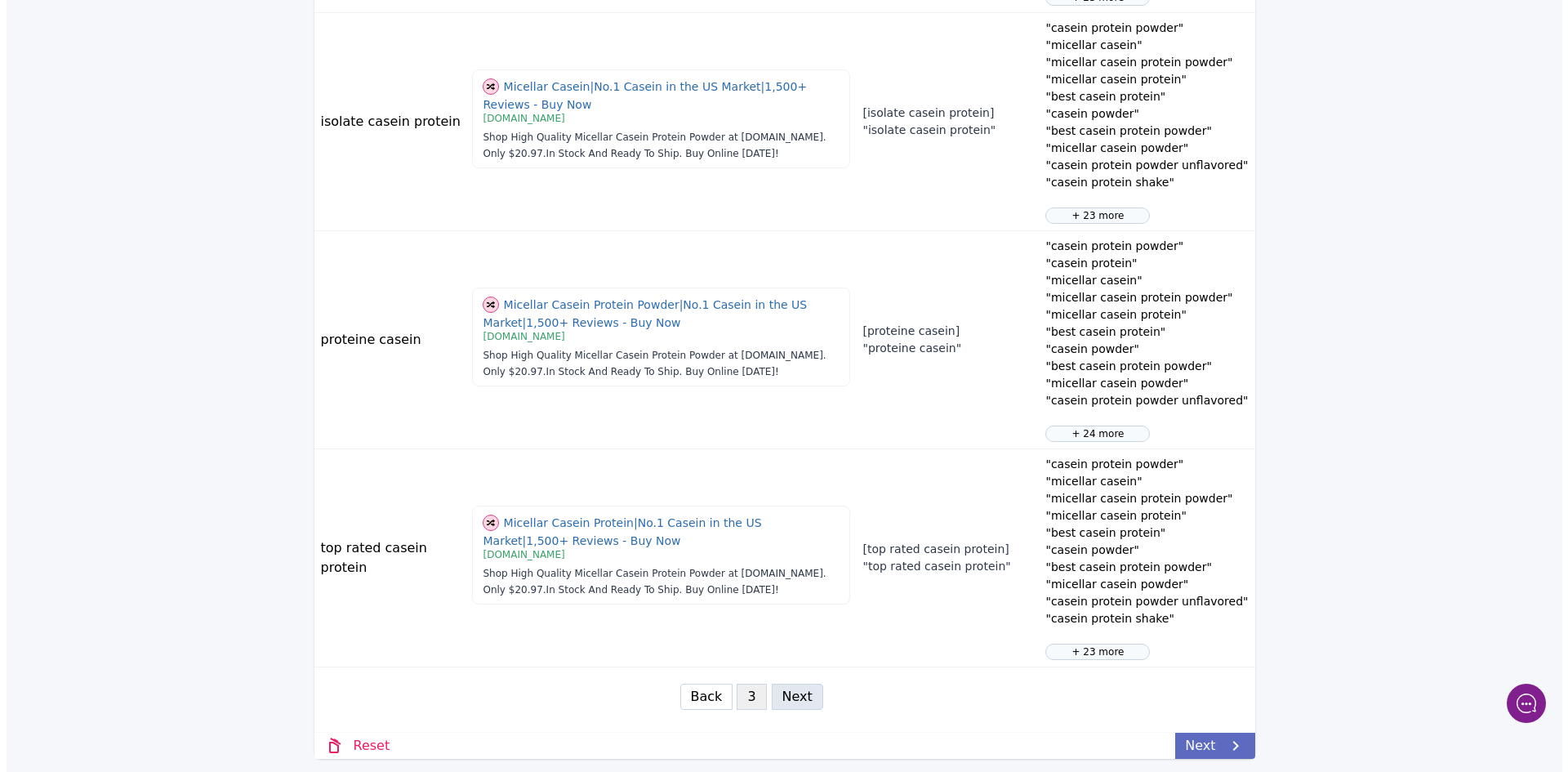
scroll to position [0, 0]
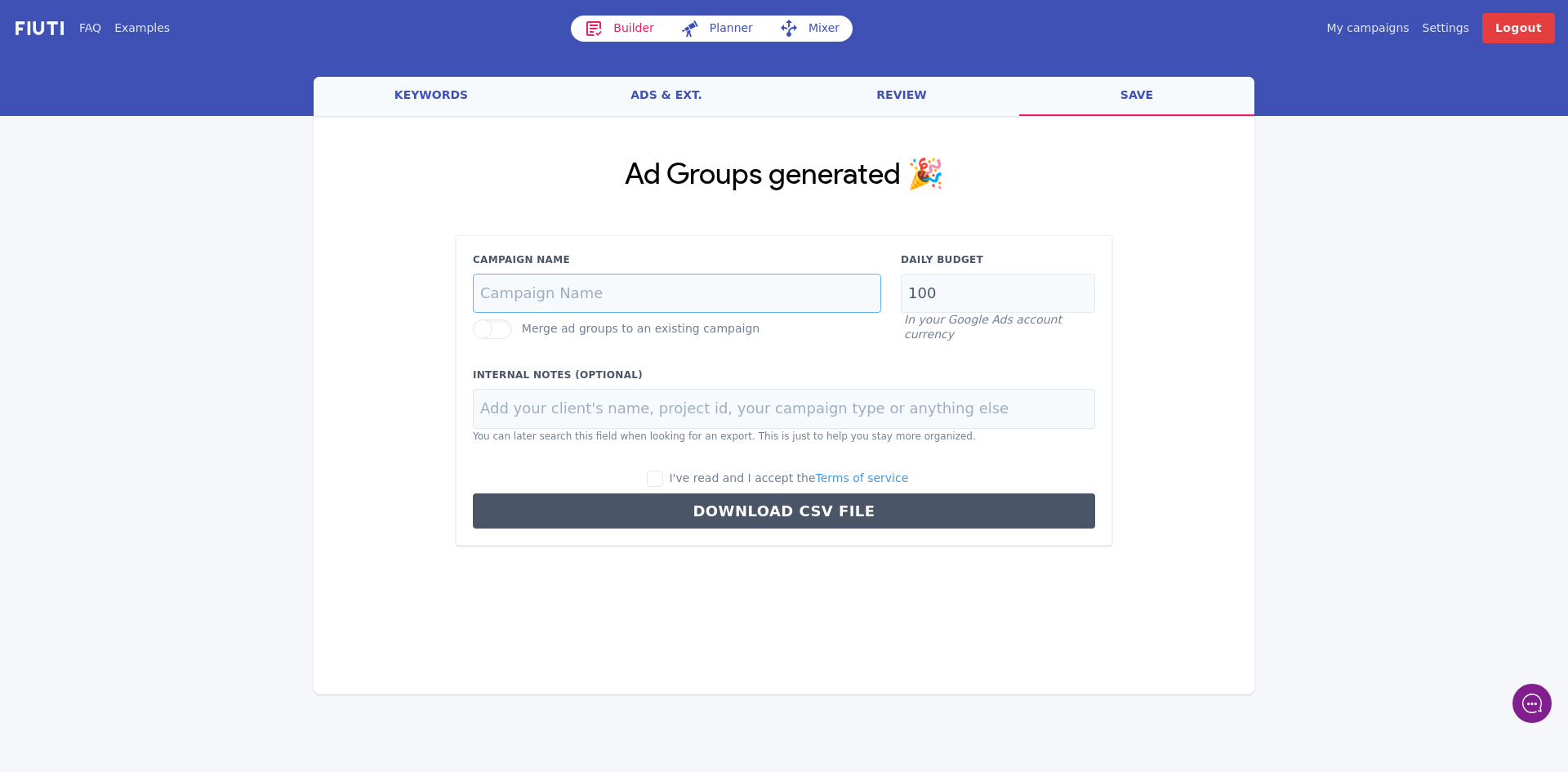
click at [582, 297] on input "Campaign Name" at bounding box center [677, 293] width 408 height 40
type input "C"
type input "Casein Protein"
drag, startPoint x: 927, startPoint y: 290, endPoint x: 902, endPoint y: 287, distance: 25.2
click at [902, 287] on input "100" at bounding box center [998, 293] width 194 height 40
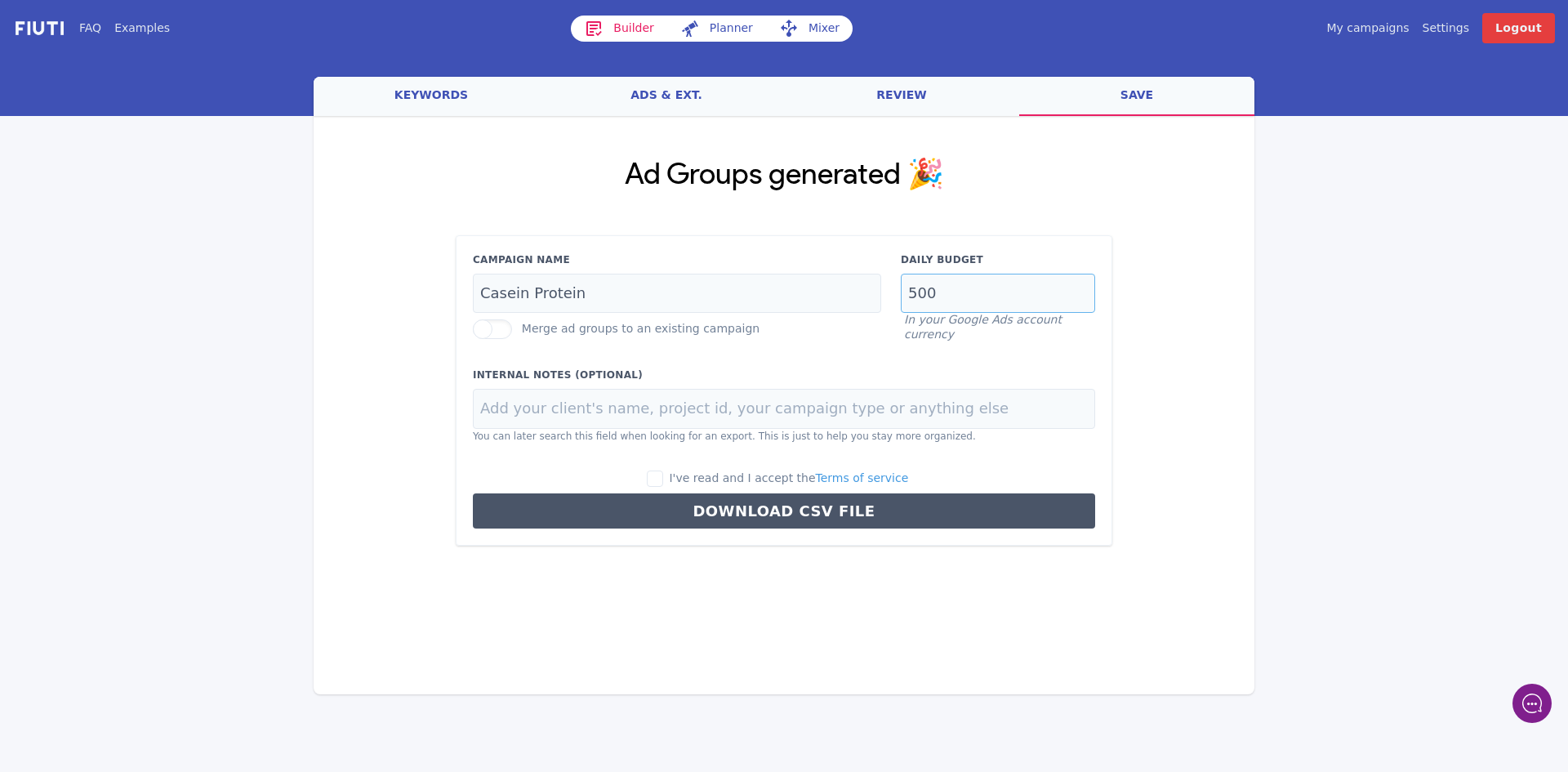
type input "500"
click at [479, 297] on input "Casein Protein" at bounding box center [677, 293] width 408 height 40
type input "US | SKAG | Casein Protein"
click at [663, 480] on input "I've read and I accept the Terms of service" at bounding box center [654, 478] width 16 height 16
checkbox input "true"
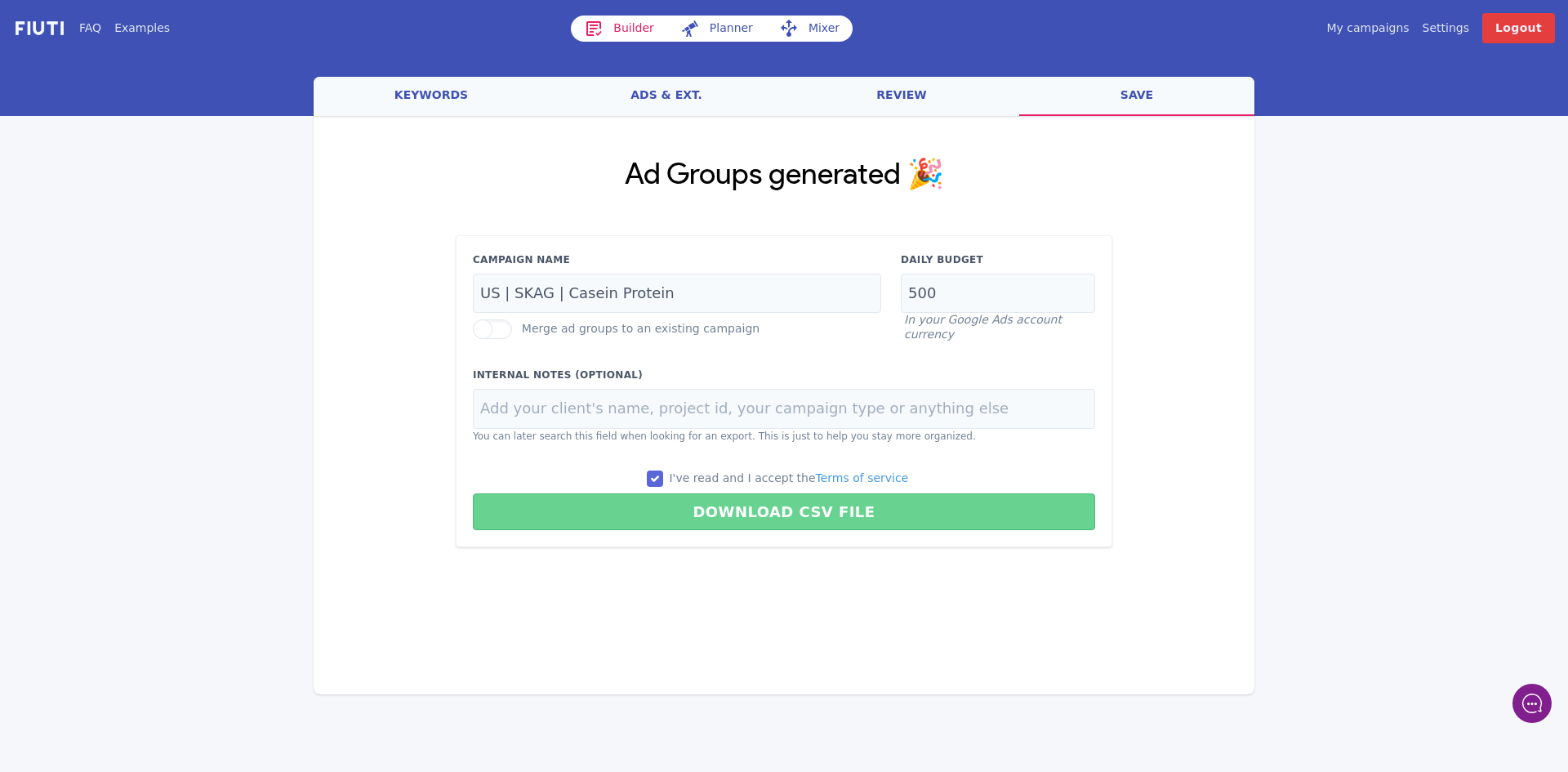
click at [820, 512] on button "Download CSV File" at bounding box center [784, 511] width 623 height 36
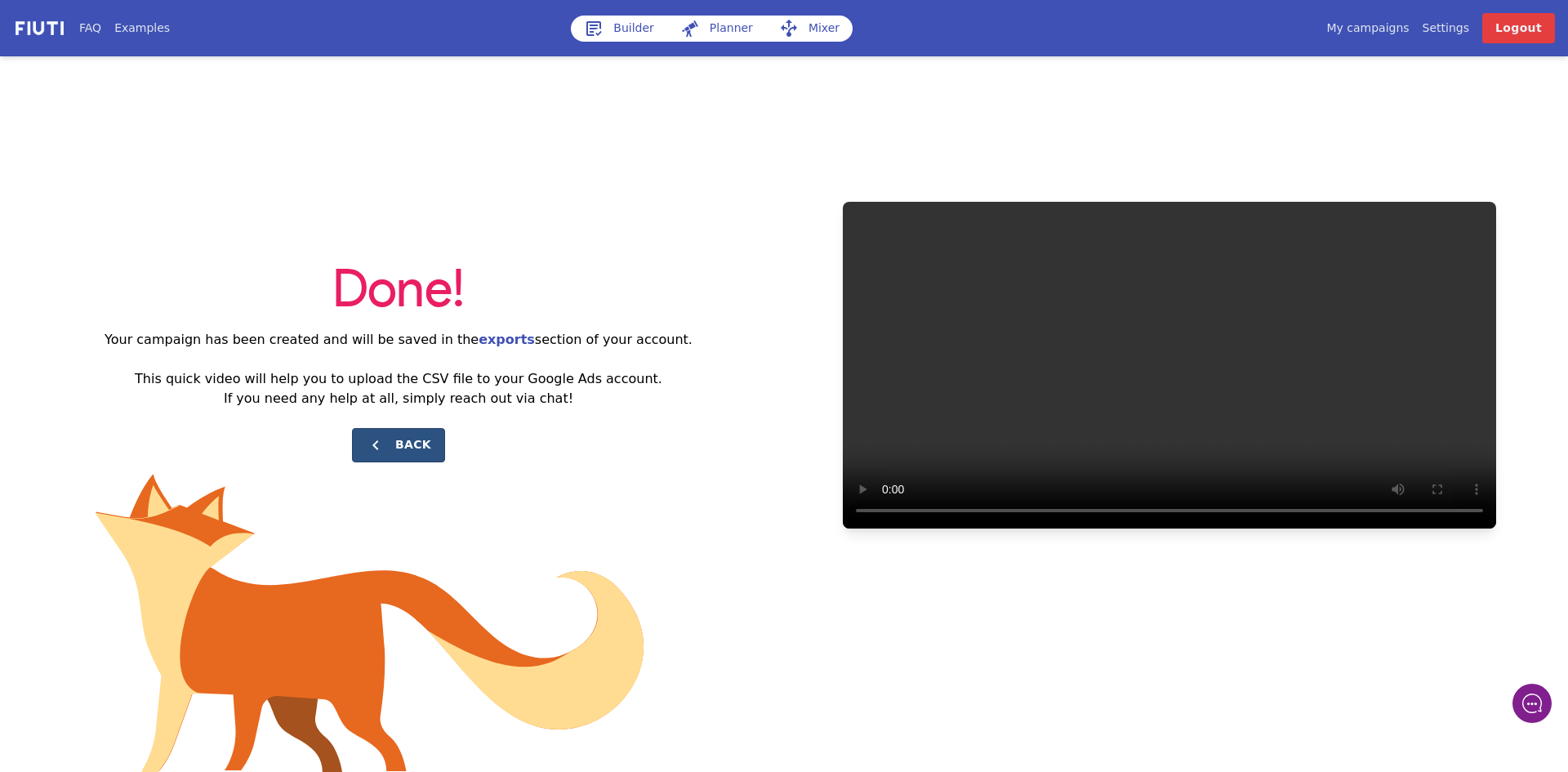
click at [410, 443] on button "Back" at bounding box center [399, 444] width 93 height 35
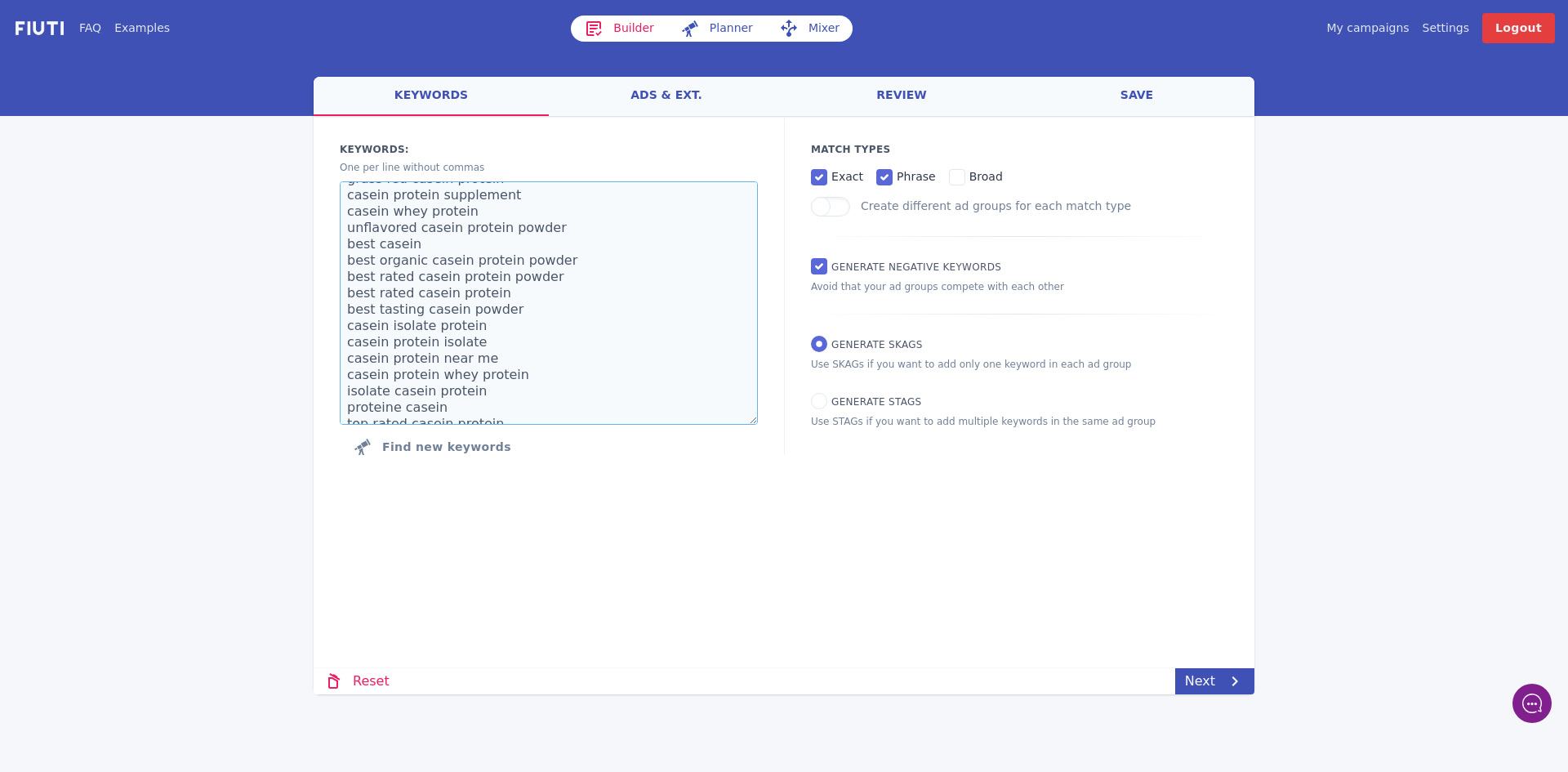
scroll to position [375, 0]
drag, startPoint x: 344, startPoint y: 196, endPoint x: 603, endPoint y: 540, distance: 430.6
click at [603, 540] on div "Loading... Loading Keywords: Ad groups: One per line without commas casein prot…" at bounding box center [784, 347] width 941 height 463
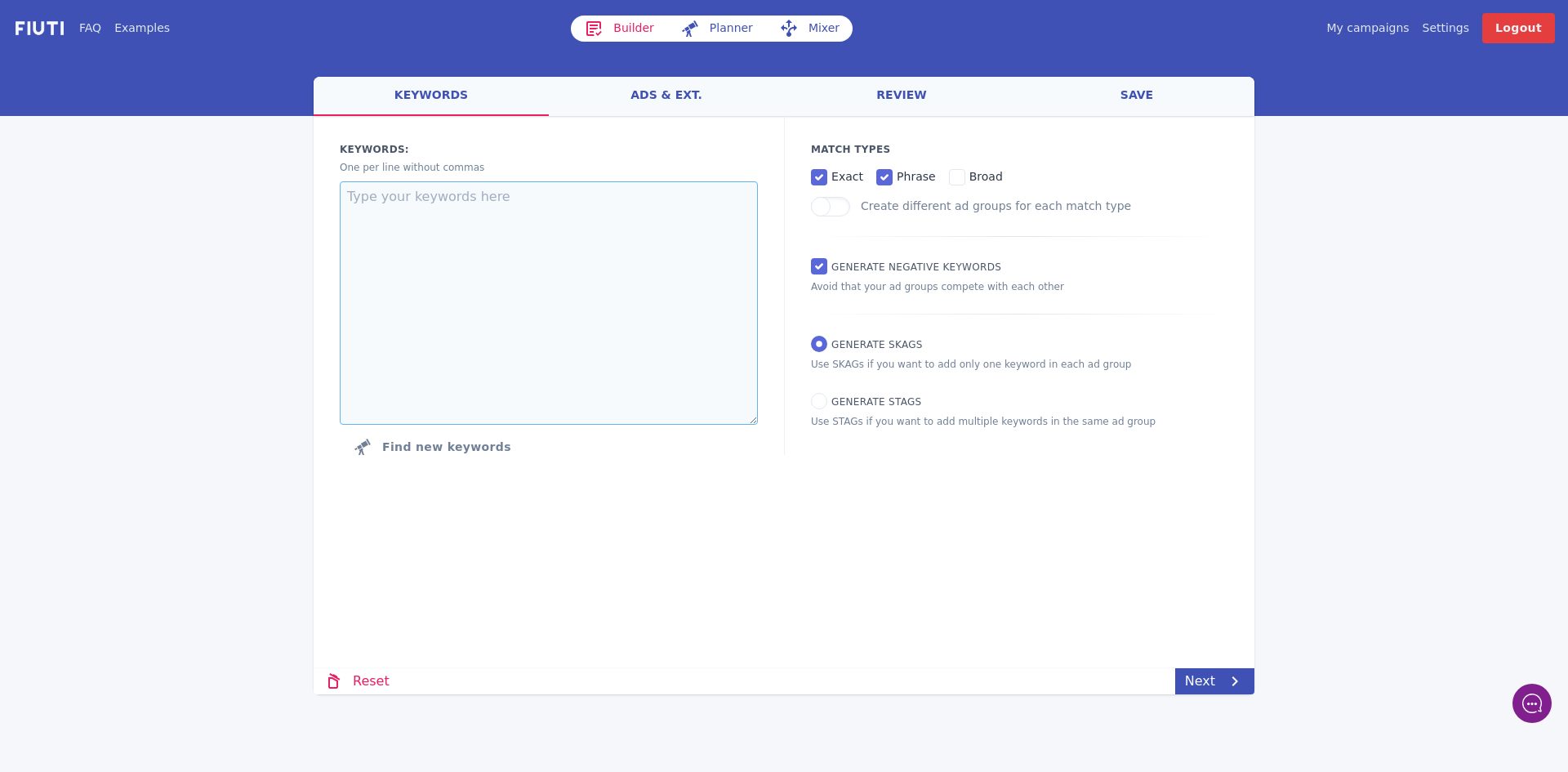
scroll to position [0, 0]
paste textarea "beetroot powder beet powder the best beet supplement root beet powder beet root…"
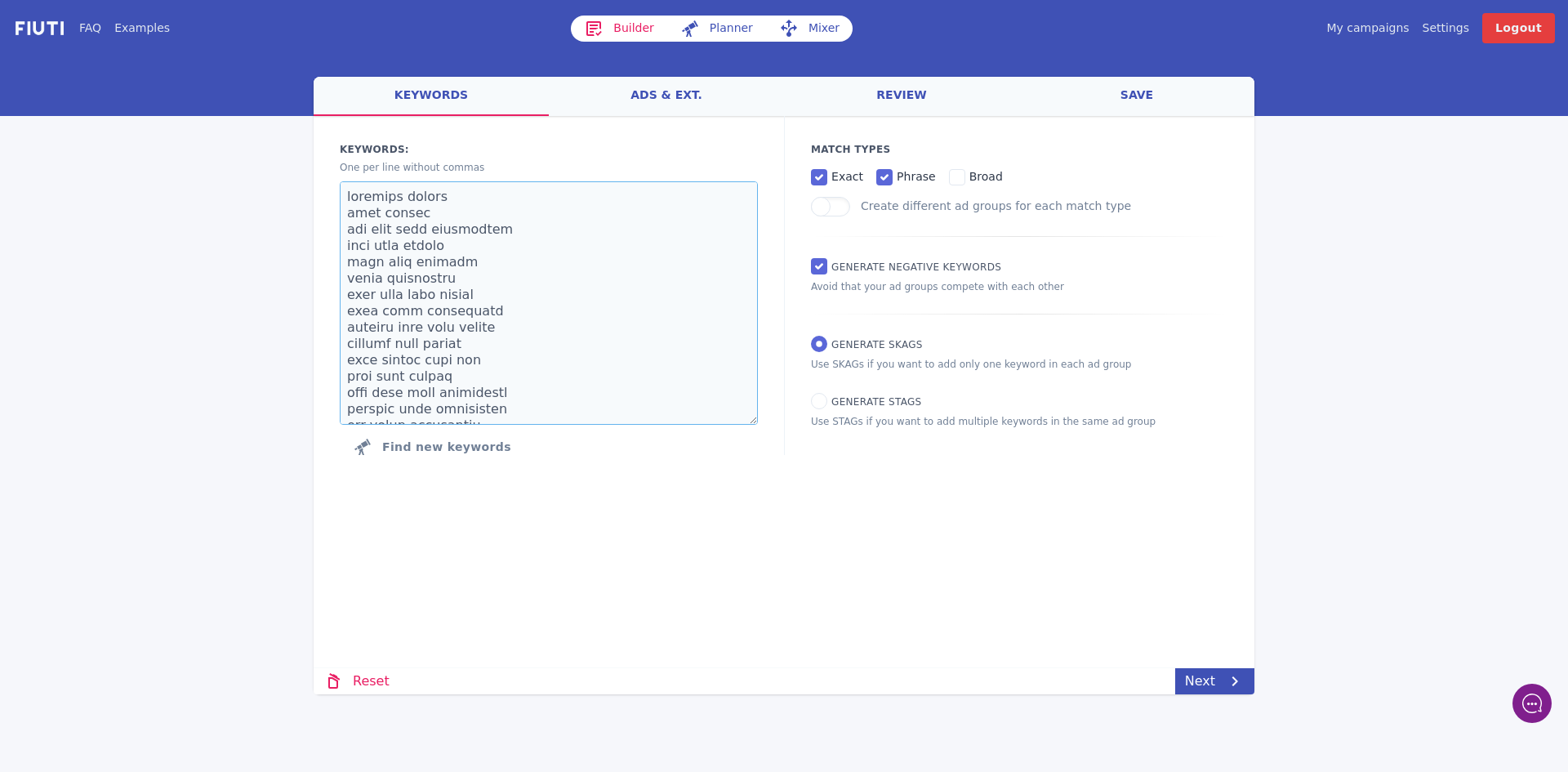
scroll to position [2950, 0]
type textarea "beetroot powder beet powder the best beet supplement root beet powder beet root…"
click at [1239, 674] on icon at bounding box center [1234, 681] width 20 height 20
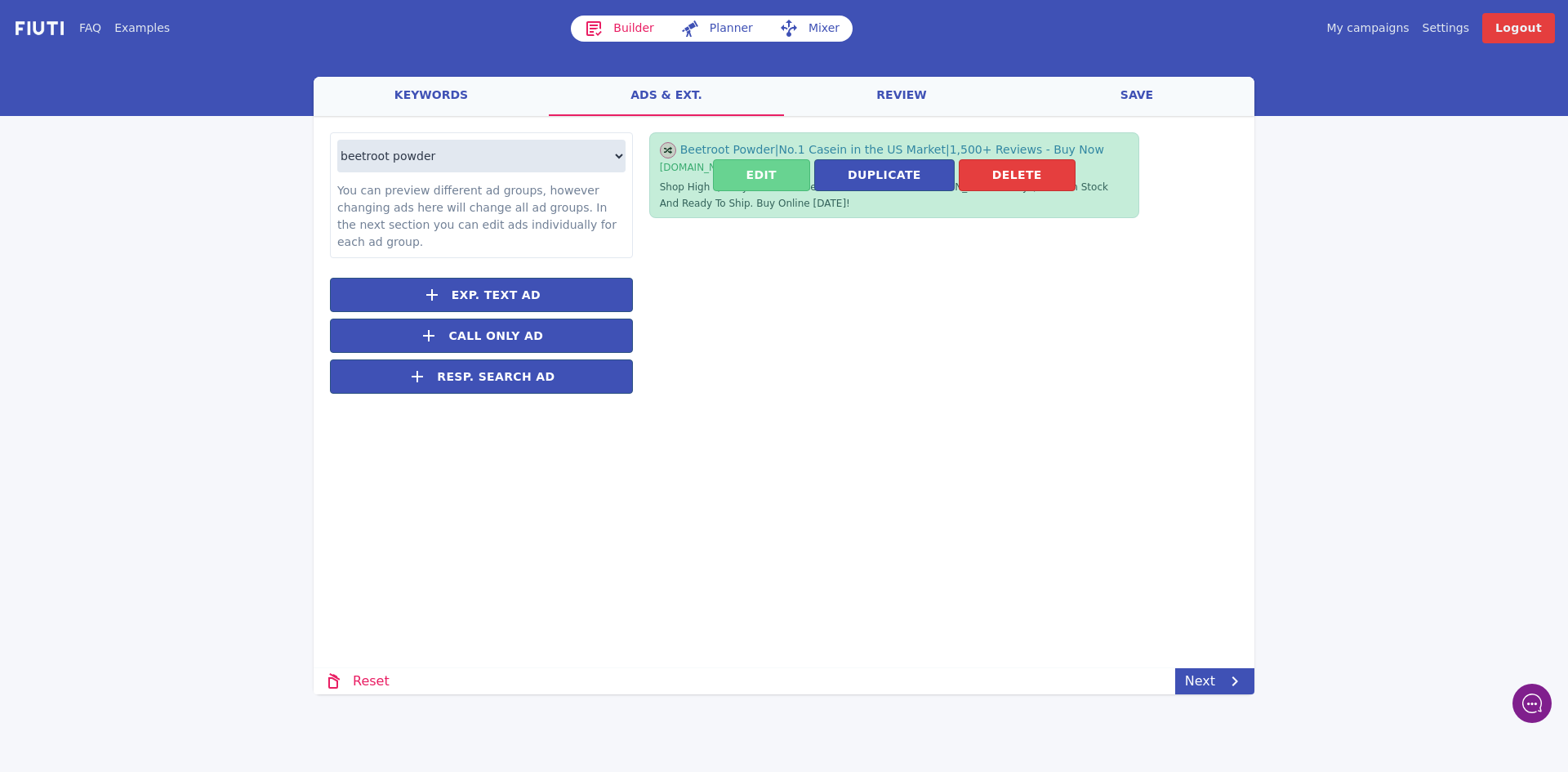
click at [766, 175] on button "Edit" at bounding box center [762, 175] width 97 height 32
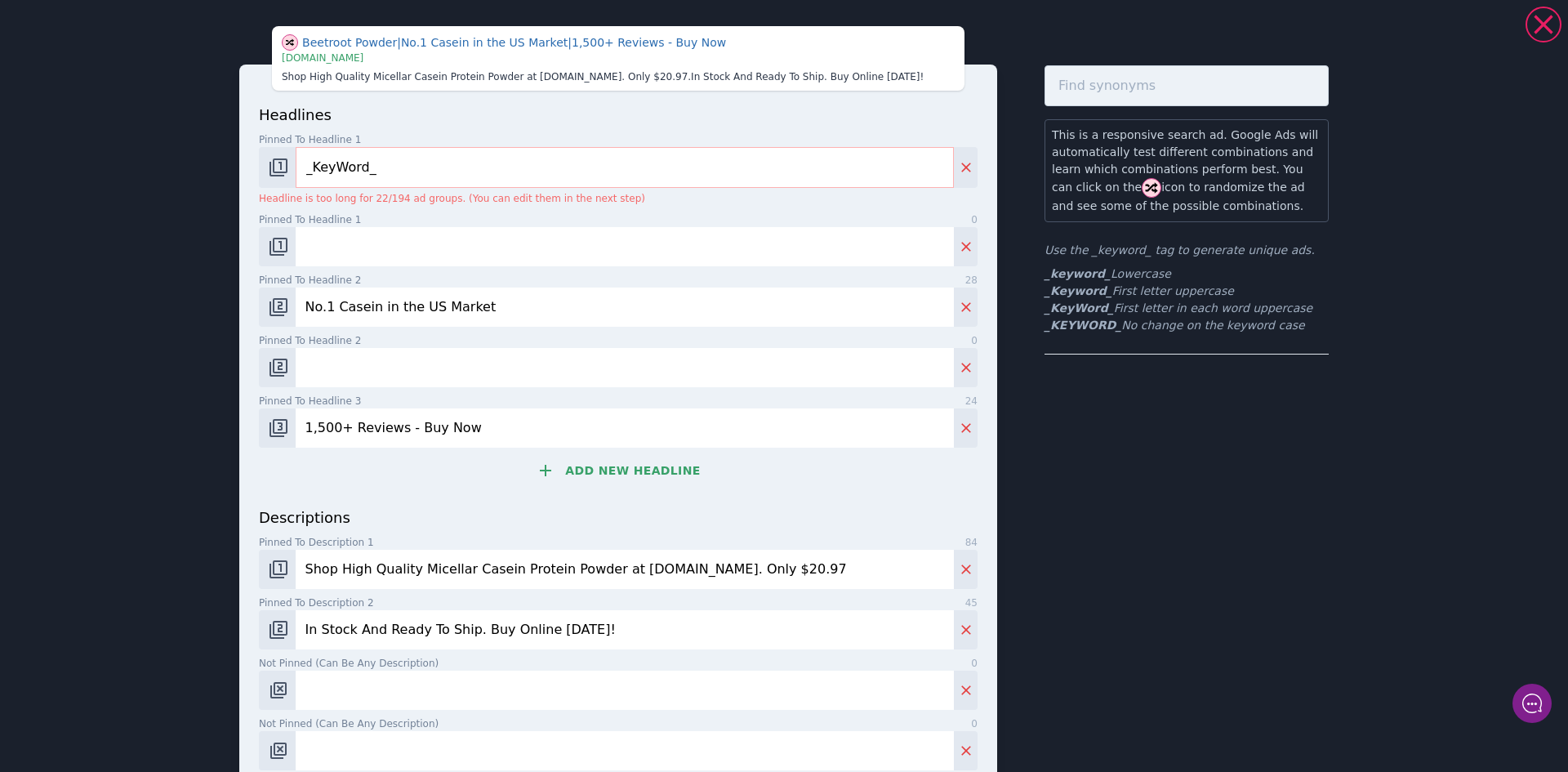
drag, startPoint x: 367, startPoint y: 308, endPoint x: 329, endPoint y: 304, distance: 38.2
click at [329, 304] on input "No.1 Casein in the US Market" at bounding box center [624, 307] width 658 height 39
type input "No.1 Beetroot in the US Market"
click at [505, 430] on input "1,500+ Reviews - Buy Now" at bounding box center [624, 428] width 658 height 39
drag, startPoint x: 582, startPoint y: 569, endPoint x: 412, endPoint y: 573, distance: 170.0
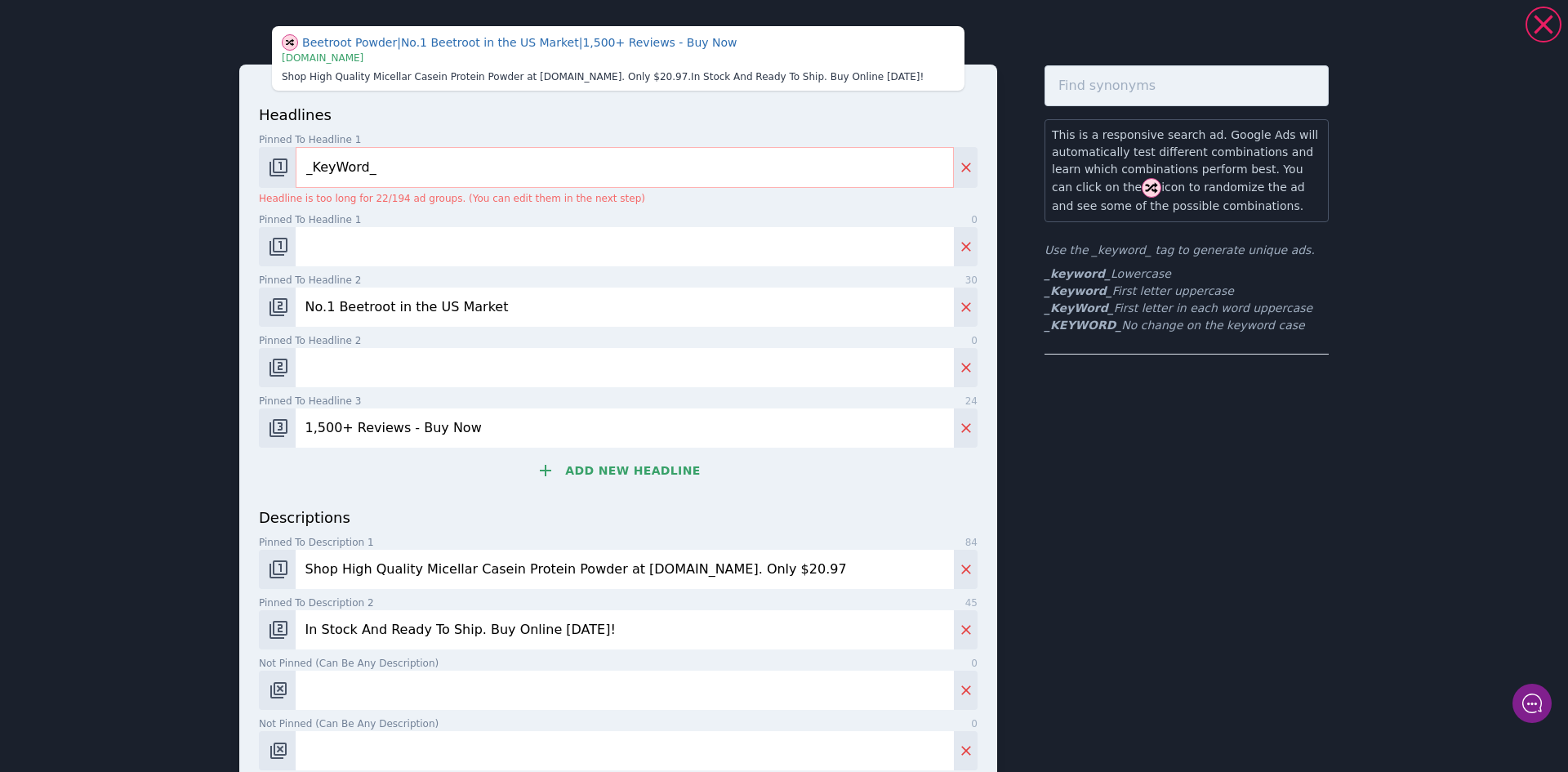
click at [412, 573] on input "Shop High Quality Micellar Casein Protein Powder at BulkSupplements.com. Only $…" at bounding box center [624, 569] width 658 height 39
paste input "organic beet root p"
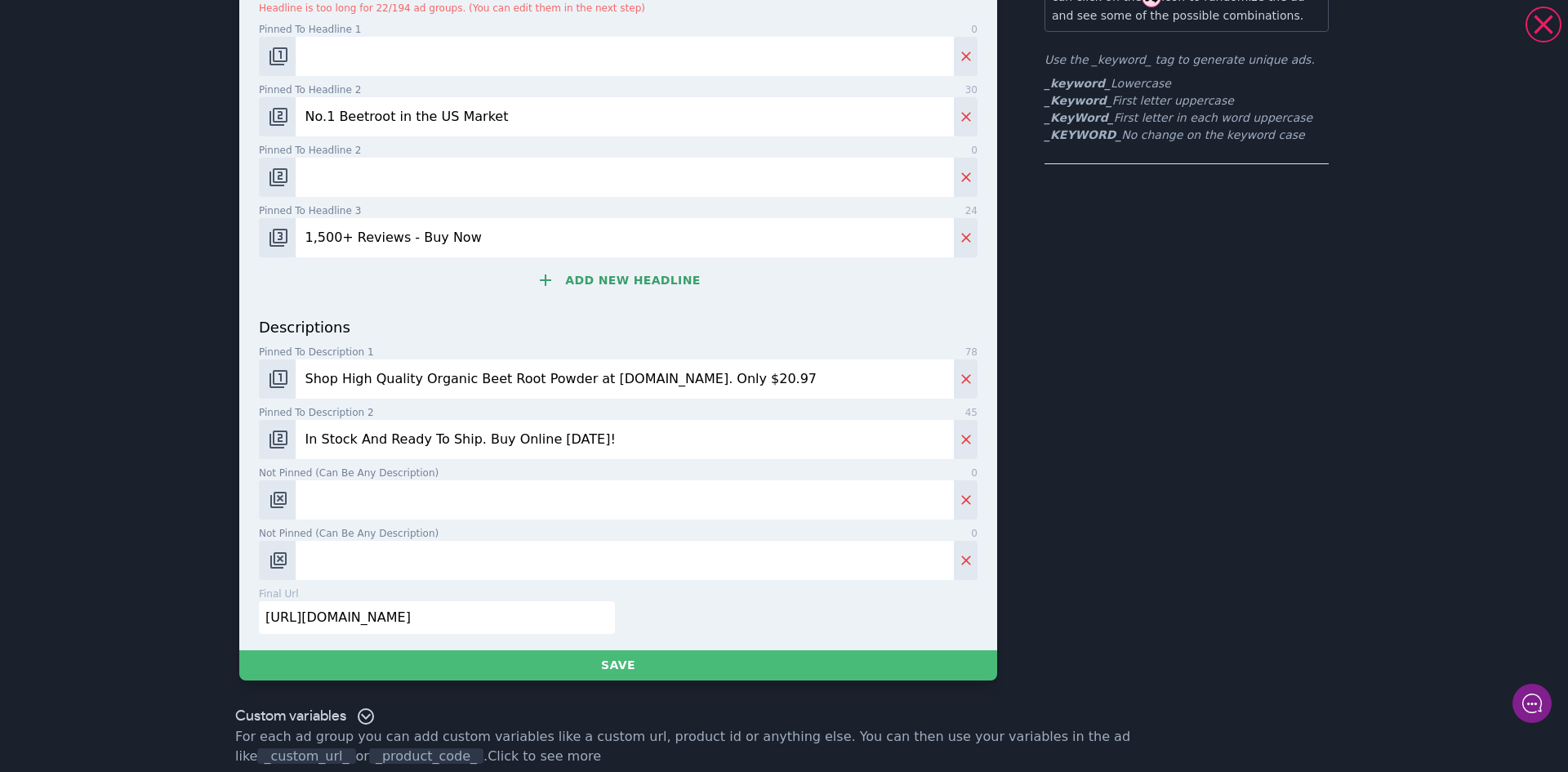
scroll to position [205, 0]
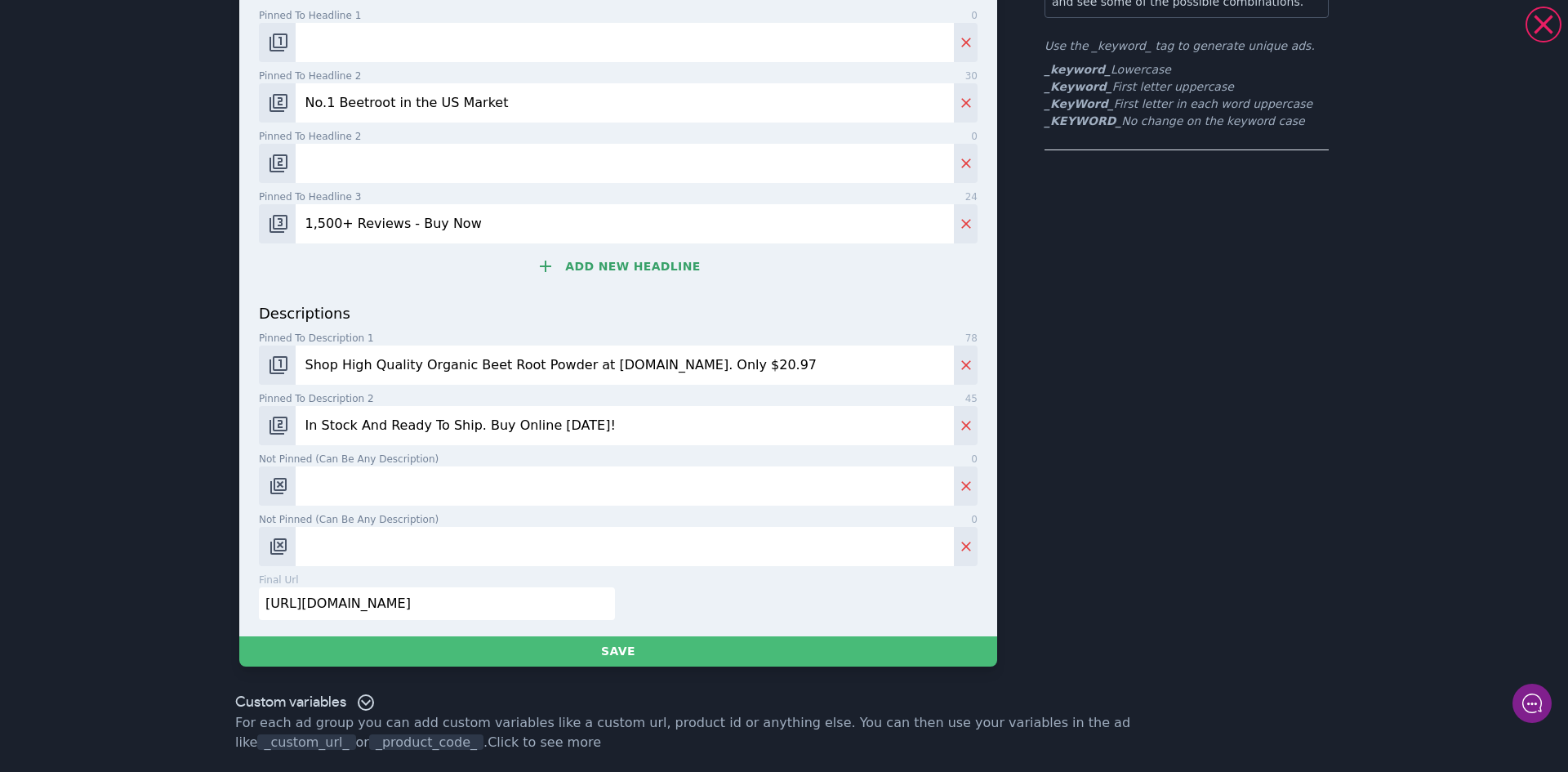
type input "Shop High Quality Organic Beet Root Powder at BulkSupplements.com. Only $20.97"
drag, startPoint x: 264, startPoint y: 602, endPoint x: 737, endPoint y: 616, distance: 473.2
click at [737, 616] on div "final url 62 https://www.bulksupplements.com/products/casein-protein-powder" at bounding box center [614, 602] width 725 height 61
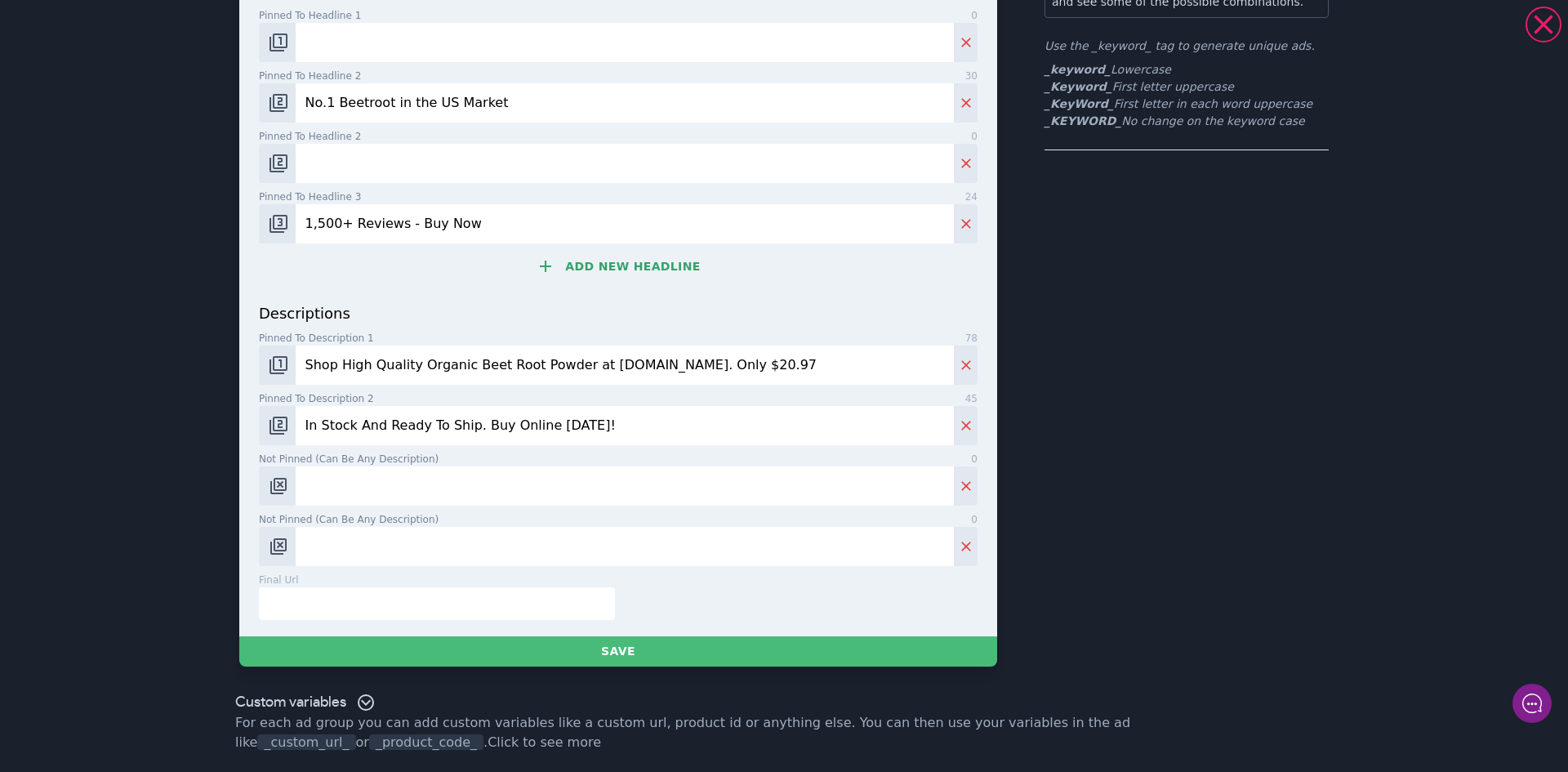
paste input "https://www.bulksupplements.com/products/beet-root-powder"
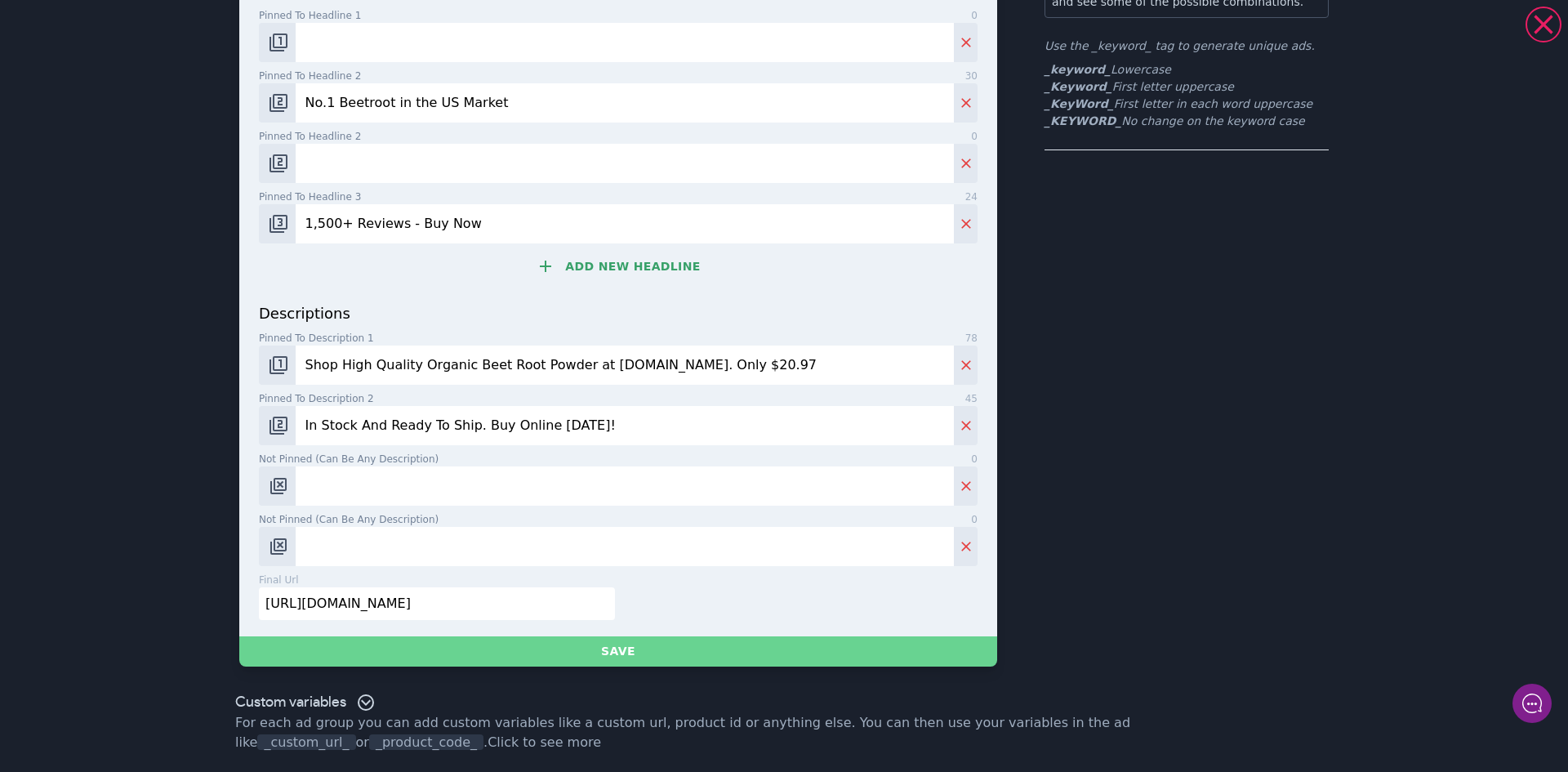
type input "https://www.bulksupplements.com/products/beet-root-powder"
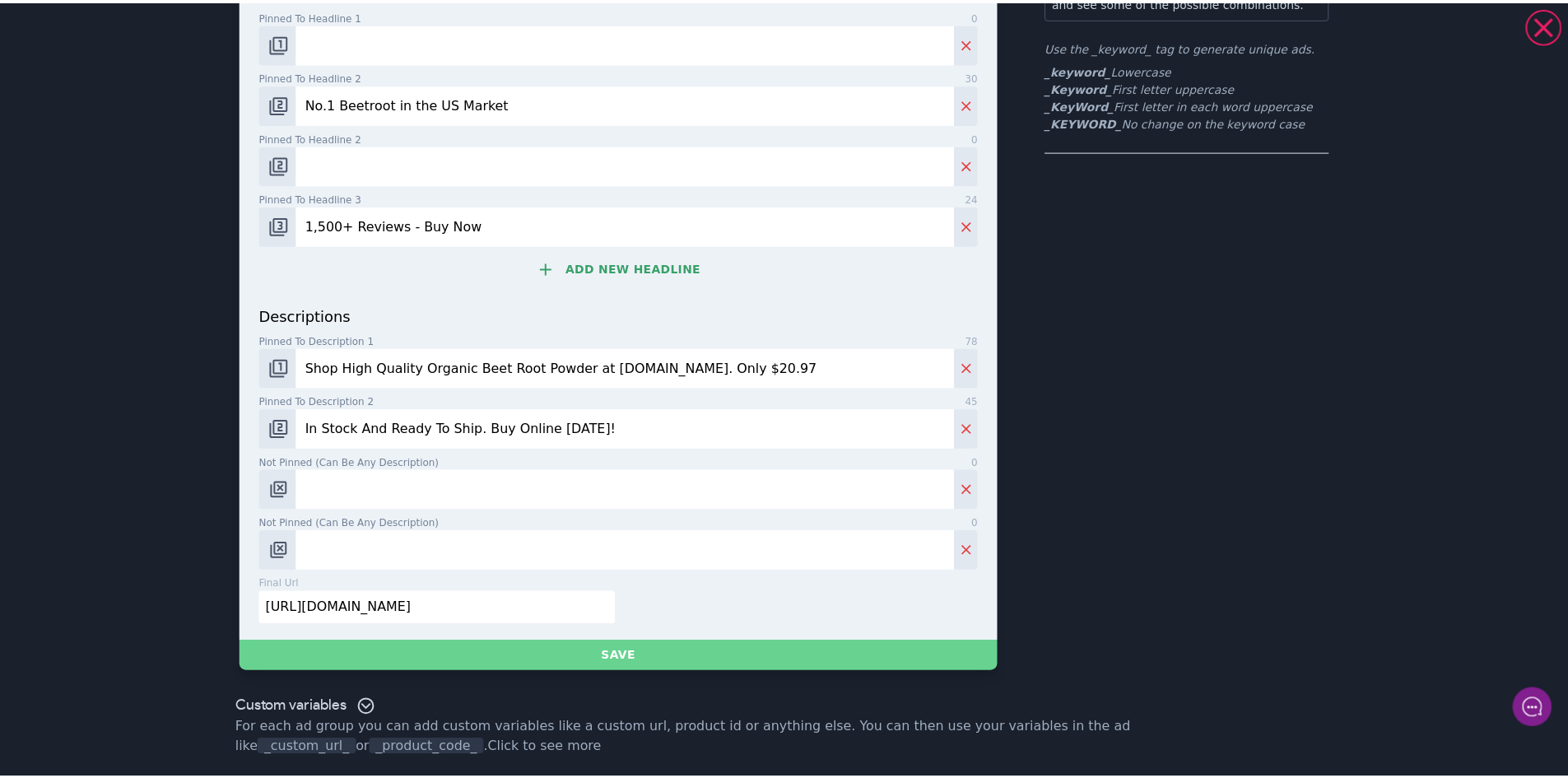
scroll to position [0, 0]
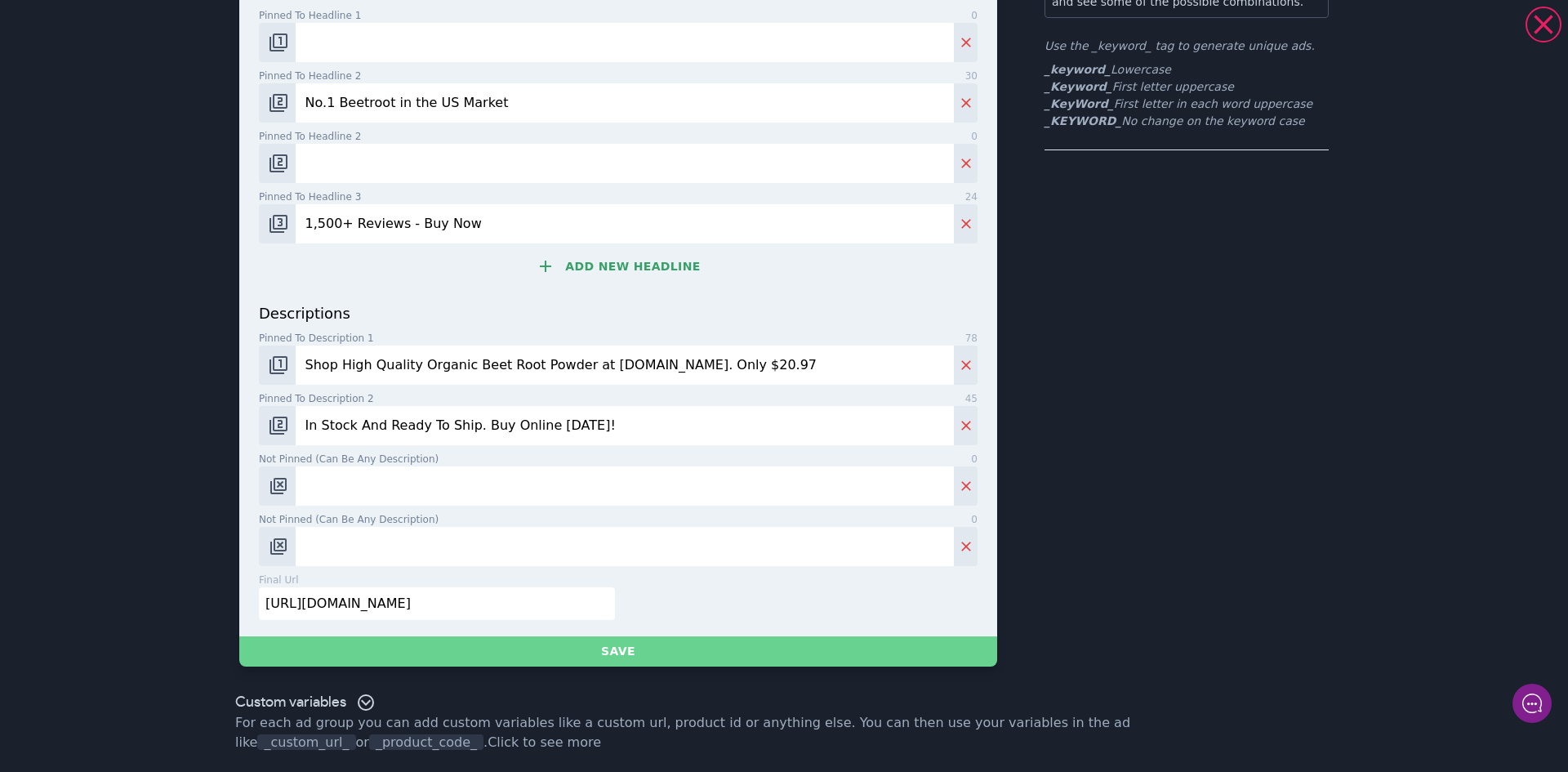
click at [631, 647] on button "Save" at bounding box center [618, 651] width 758 height 30
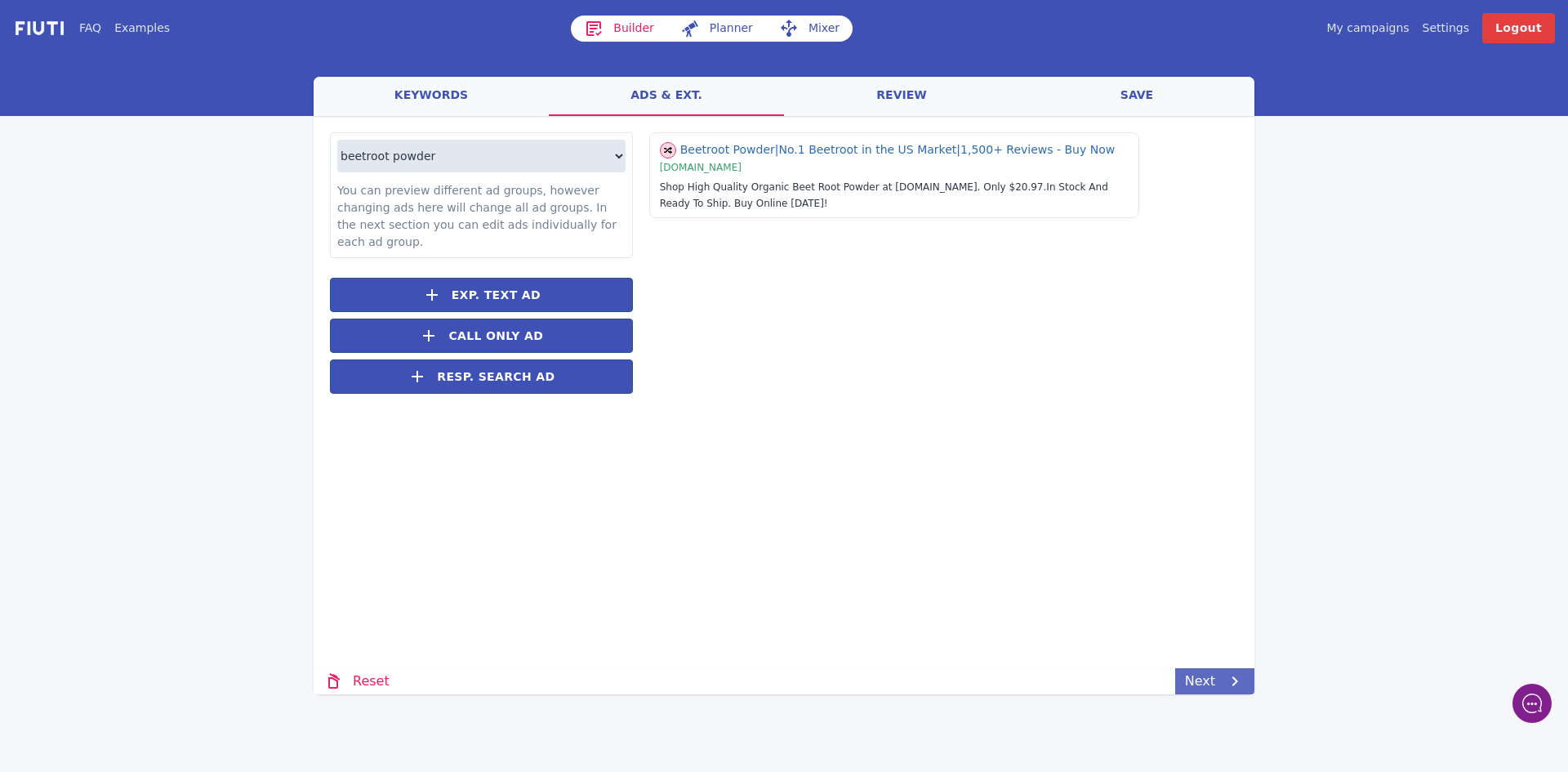
click at [1227, 678] on icon at bounding box center [1234, 681] width 20 height 20
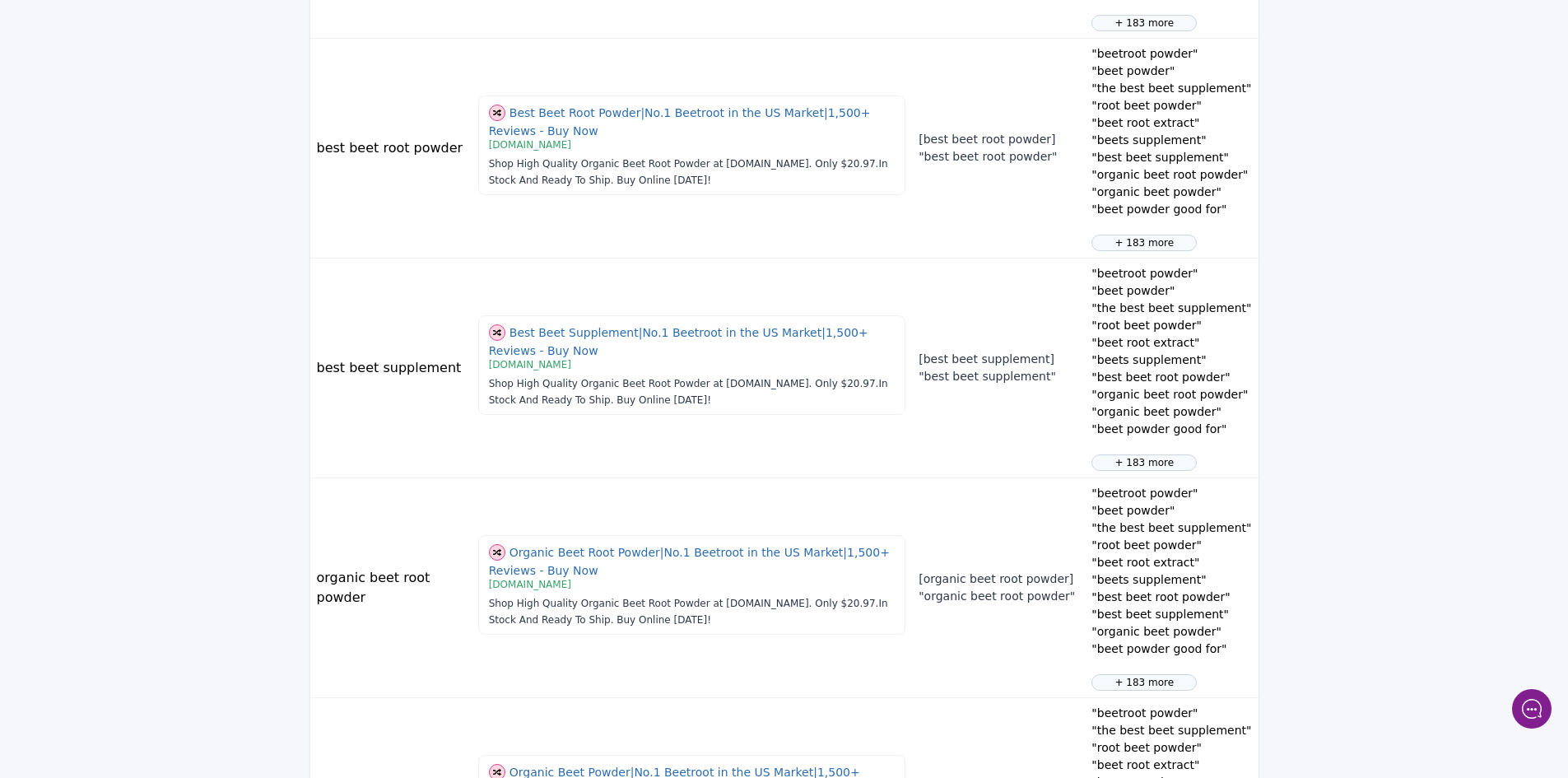
scroll to position [1798, 0]
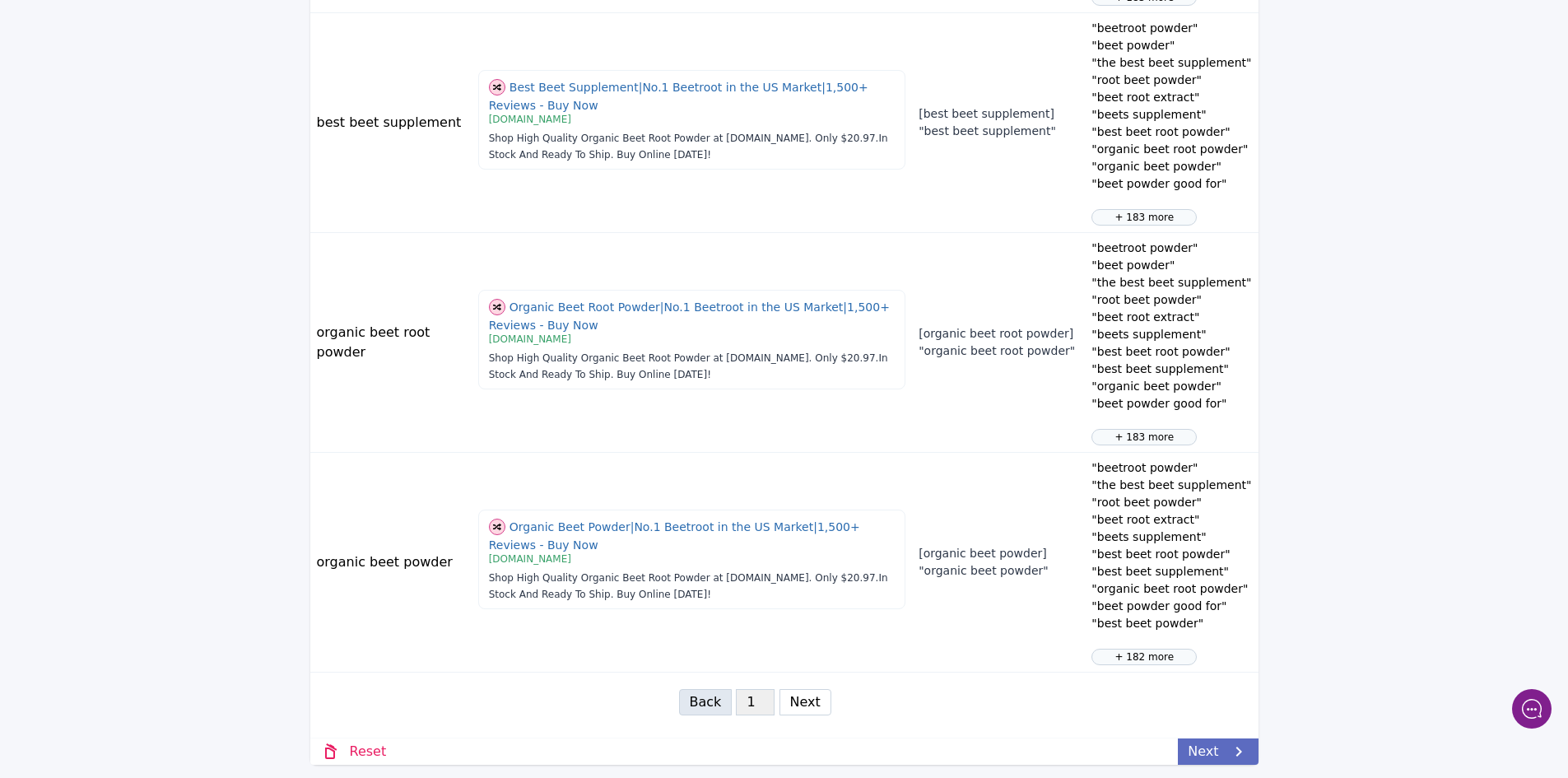
click at [1212, 752] on link "Next" at bounding box center [1217, 752] width 80 height 26
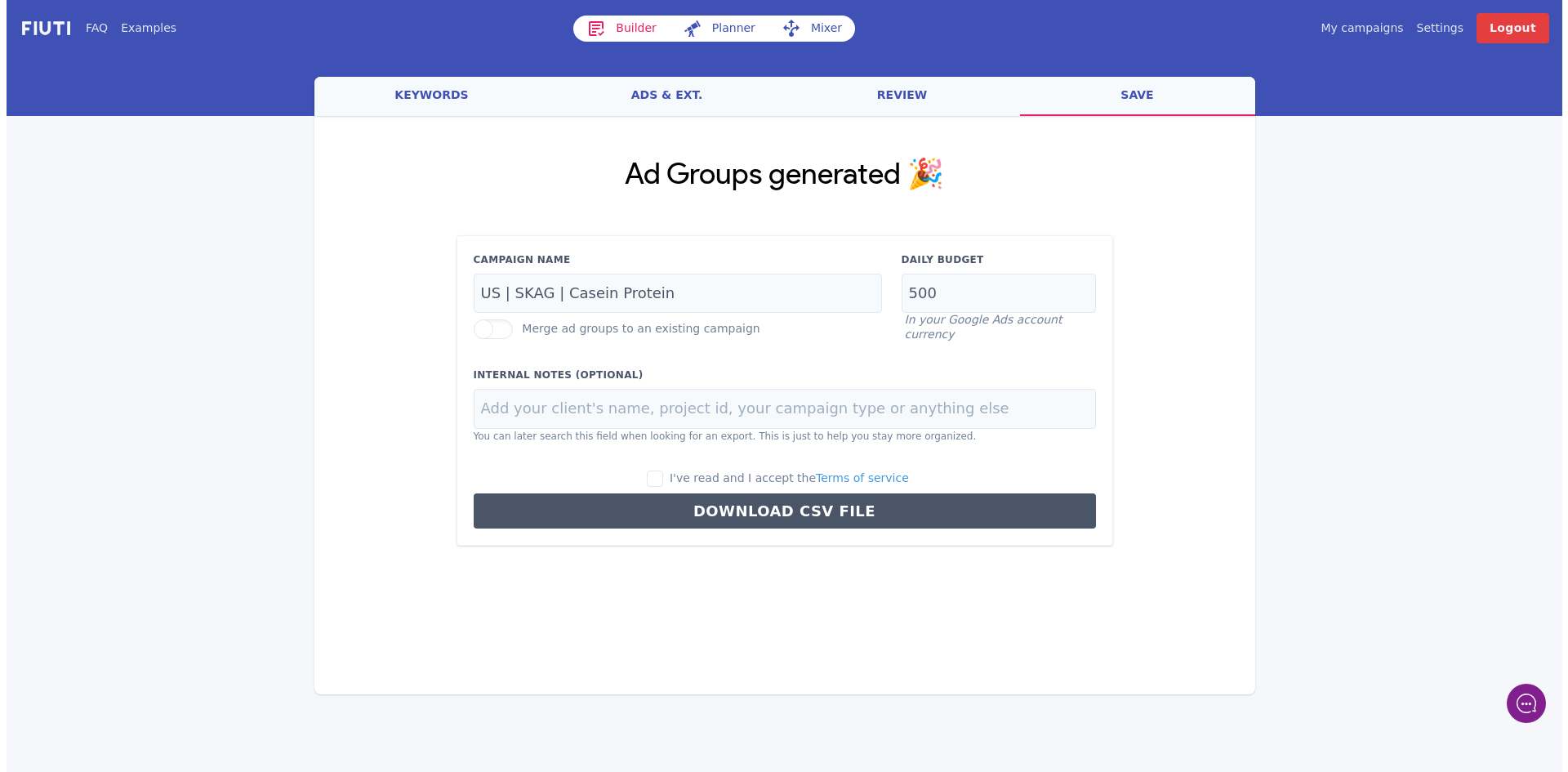
scroll to position [0, 0]
drag, startPoint x: 661, startPoint y: 291, endPoint x: 559, endPoint y: 292, distance: 102.0
click at [559, 292] on input "US | SKAG | Casein Protein" at bounding box center [677, 293] width 408 height 40
type input "US | SKAG | Beetroot Powder"
click at [663, 477] on input "I've read and I accept the Terms of service" at bounding box center [654, 478] width 16 height 16
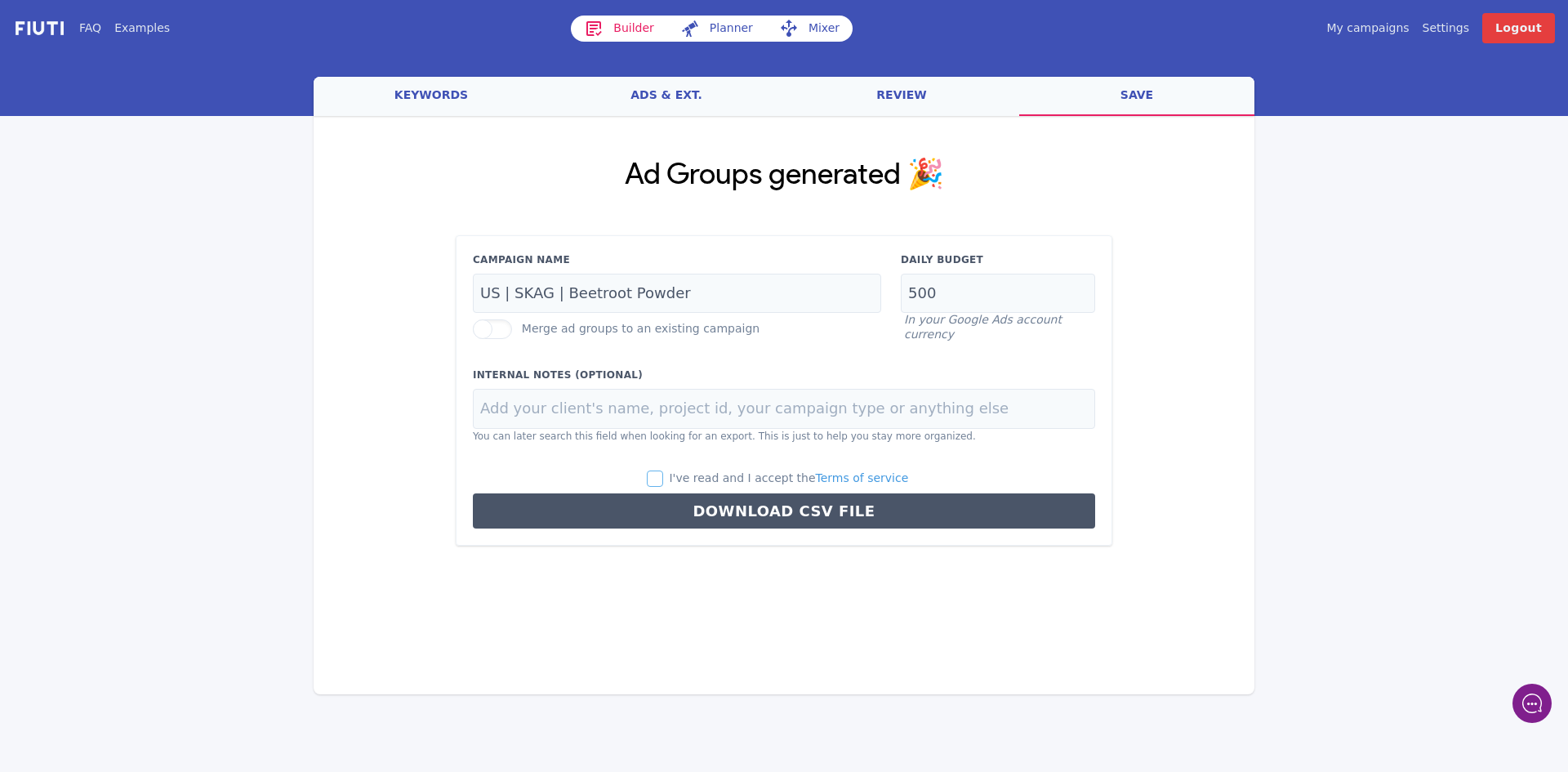
checkbox input "true"
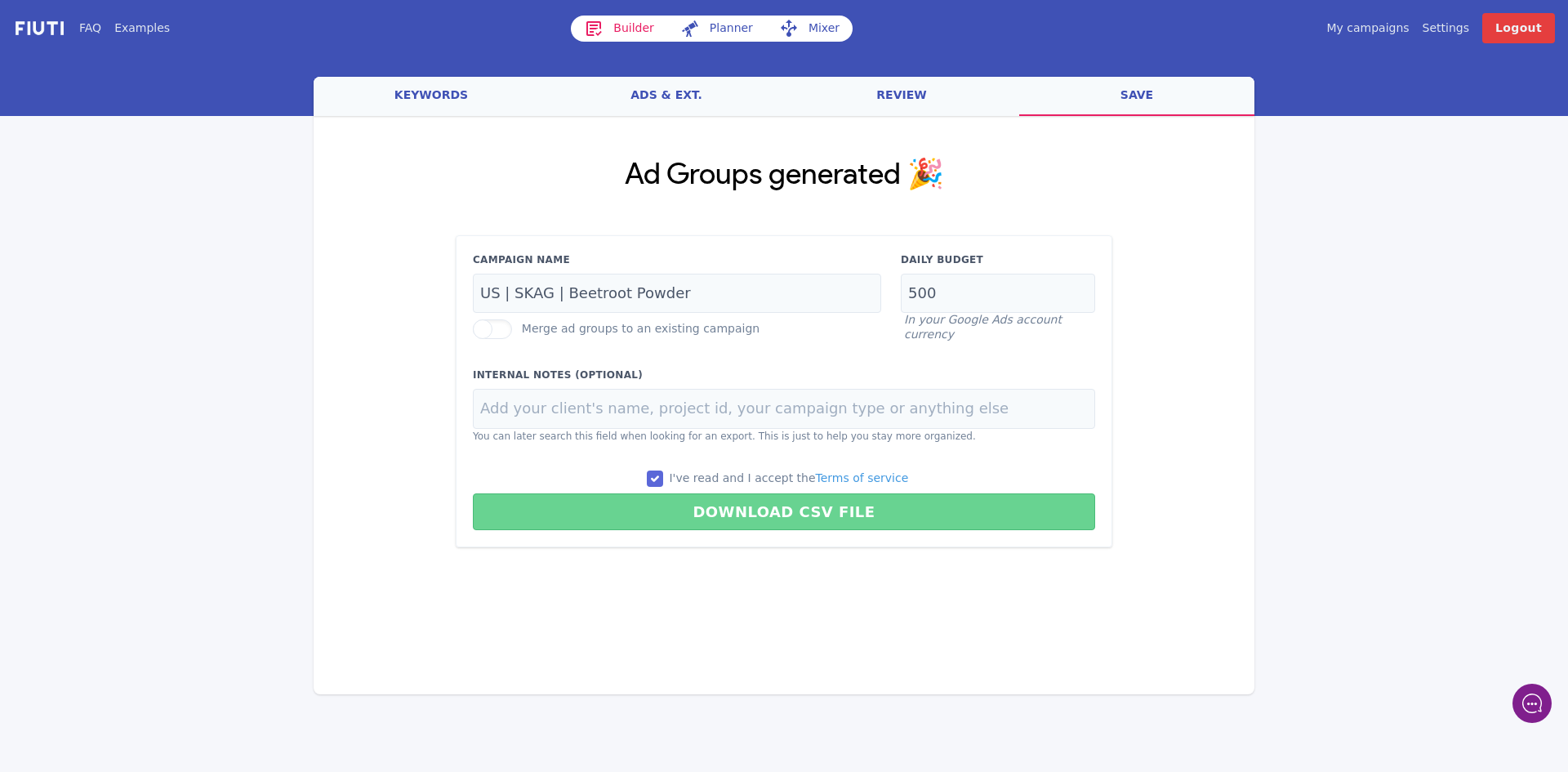
click at [830, 513] on button "Download CSV File" at bounding box center [784, 511] width 623 height 36
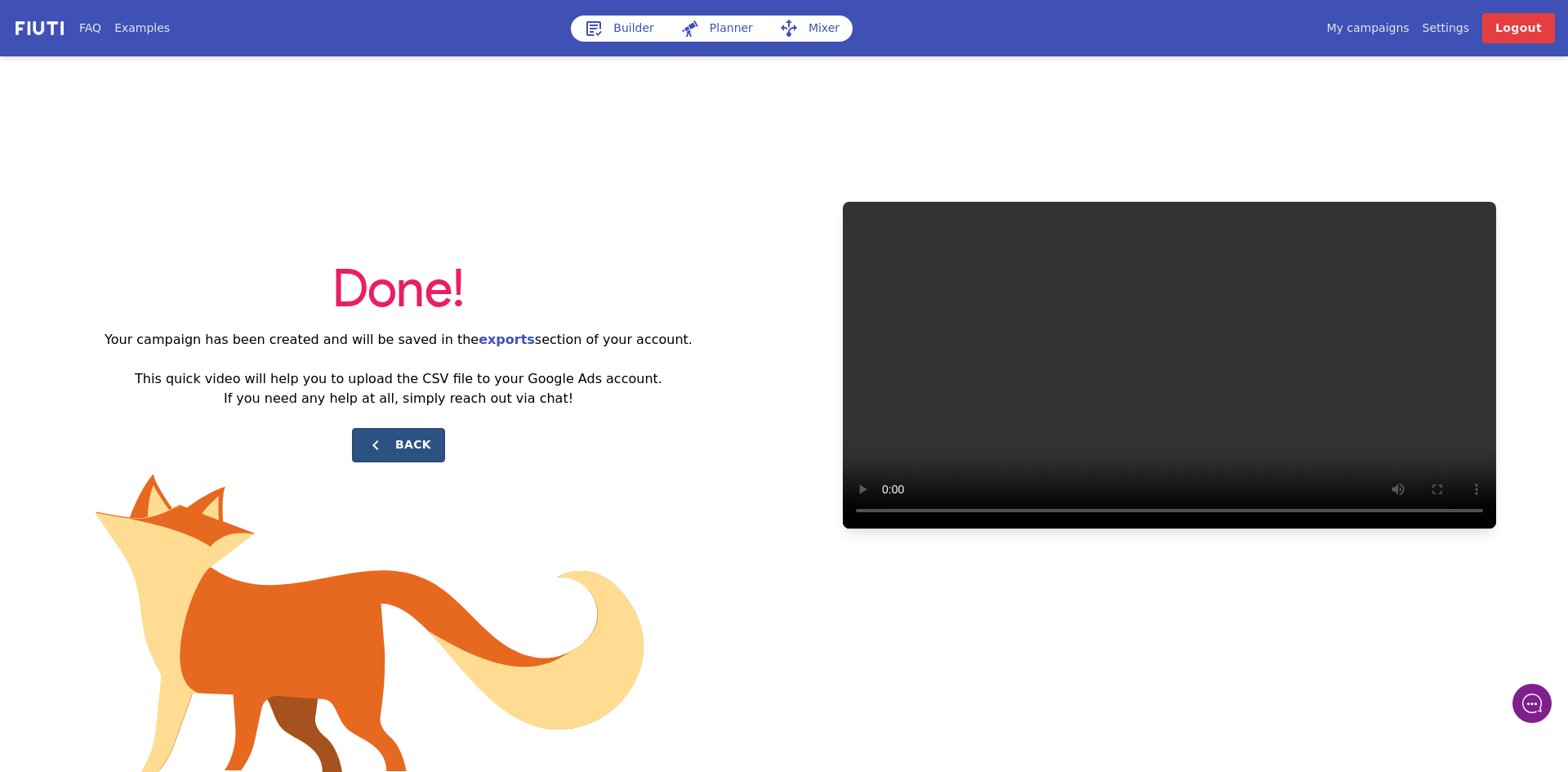
click at [391, 443] on button "Back" at bounding box center [399, 444] width 93 height 35
